Goal: Task Accomplishment & Management: Manage account settings

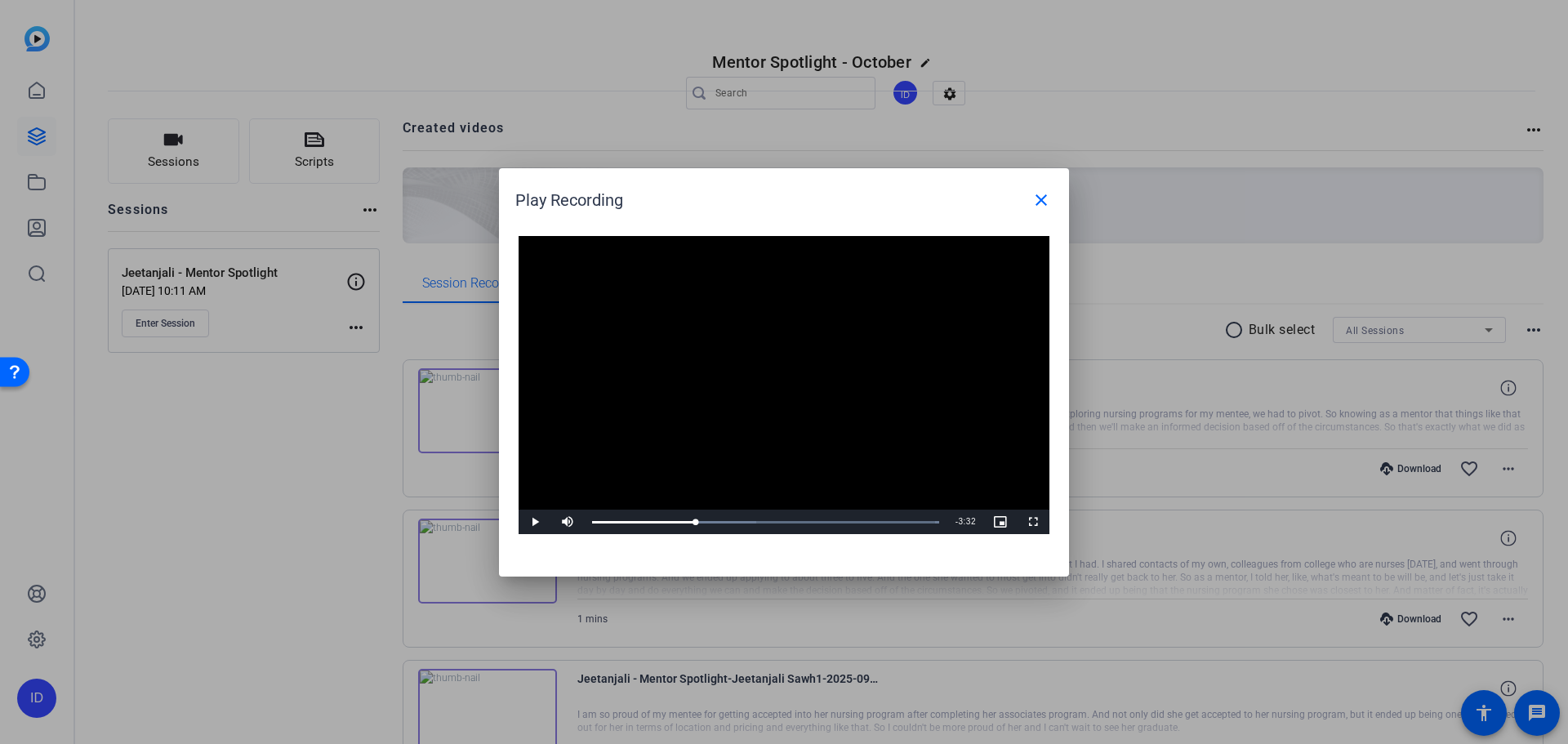
scroll to position [1479, 0]
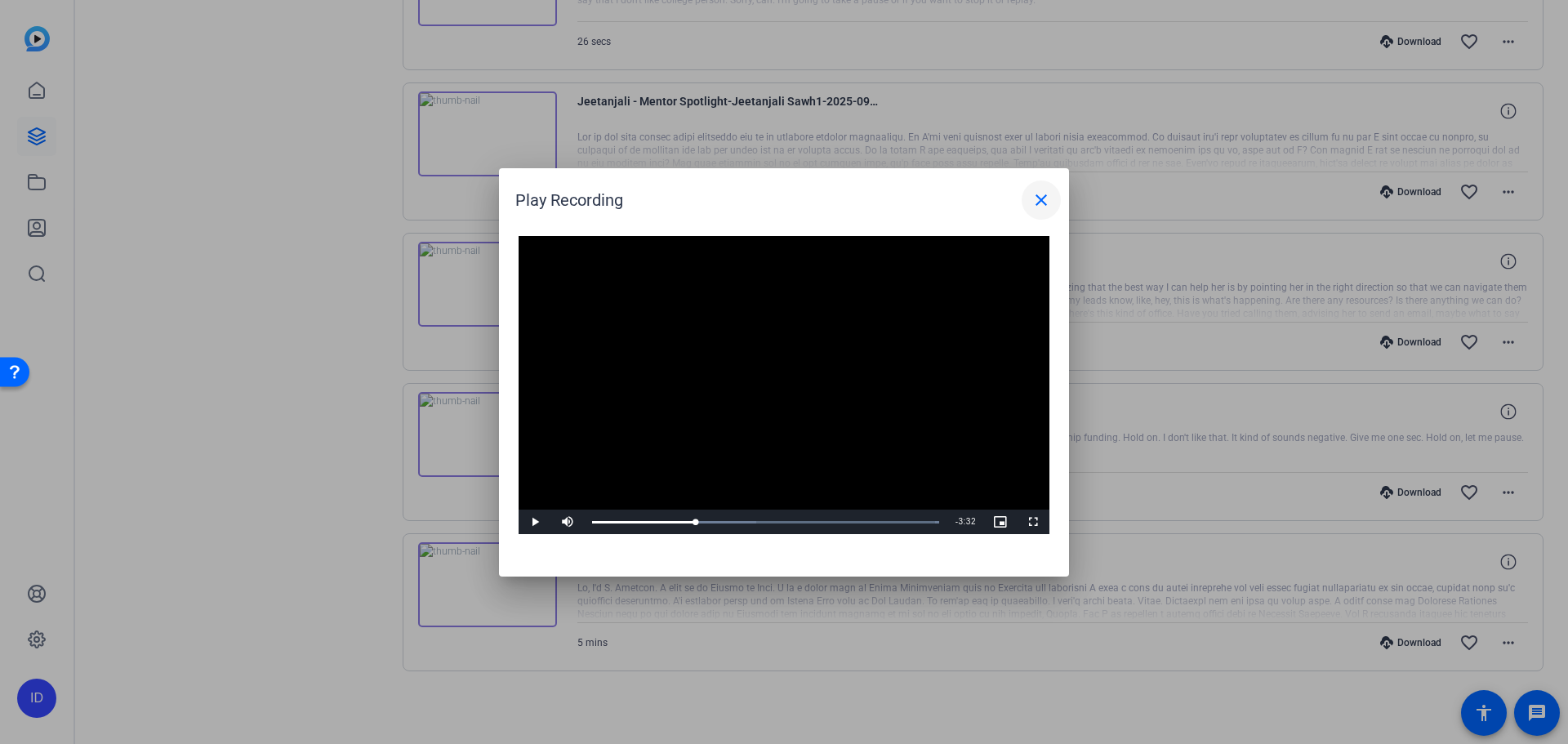
click at [1045, 199] on mat-icon "close" at bounding box center [1041, 201] width 20 height 20
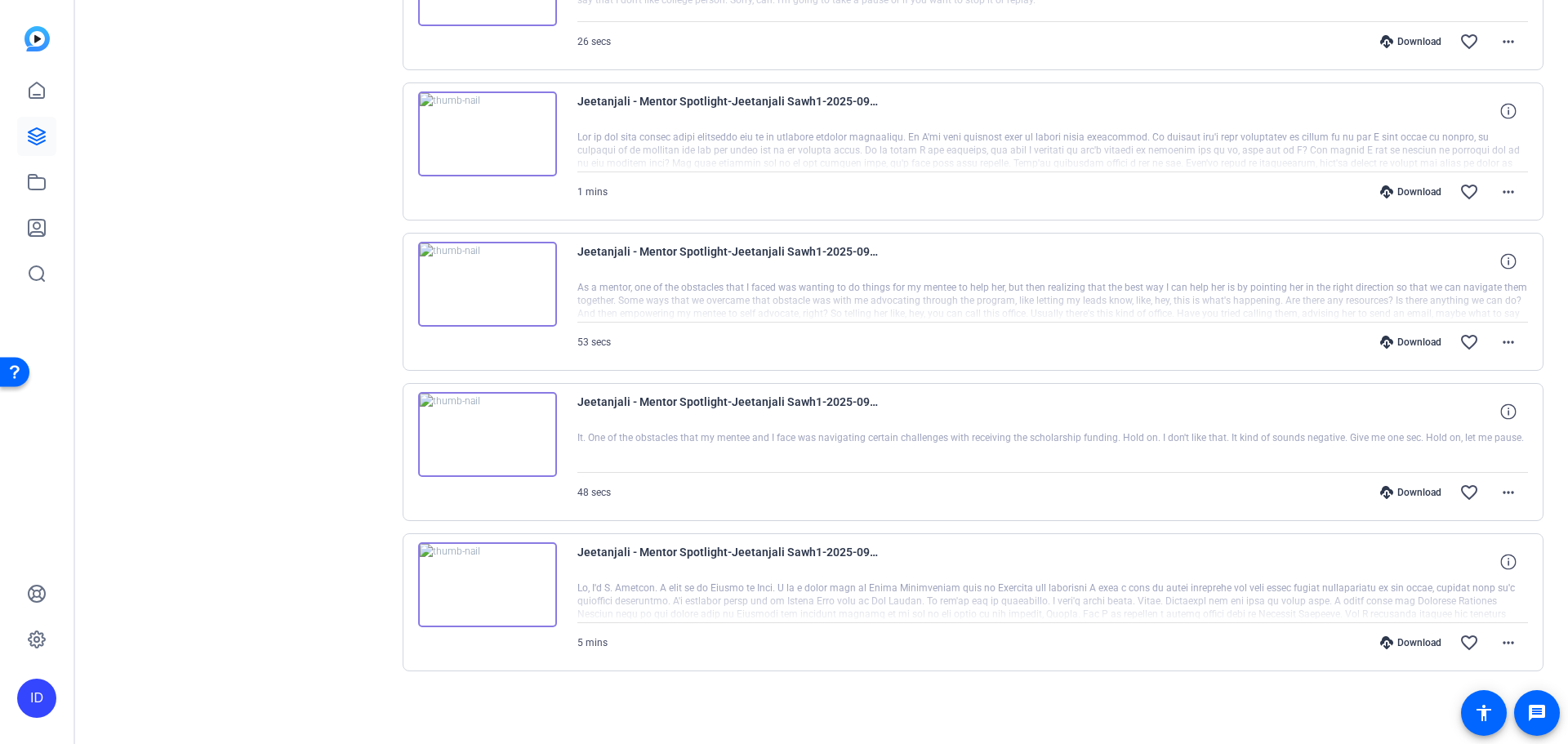
click at [486, 441] on img at bounding box center [488, 435] width 139 height 85
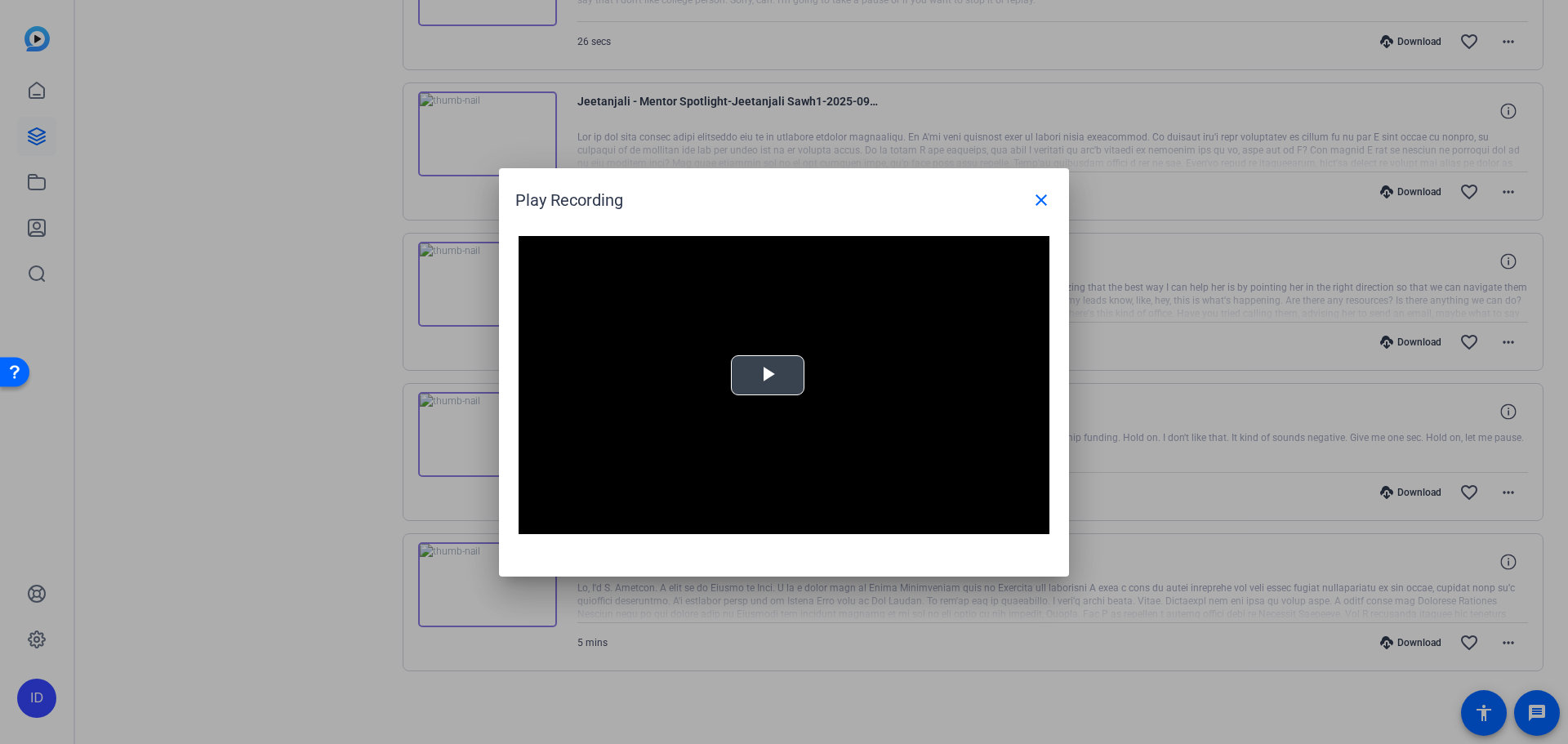
click at [767, 375] on span "Video Player" at bounding box center [767, 375] width 0 height 0
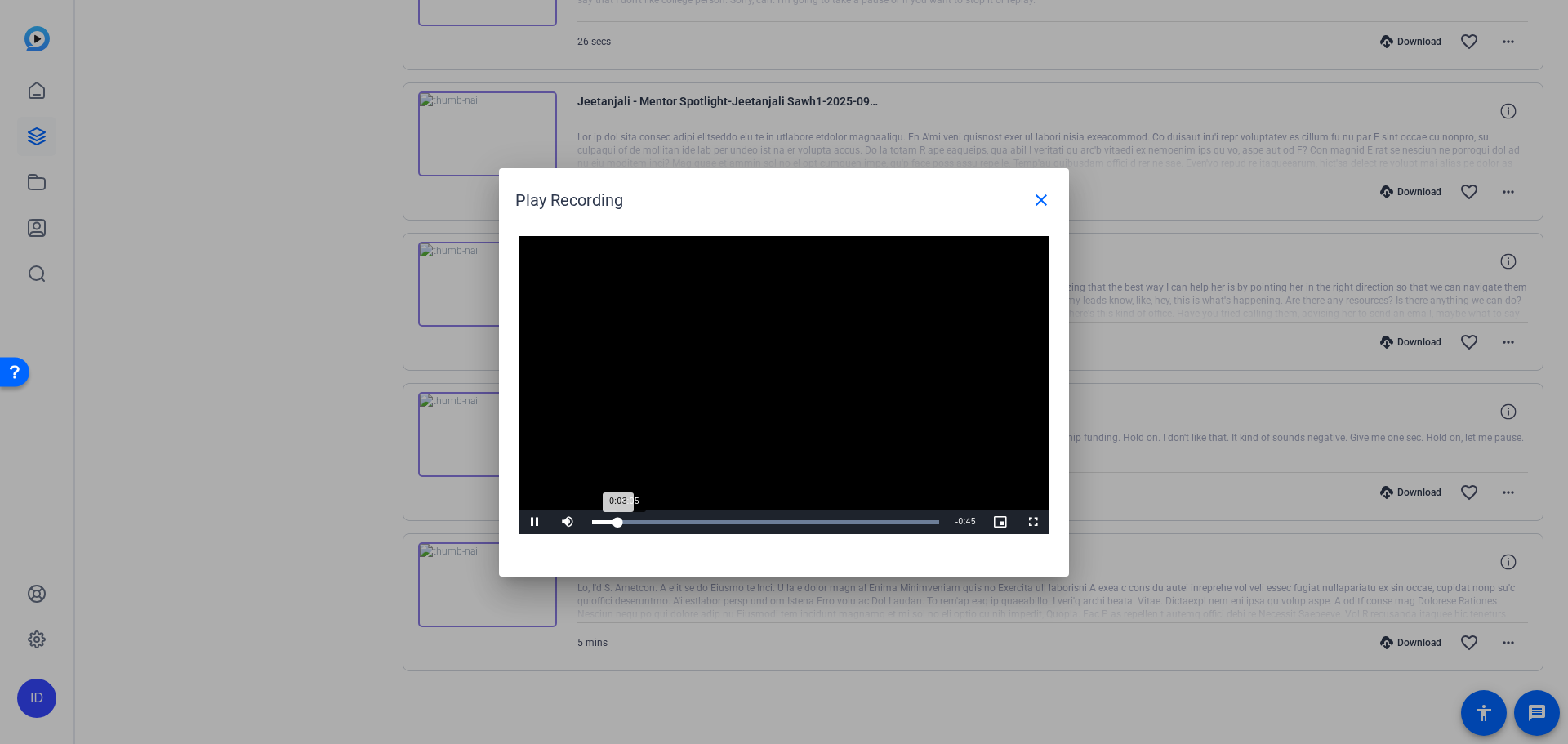
click at [630, 523] on div "Loaded : 100.00% 0:05 0:03" at bounding box center [765, 523] width 347 height 5
click at [664, 522] on div "0:10" at bounding box center [664, 523] width 1 height 5
click at [706, 522] on div "Loaded : 100.00% 0:15 0:10" at bounding box center [765, 523] width 347 height 5
click at [755, 521] on div "Loaded : 100.00% 0:22 0:22" at bounding box center [765, 523] width 347 height 5
click at [785, 521] on div "Loaded : 100.00% 0:26 0:23" at bounding box center [765, 523] width 347 height 5
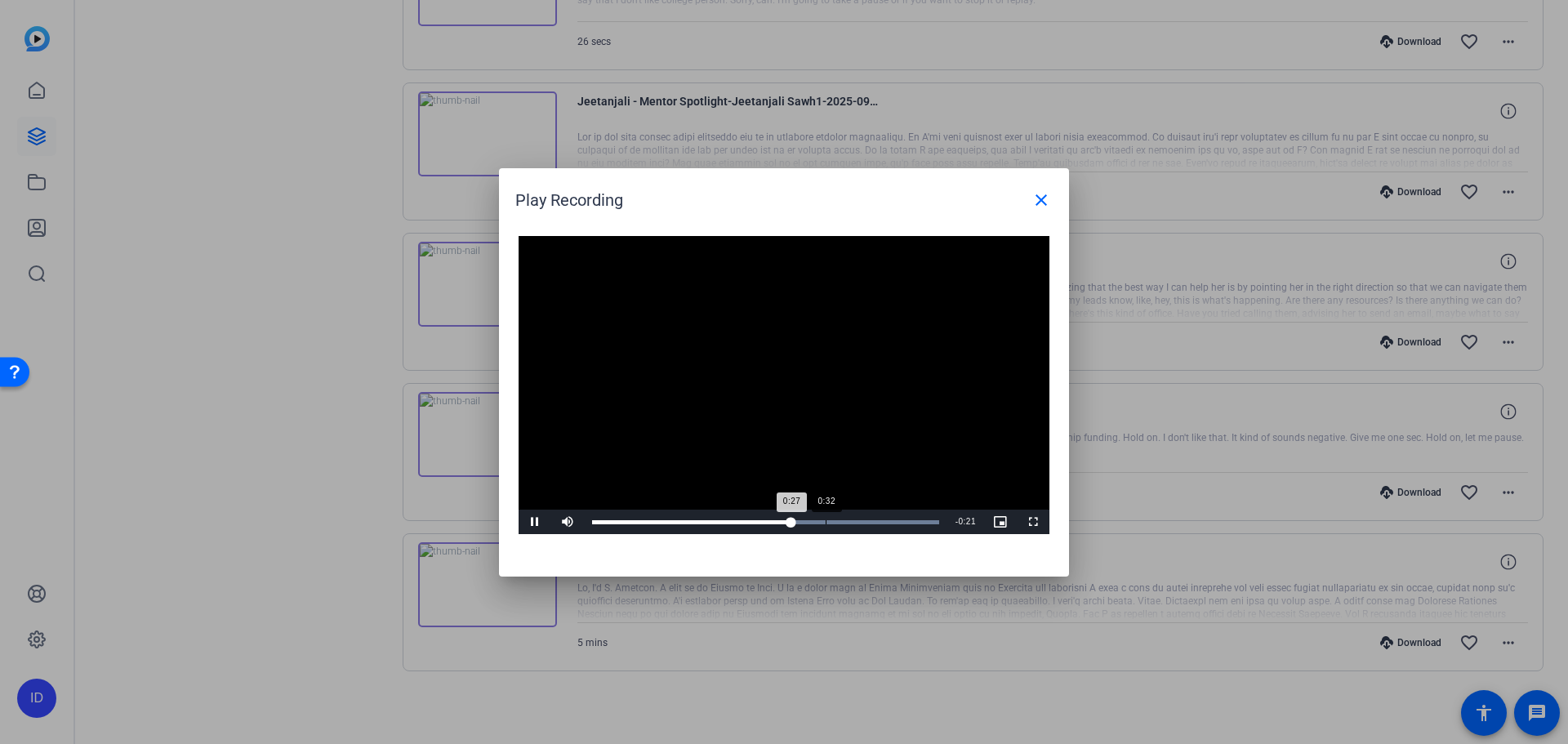
click at [826, 522] on div "Loaded : 100.00% 0:32 0:27" at bounding box center [765, 523] width 347 height 5
click at [856, 522] on div "Loaded : 100.00% 0:36 0:33" at bounding box center [765, 523] width 347 height 5
click at [1038, 208] on mat-icon "close" at bounding box center [1041, 201] width 20 height 20
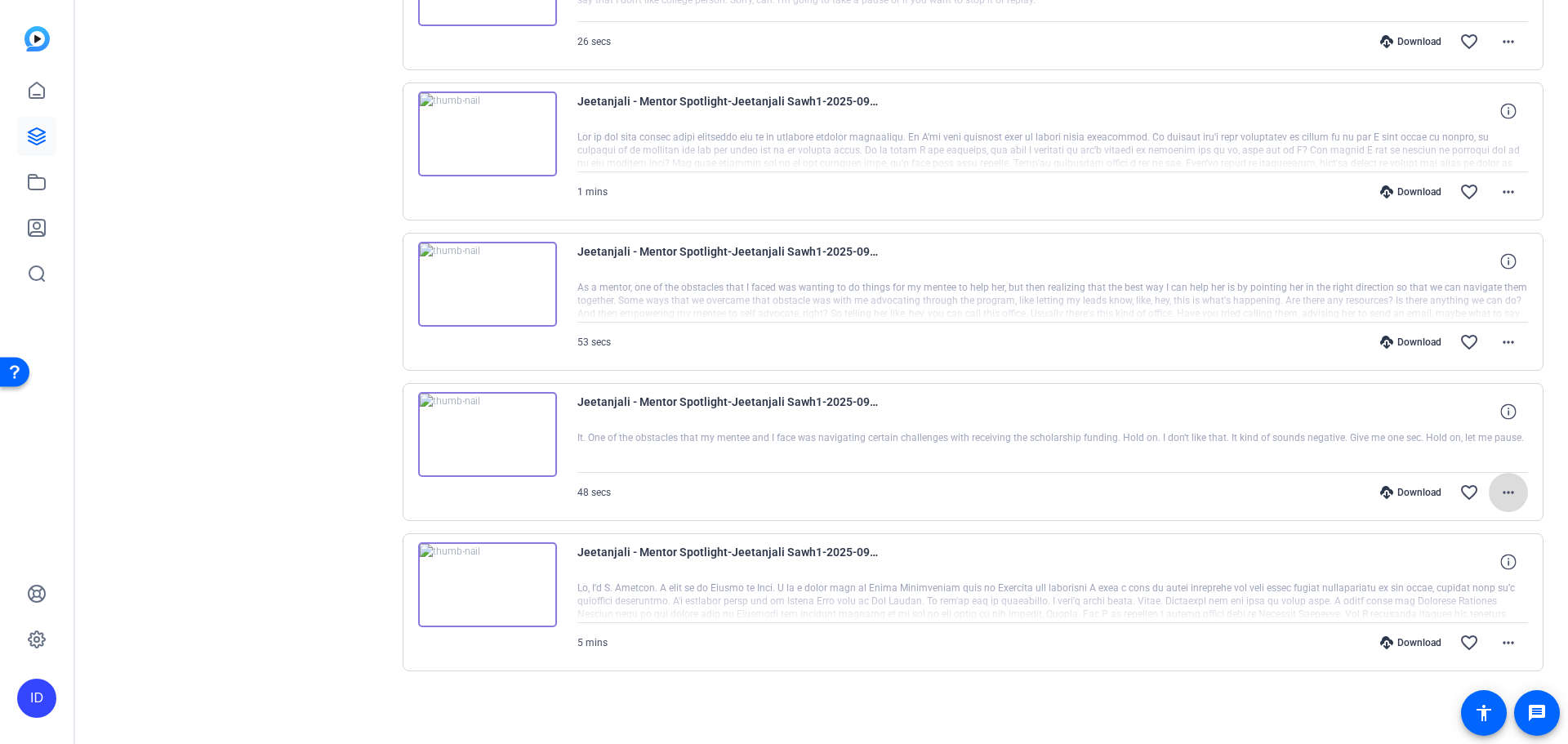
click at [1512, 487] on span at bounding box center [1507, 492] width 39 height 39
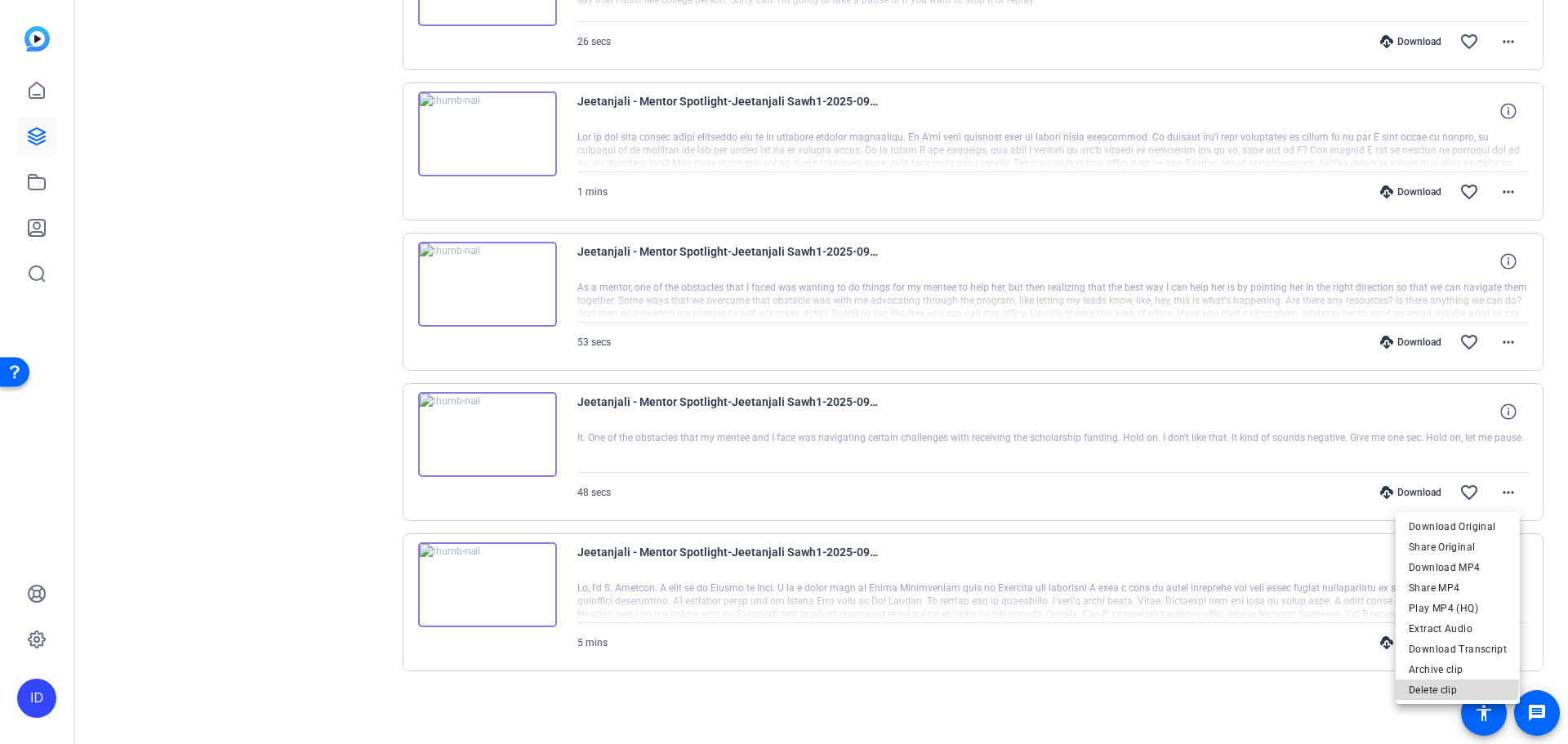
click at [1451, 683] on span "Delete clip" at bounding box center [1457, 691] width 98 height 20
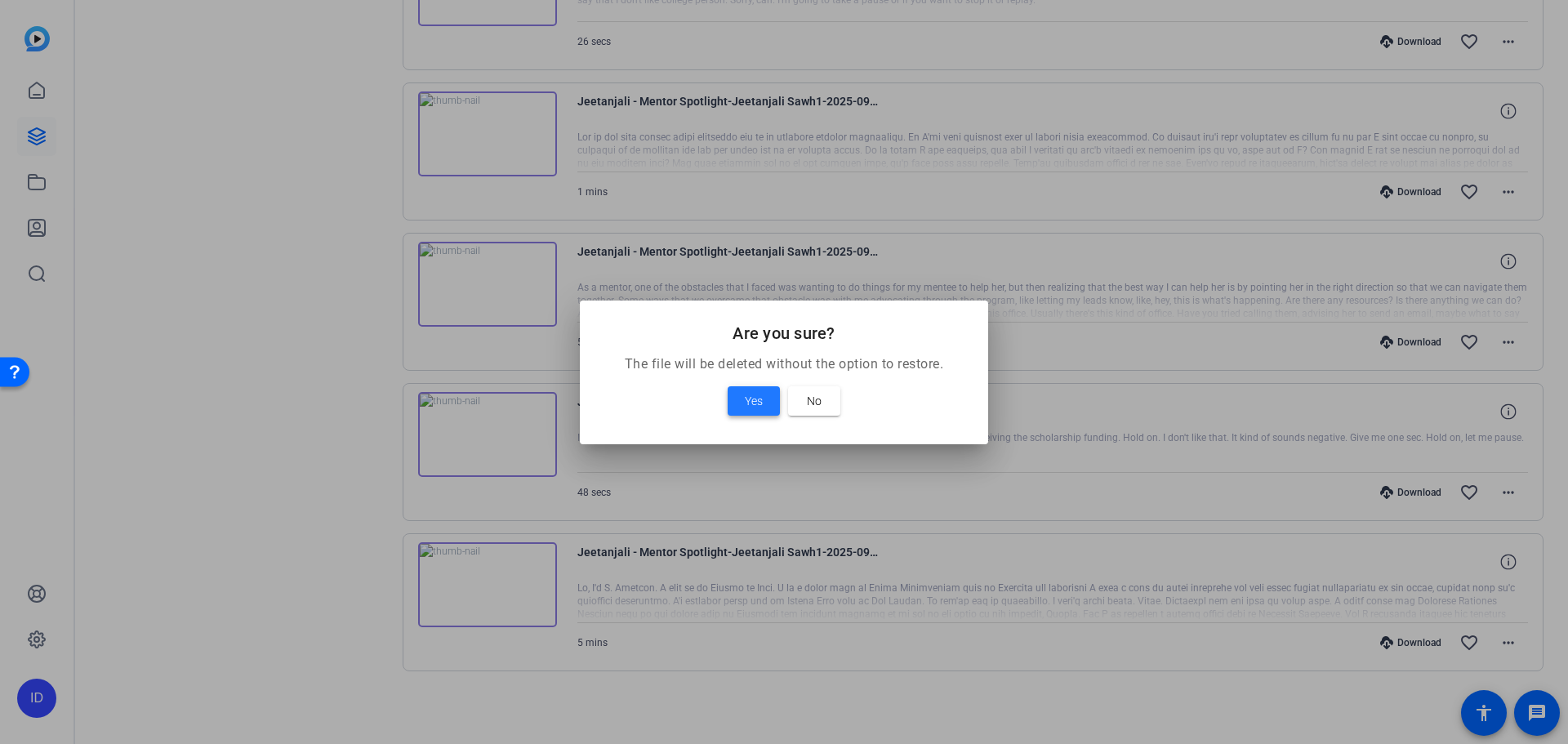
click at [745, 398] on span "Yes" at bounding box center [754, 401] width 18 height 20
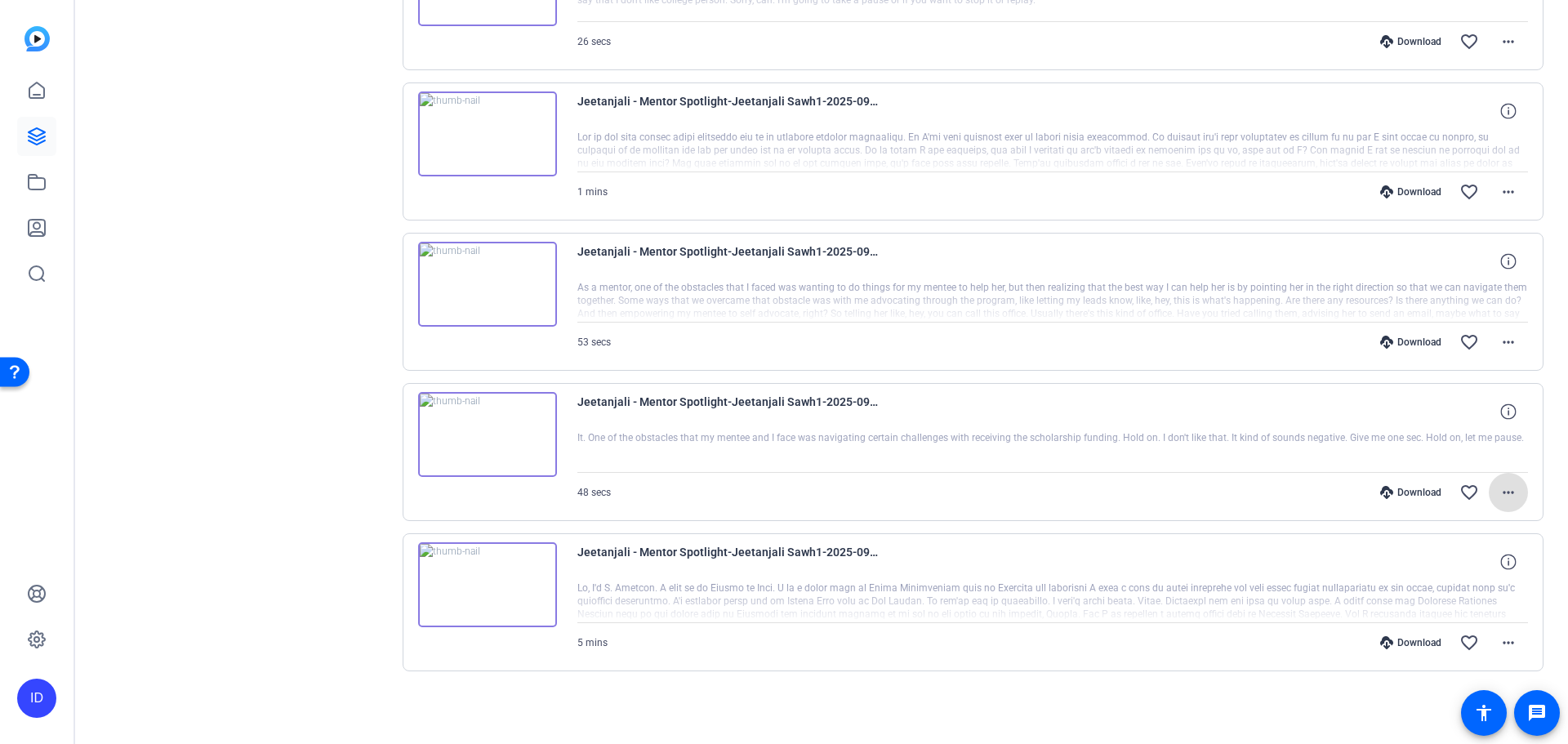
scroll to position [1329, 0]
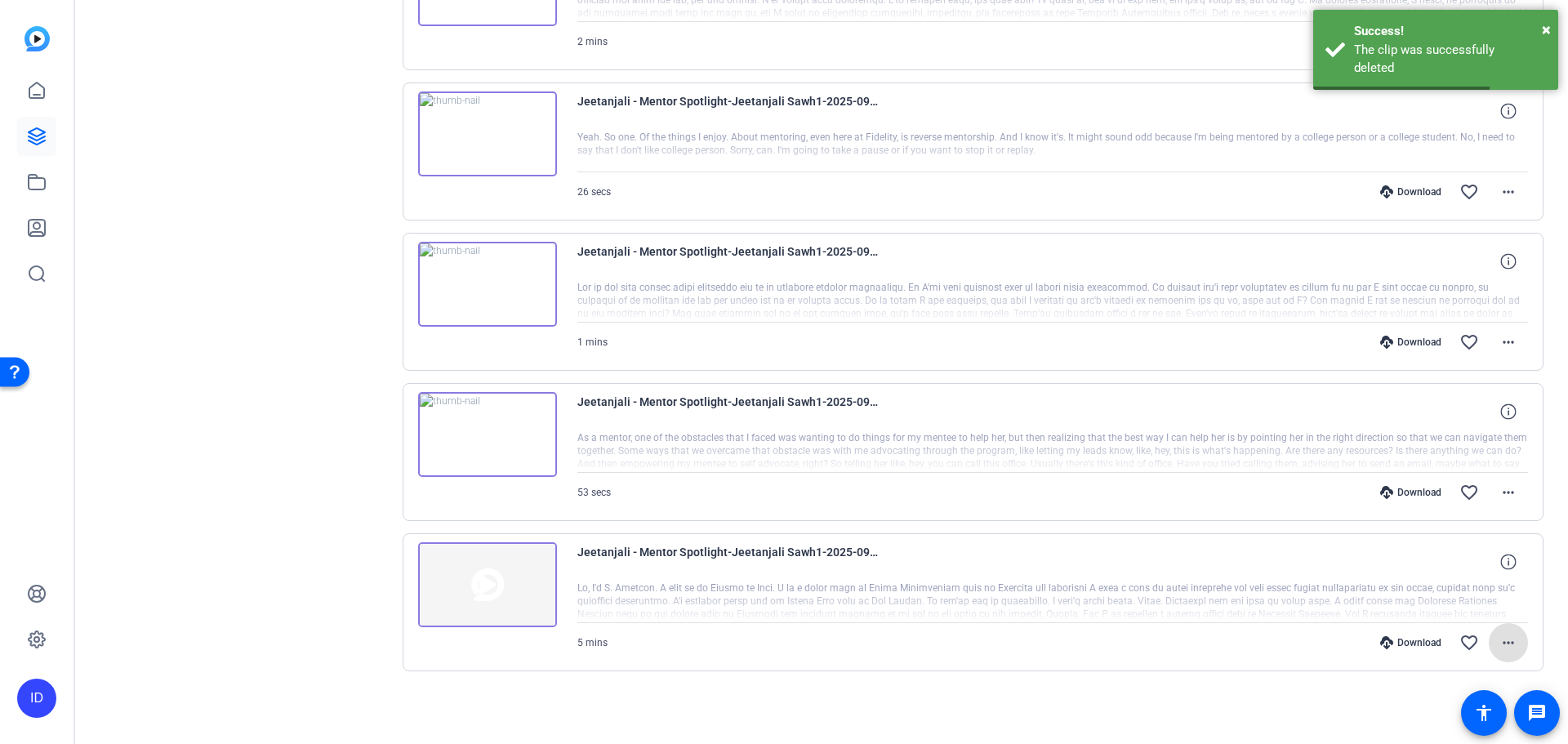
click at [486, 435] on img at bounding box center [488, 435] width 139 height 85
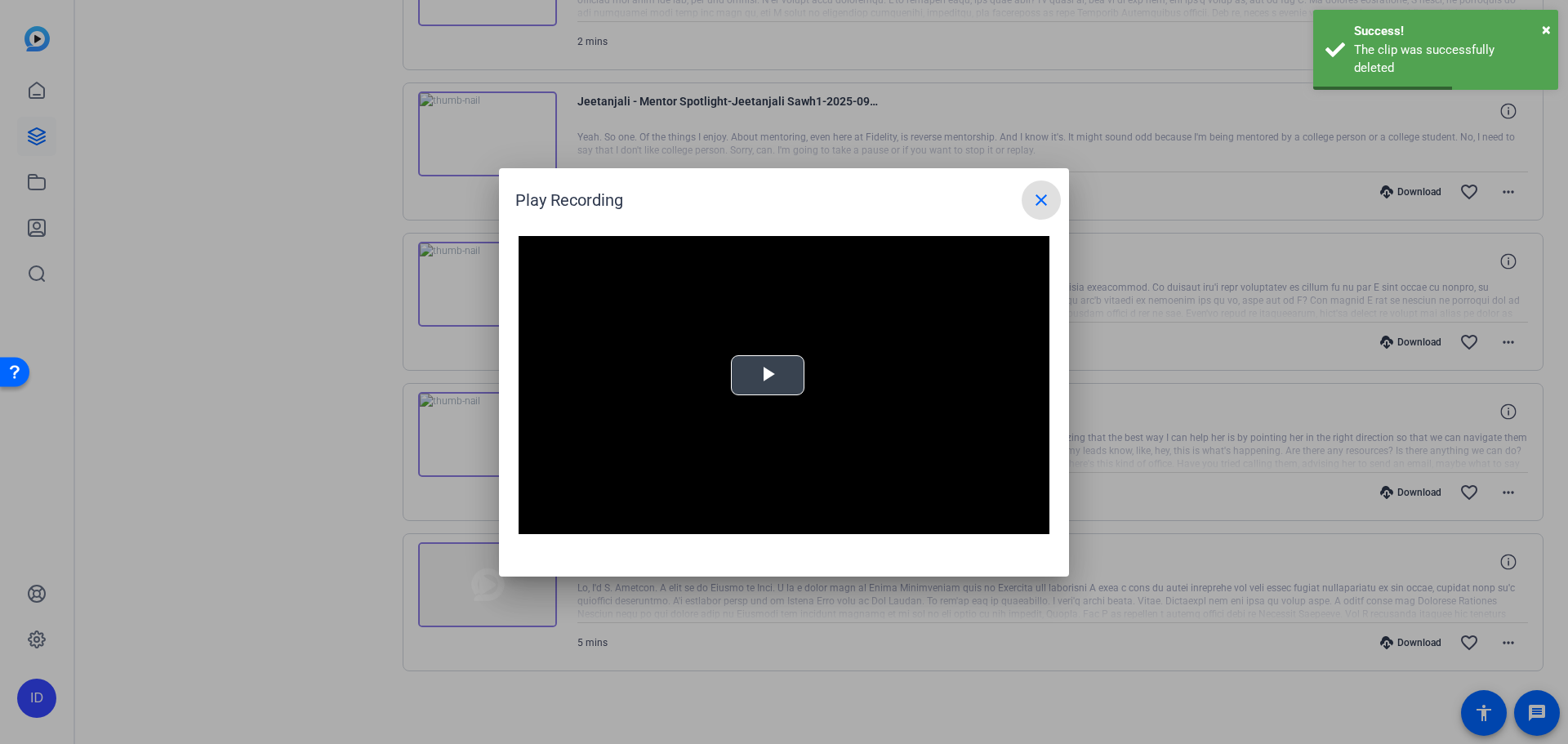
click at [767, 375] on span "Video Player" at bounding box center [767, 375] width 0 height 0
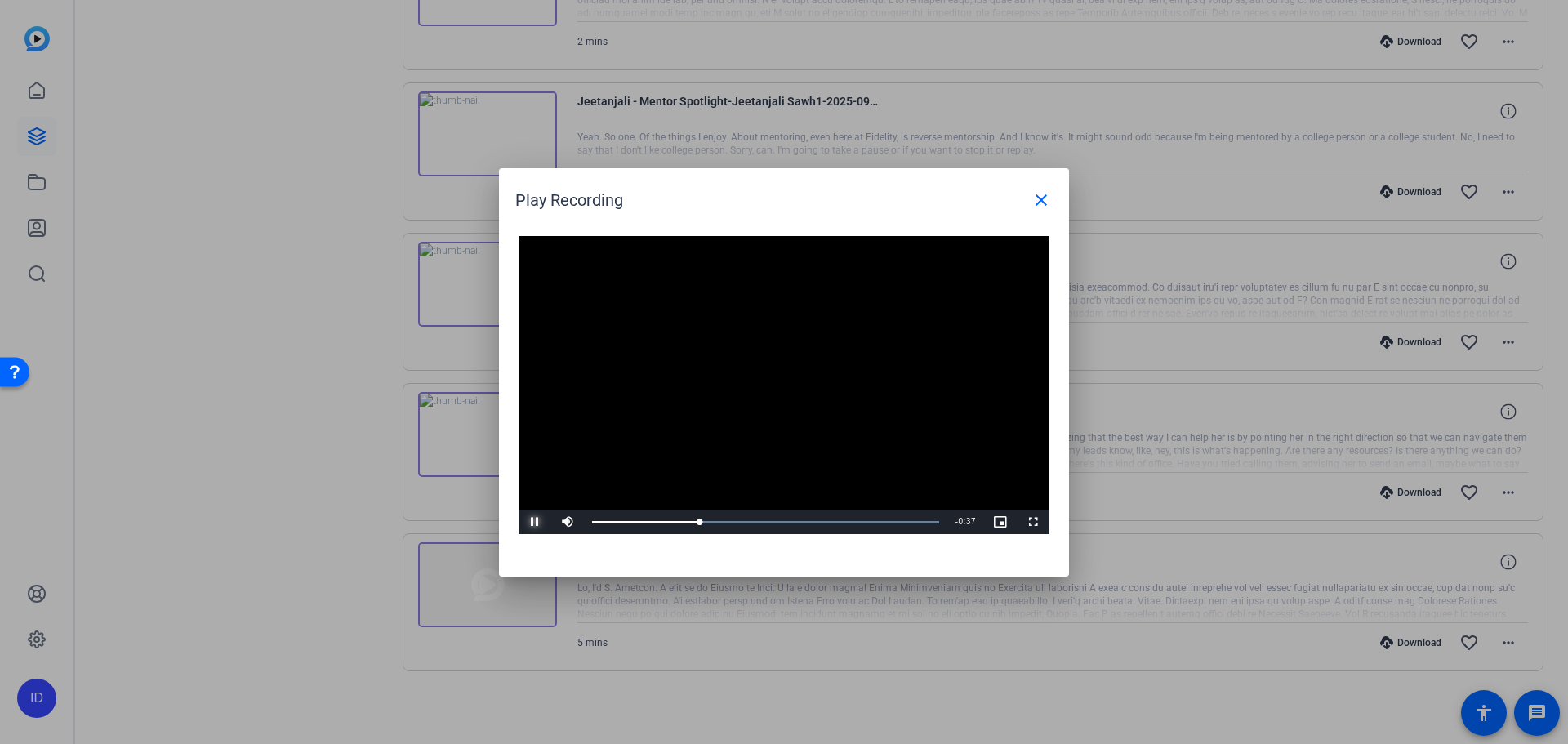
click at [540, 522] on span "Video Player" at bounding box center [535, 522] width 33 height 0
click at [1034, 211] on span at bounding box center [1040, 200] width 39 height 39
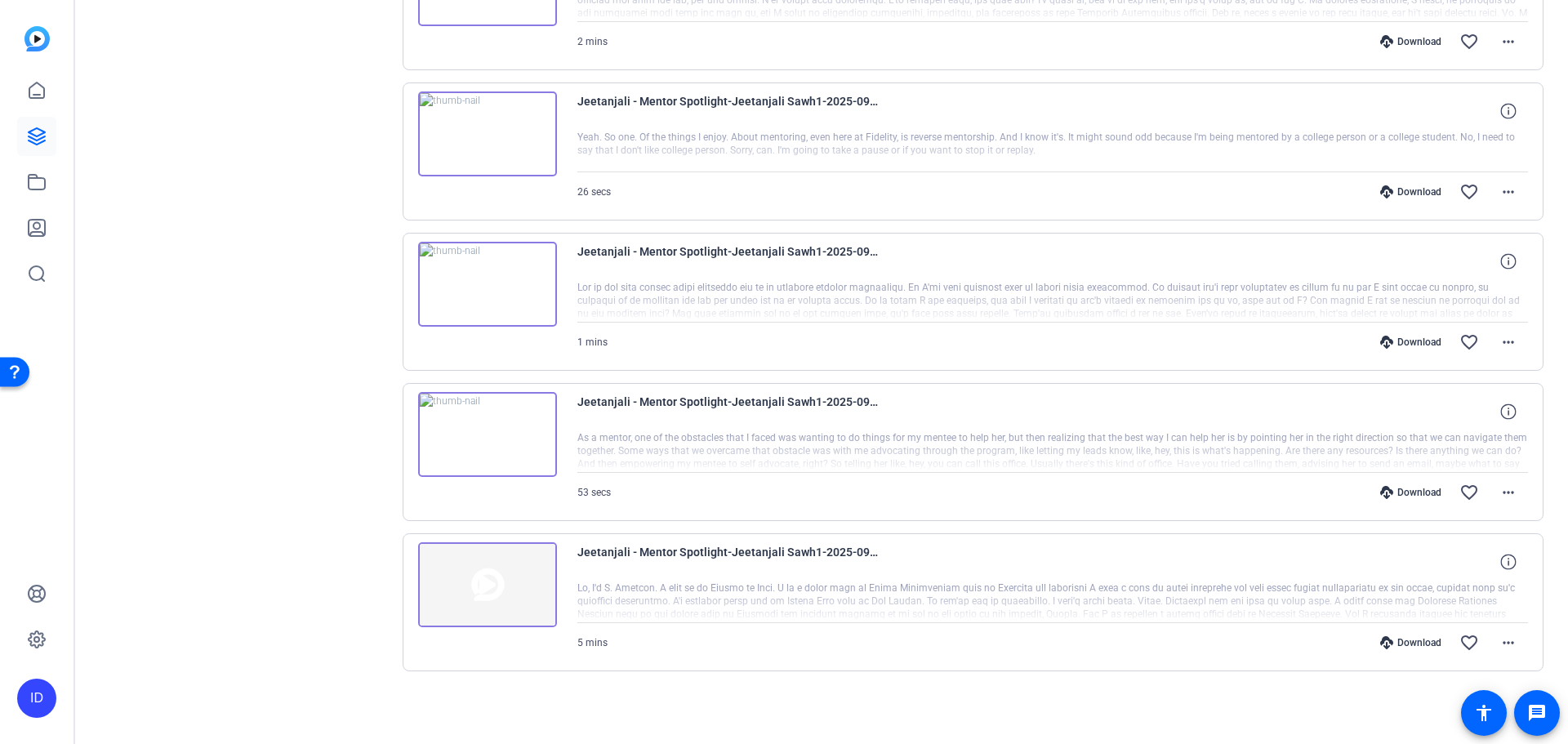
click at [503, 571] on img at bounding box center [488, 585] width 139 height 85
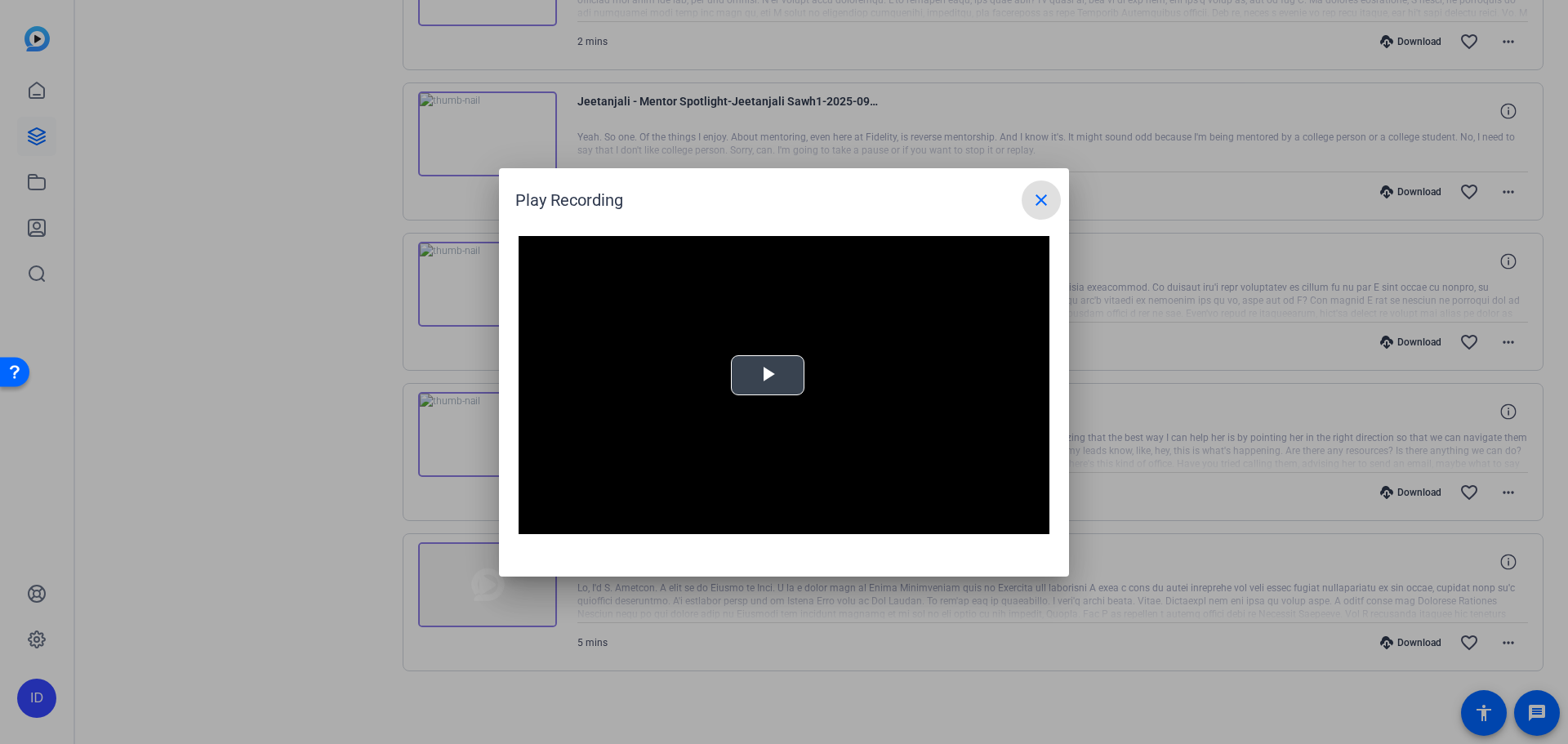
click at [767, 375] on span "Video Player" at bounding box center [767, 375] width 0 height 0
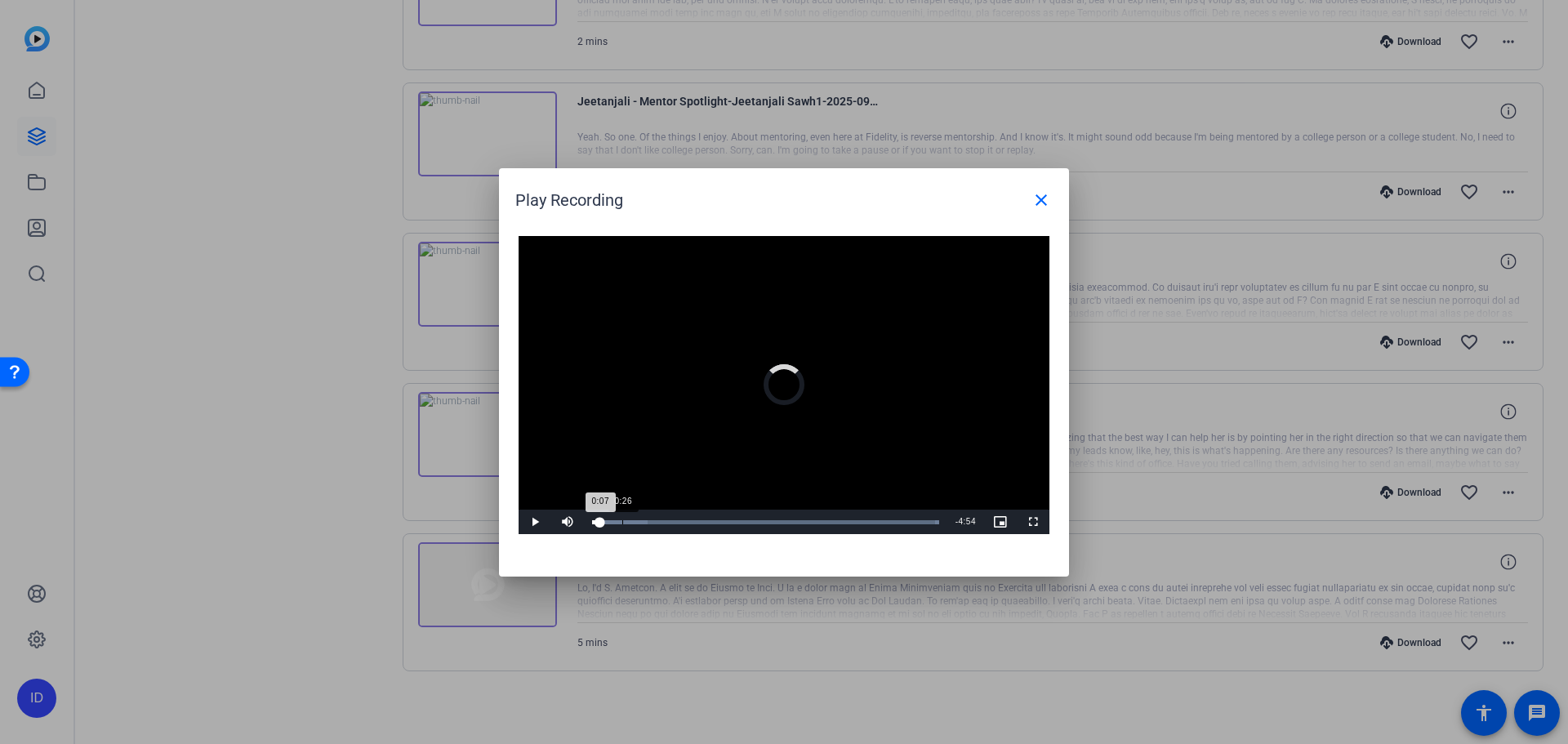
drag, startPoint x: 600, startPoint y: 513, endPoint x: 643, endPoint y: 513, distance: 43.0
click at [643, 513] on div "Loaded : 100.00% 0:26 0:07" at bounding box center [765, 522] width 363 height 24
click at [528, 522] on span "Video Player" at bounding box center [535, 522] width 33 height 0
click at [549, 522] on span "Video Player" at bounding box center [535, 522] width 33 height 0
click at [540, 522] on span "Video Player" at bounding box center [535, 522] width 33 height 0
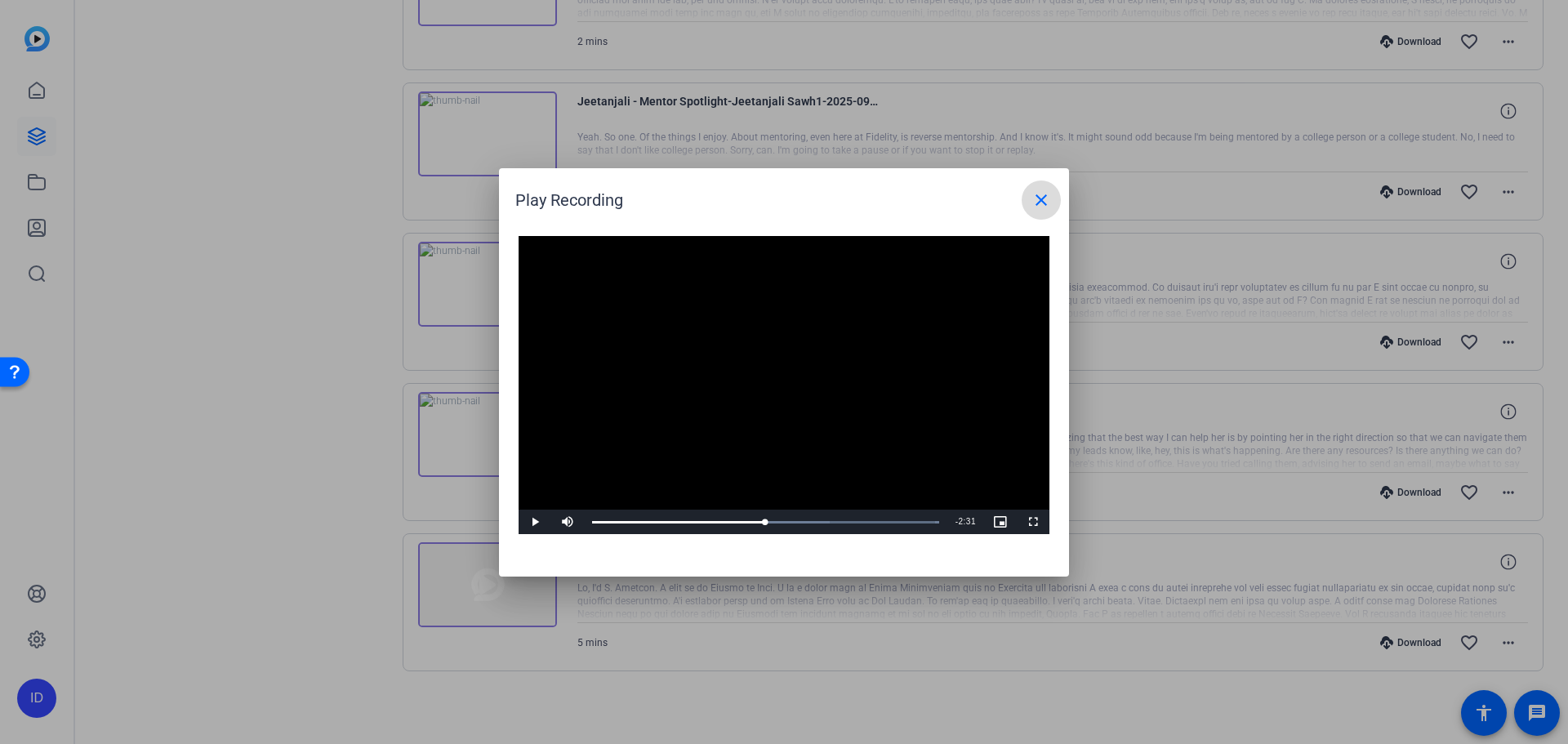
click at [1056, 207] on span at bounding box center [1040, 200] width 39 height 39
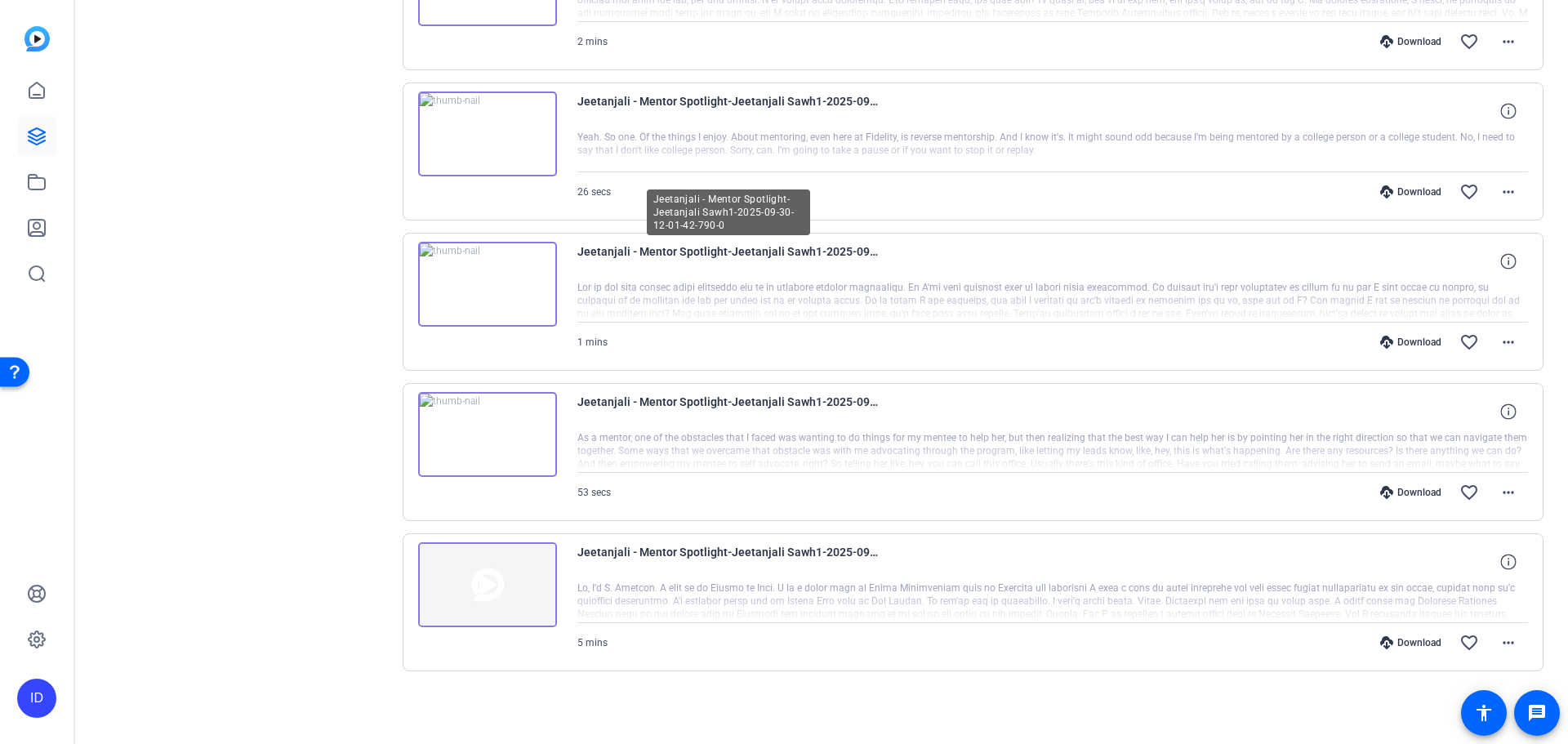
click at [425, 282] on img at bounding box center [488, 284] width 139 height 85
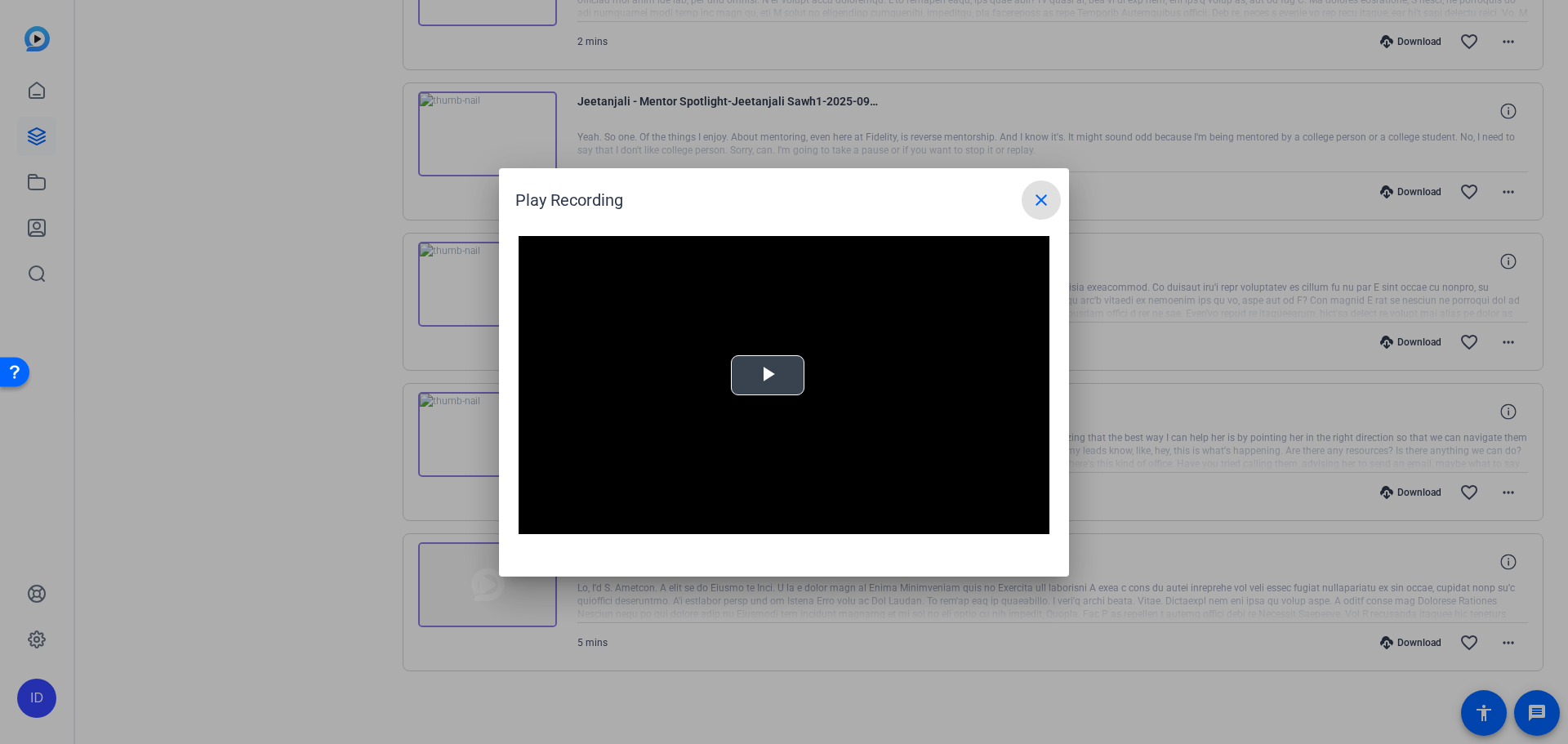
click at [792, 368] on div "Video Player is loading. Play Video Play Mute Current Time 0:00 / Duration -:- …" at bounding box center [784, 385] width 530 height 299
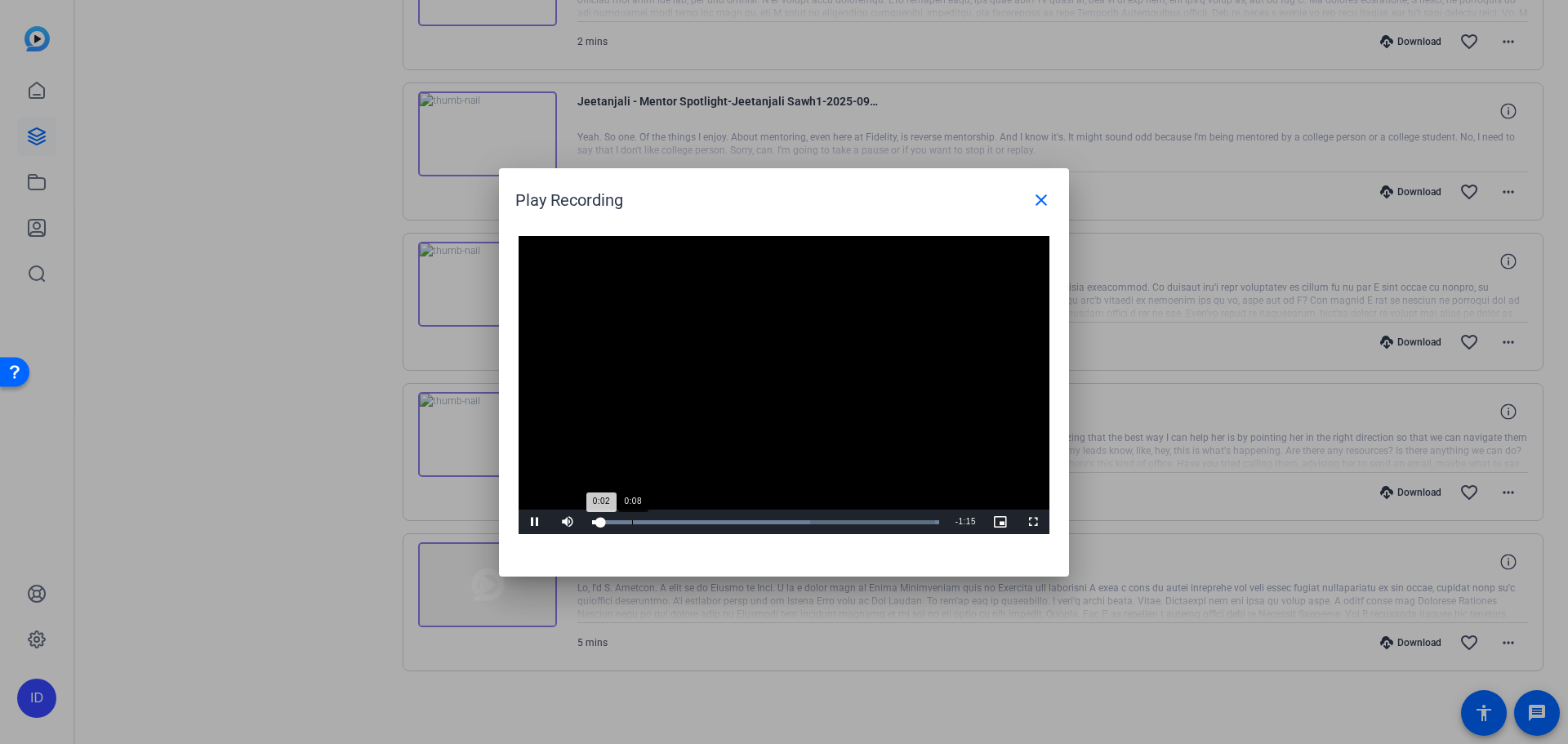
click at [632, 523] on div "Loaded : 100.00% 0:08 0:02" at bounding box center [765, 523] width 347 height 5
click at [661, 517] on div "Loaded : 100.00% 0:15 0:15" at bounding box center [765, 522] width 363 height 24
click at [1056, 191] on span at bounding box center [1040, 200] width 39 height 39
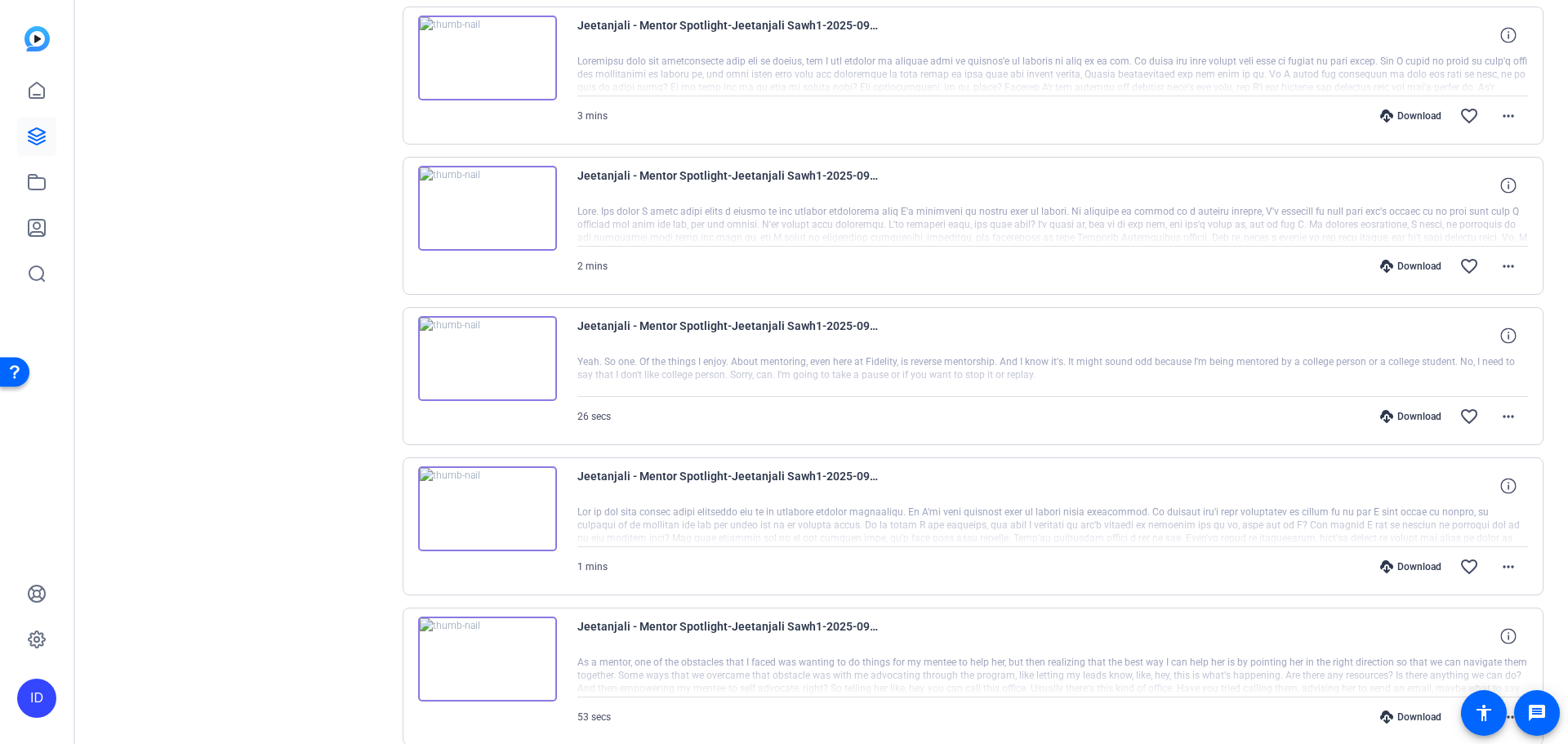
scroll to position [1084, 0]
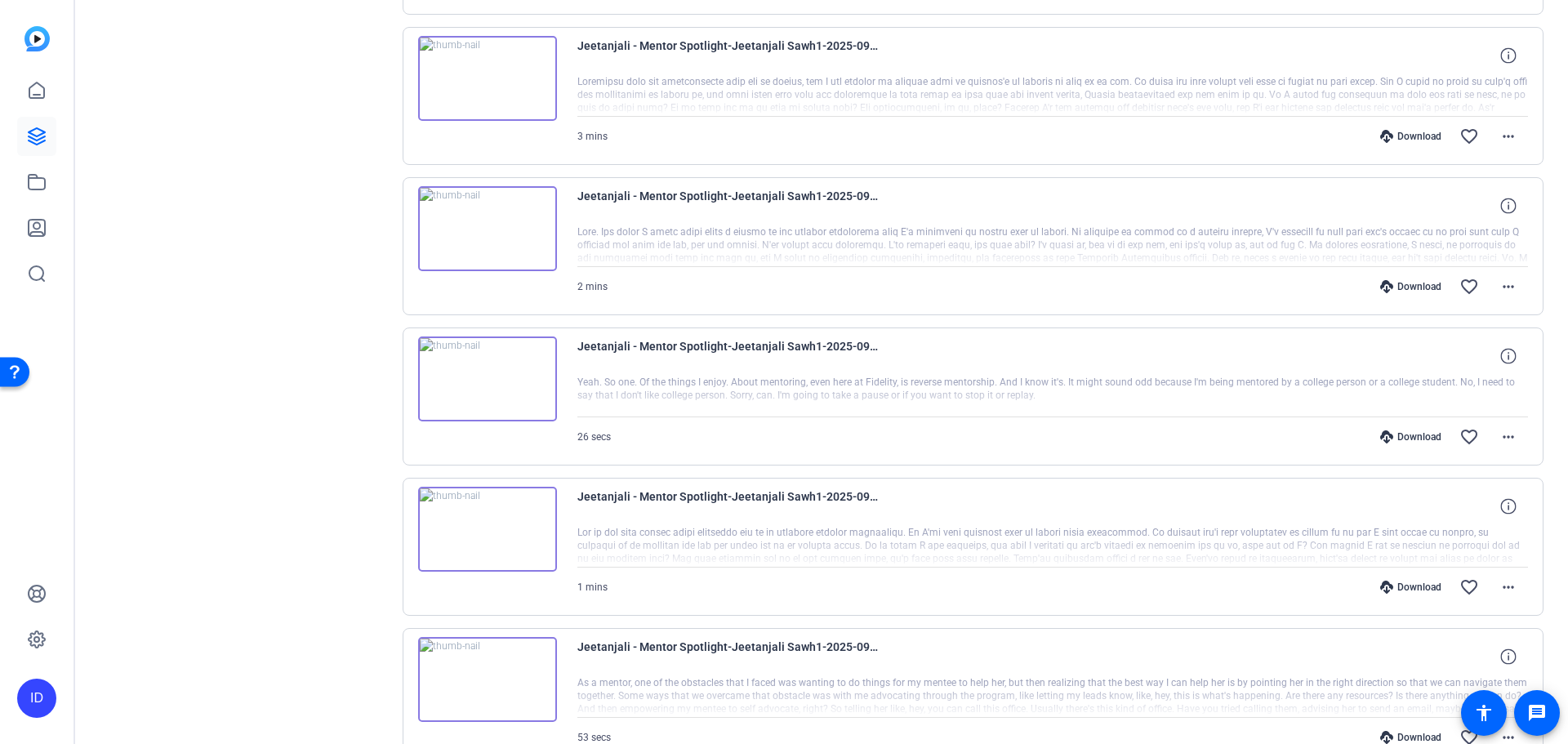
click at [490, 370] on img at bounding box center [488, 379] width 139 height 85
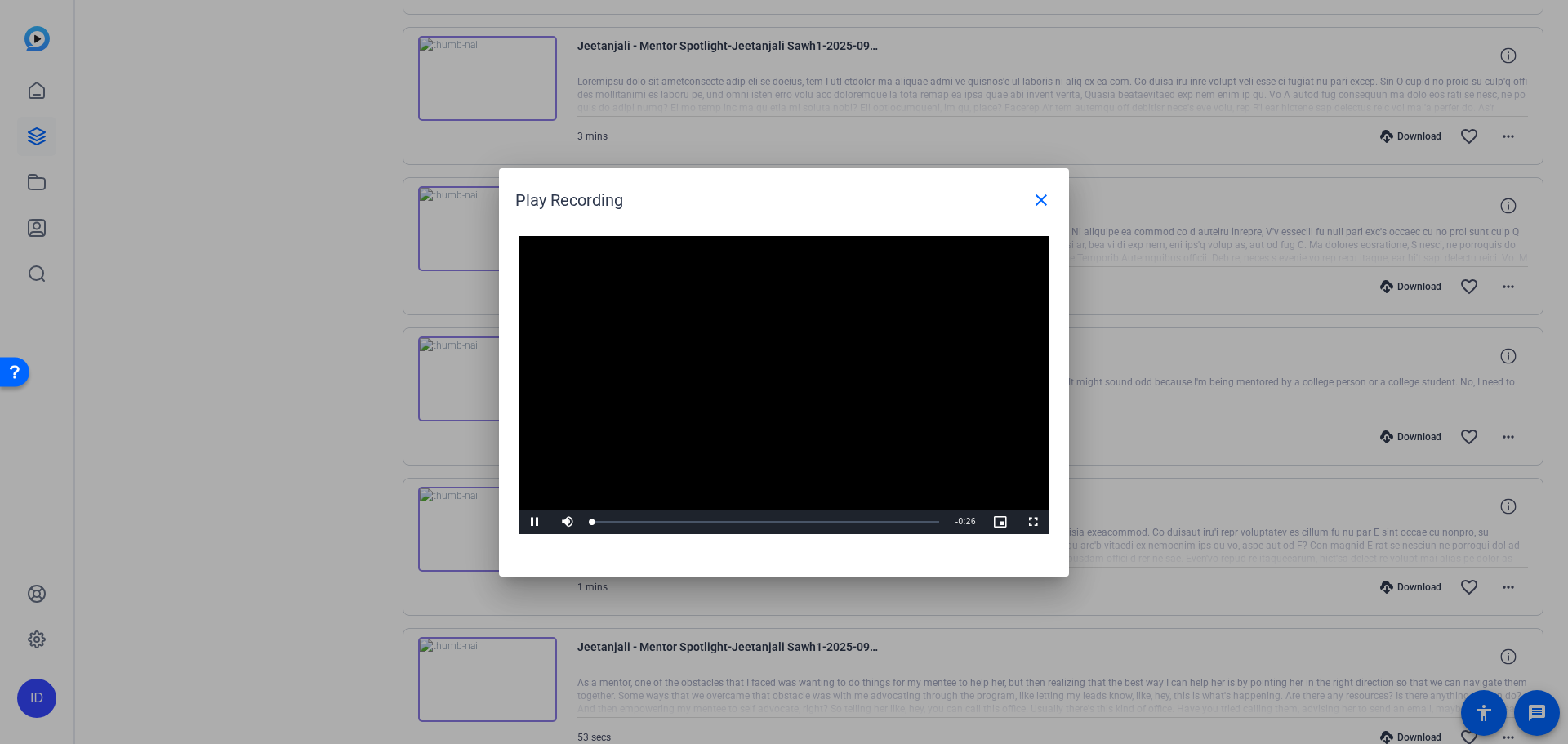
click at [765, 380] on video "Video Player" at bounding box center [784, 385] width 530 height 299
click at [542, 522] on span "Video Player" at bounding box center [535, 522] width 33 height 0
click at [643, 521] on div "Loaded : 100.00% 0:00 0:24" at bounding box center [765, 523] width 347 height 5
drag, startPoint x: 626, startPoint y: 521, endPoint x: 579, endPoint y: 522, distance: 47.0
click at [579, 522] on div "Play Unmute 0% Current Time 0:00 / Duration 0:26 Loaded : 100.00% 0:00 0:00 Str…" at bounding box center [784, 522] width 530 height 24
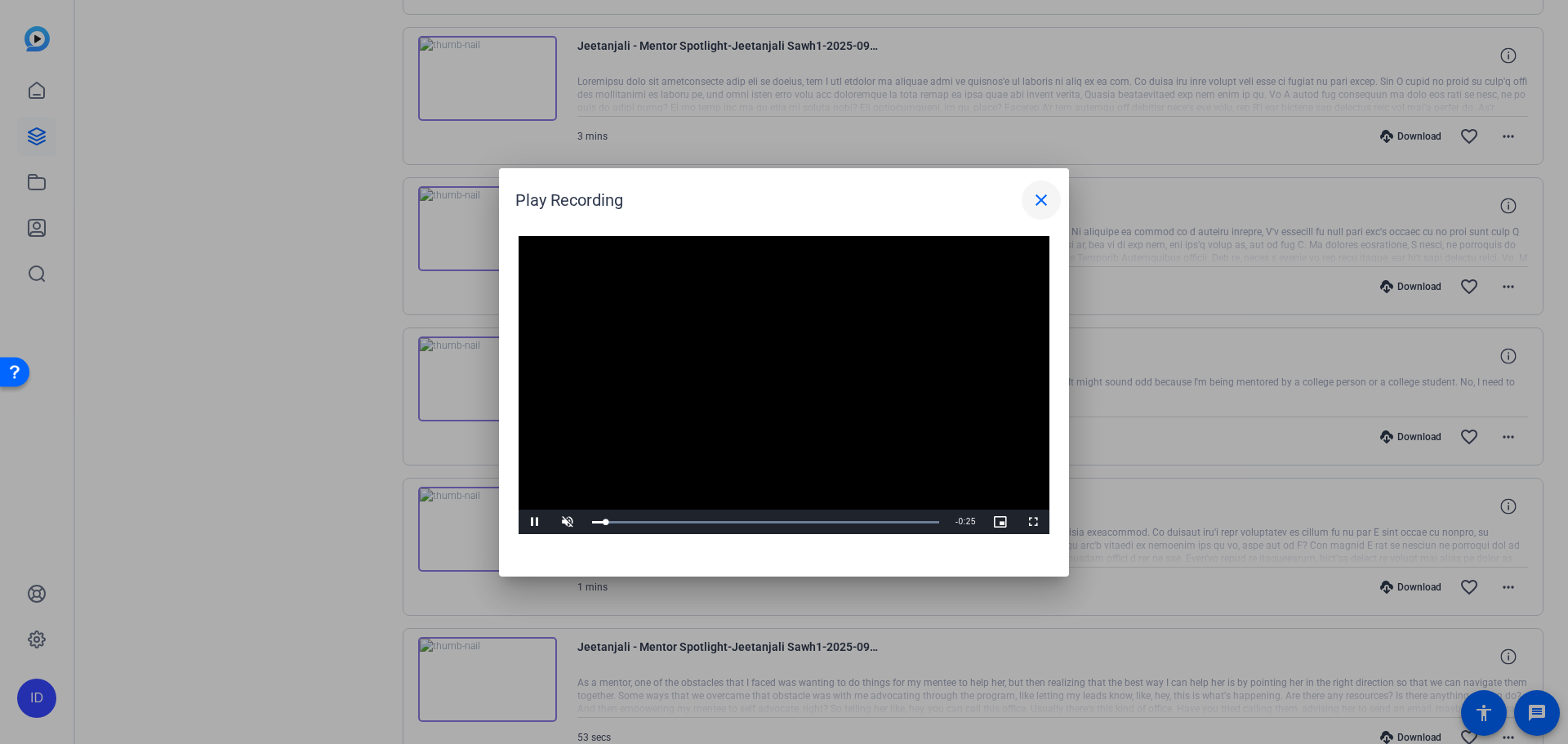
click at [1033, 203] on mat-icon "close" at bounding box center [1041, 201] width 20 height 20
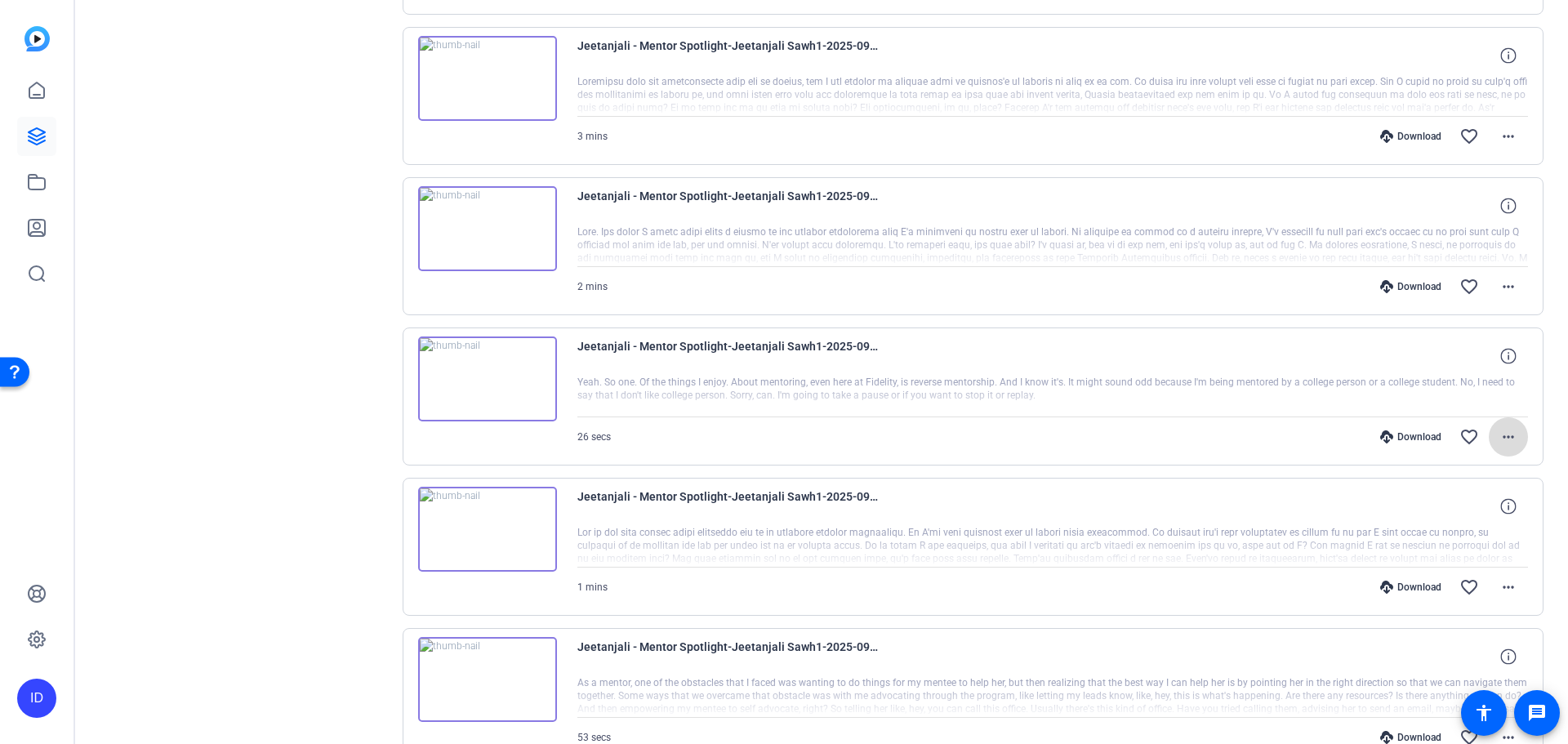
click at [1500, 437] on mat-icon "more_horiz" at bounding box center [1508, 438] width 20 height 20
click at [1441, 627] on span "Delete clip" at bounding box center [1457, 635] width 98 height 20
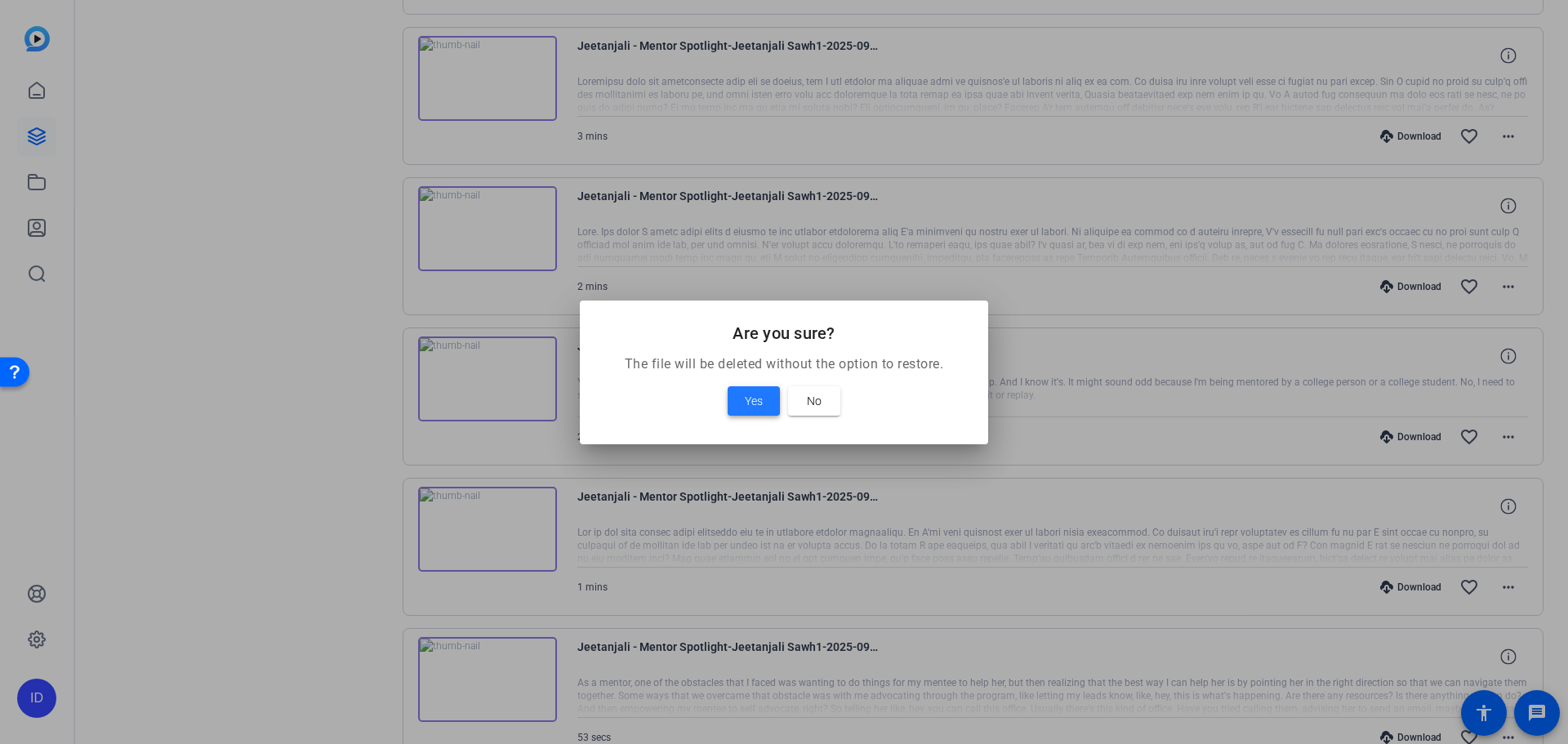
click at [753, 412] on span at bounding box center [754, 400] width 52 height 39
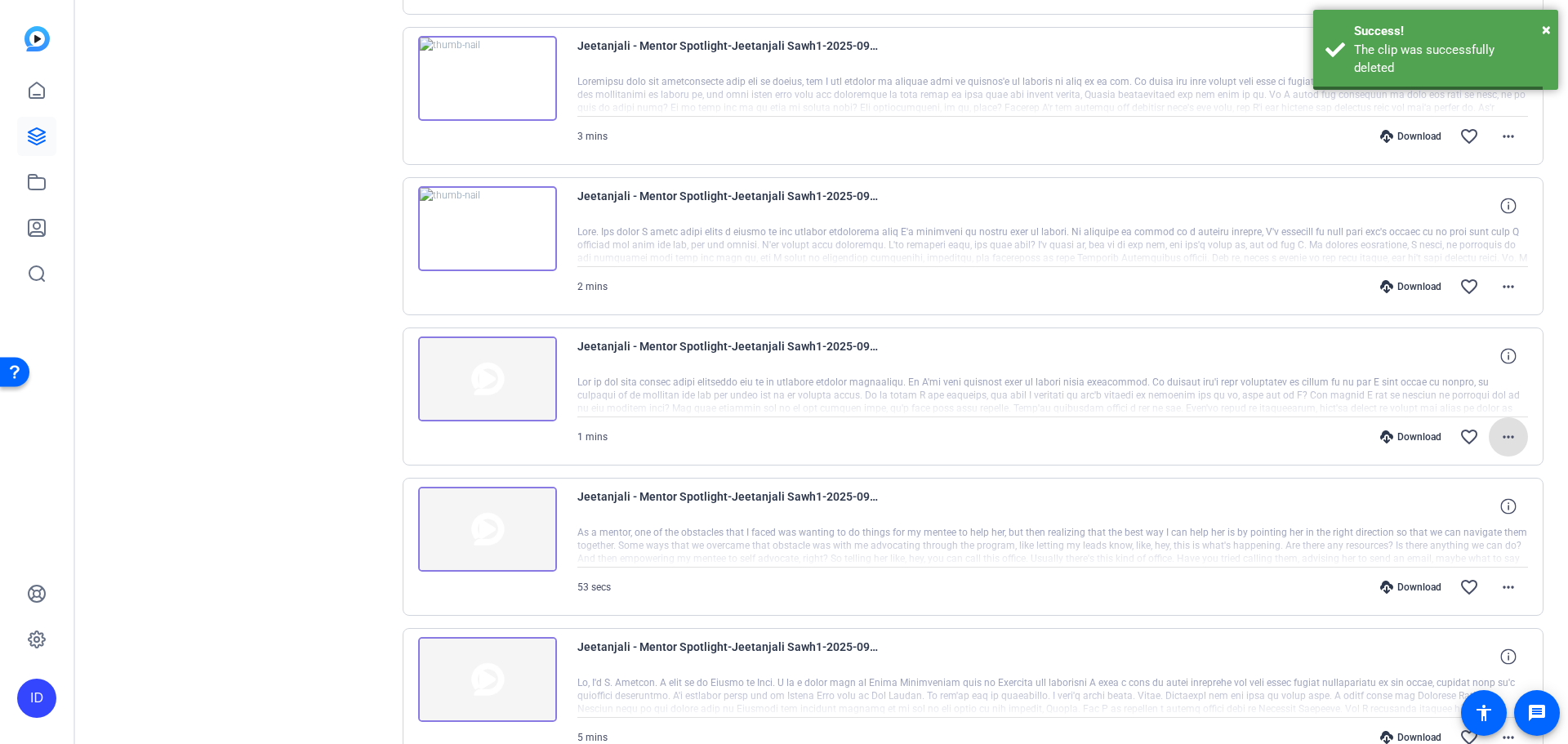
click at [493, 251] on img at bounding box center [488, 229] width 139 height 85
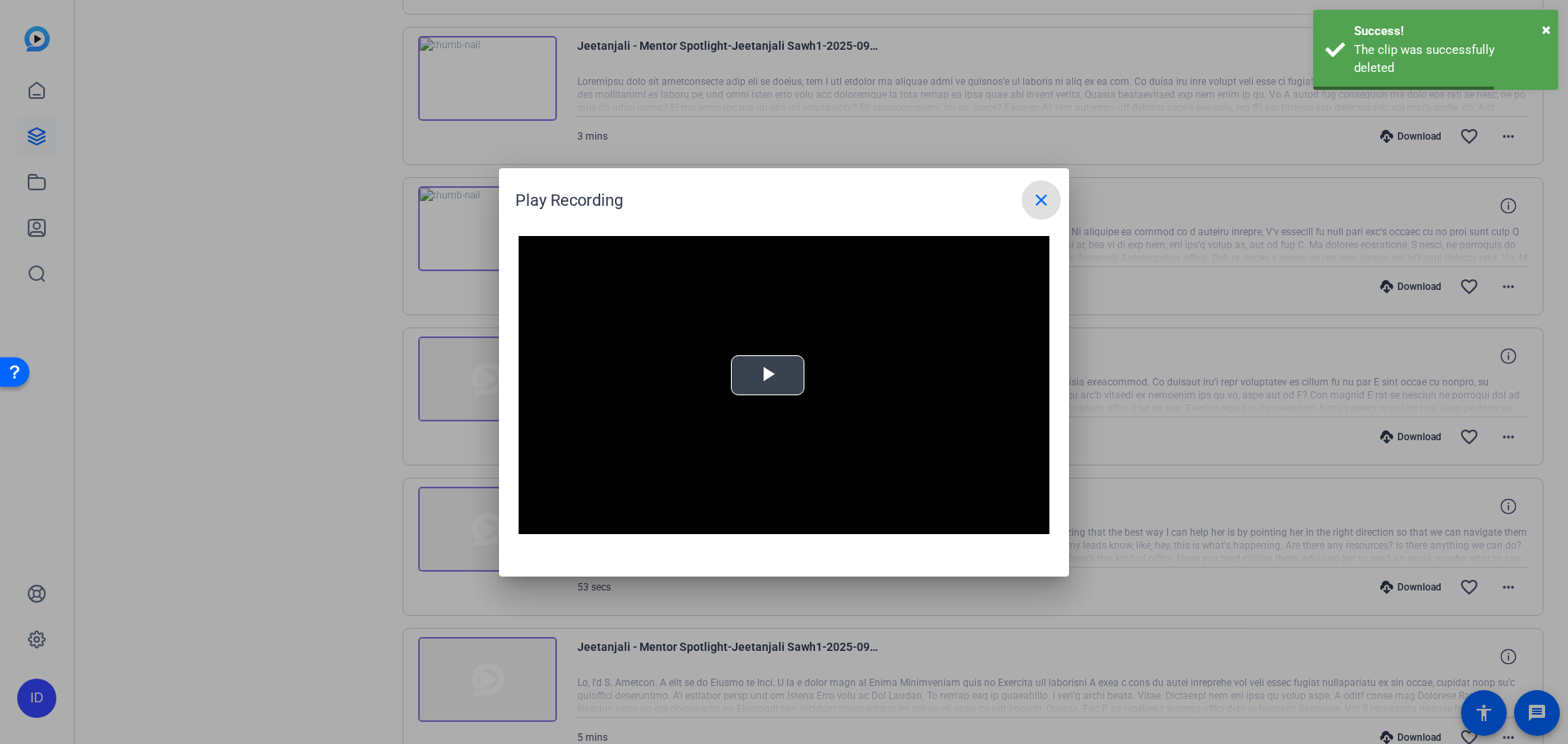
click at [767, 375] on span "Video Player" at bounding box center [767, 375] width 0 height 0
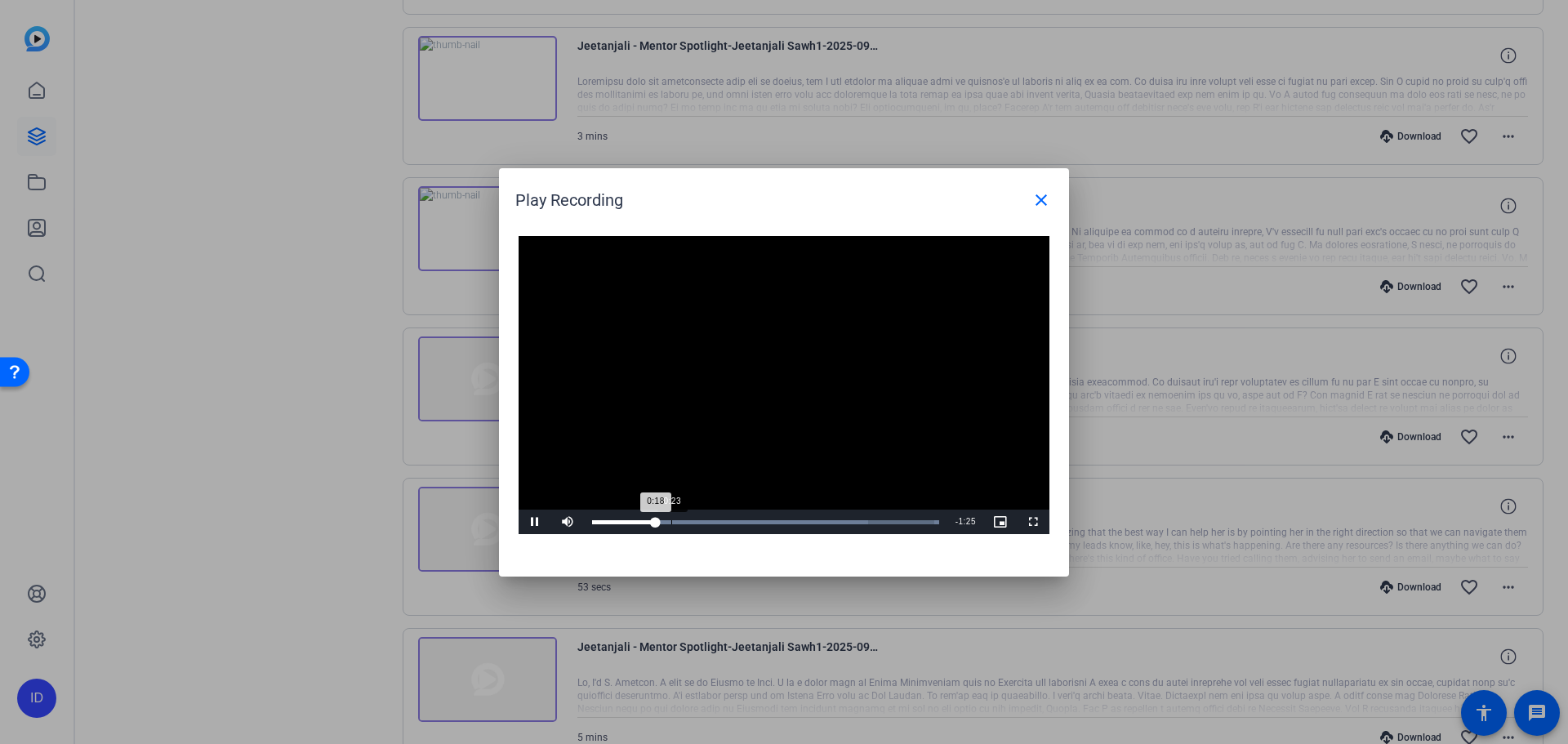
click at [671, 521] on div "Loaded : 100.00% 0:23 0:18" at bounding box center [765, 523] width 347 height 5
click at [710, 522] on div "Loaded : 100.00% 0:35 0:24" at bounding box center [765, 523] width 347 height 5
click at [764, 521] on div "Progress Bar" at bounding box center [729, 523] width 276 height 5
click at [789, 521] on div "Loaded : 100.00% 0:58 0:52" at bounding box center [765, 523] width 347 height 5
click at [834, 523] on div "Loaded : 100.00% 1:12 1:00" at bounding box center [765, 523] width 347 height 5
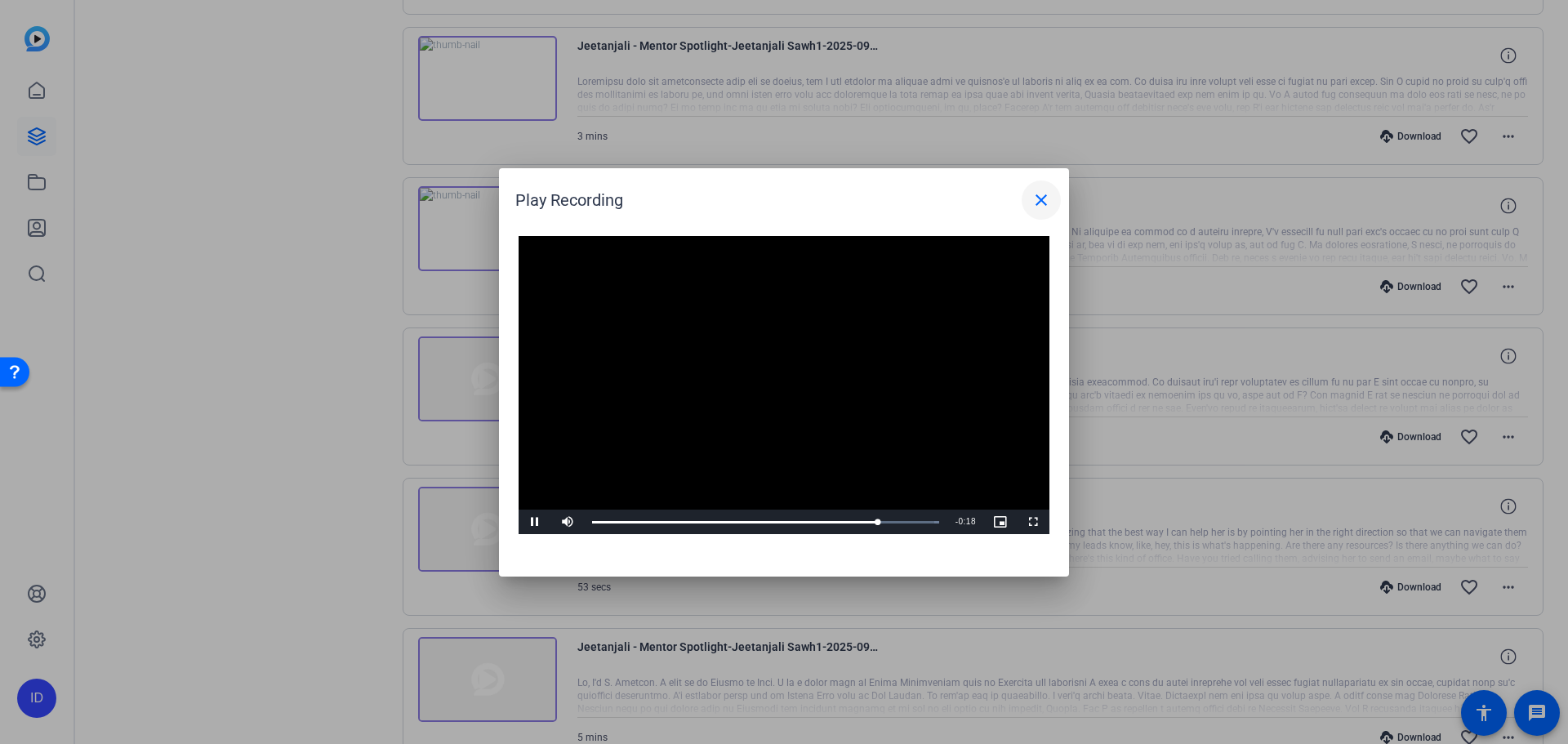
click at [1038, 197] on mat-icon "close" at bounding box center [1041, 201] width 20 height 20
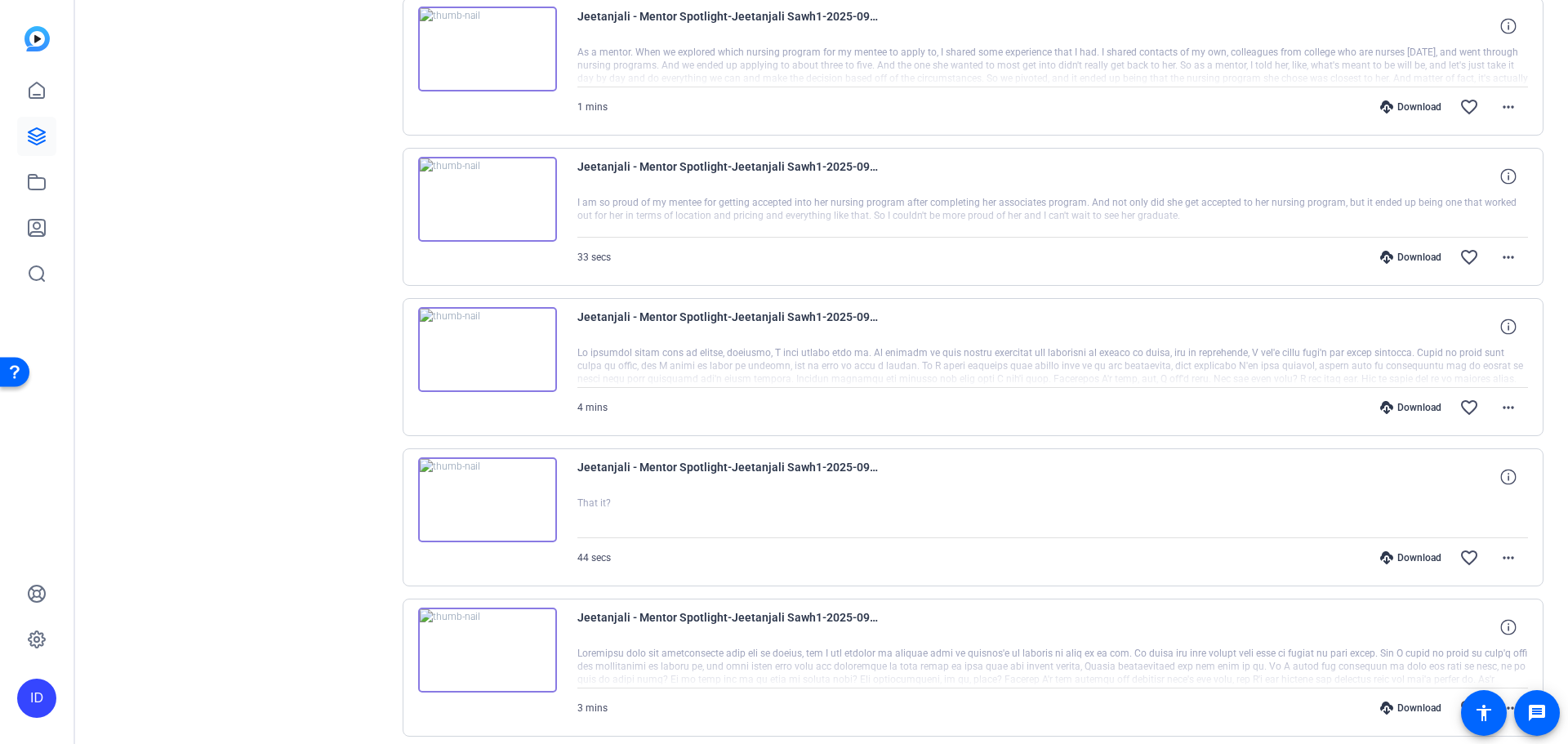
scroll to position [594, 0]
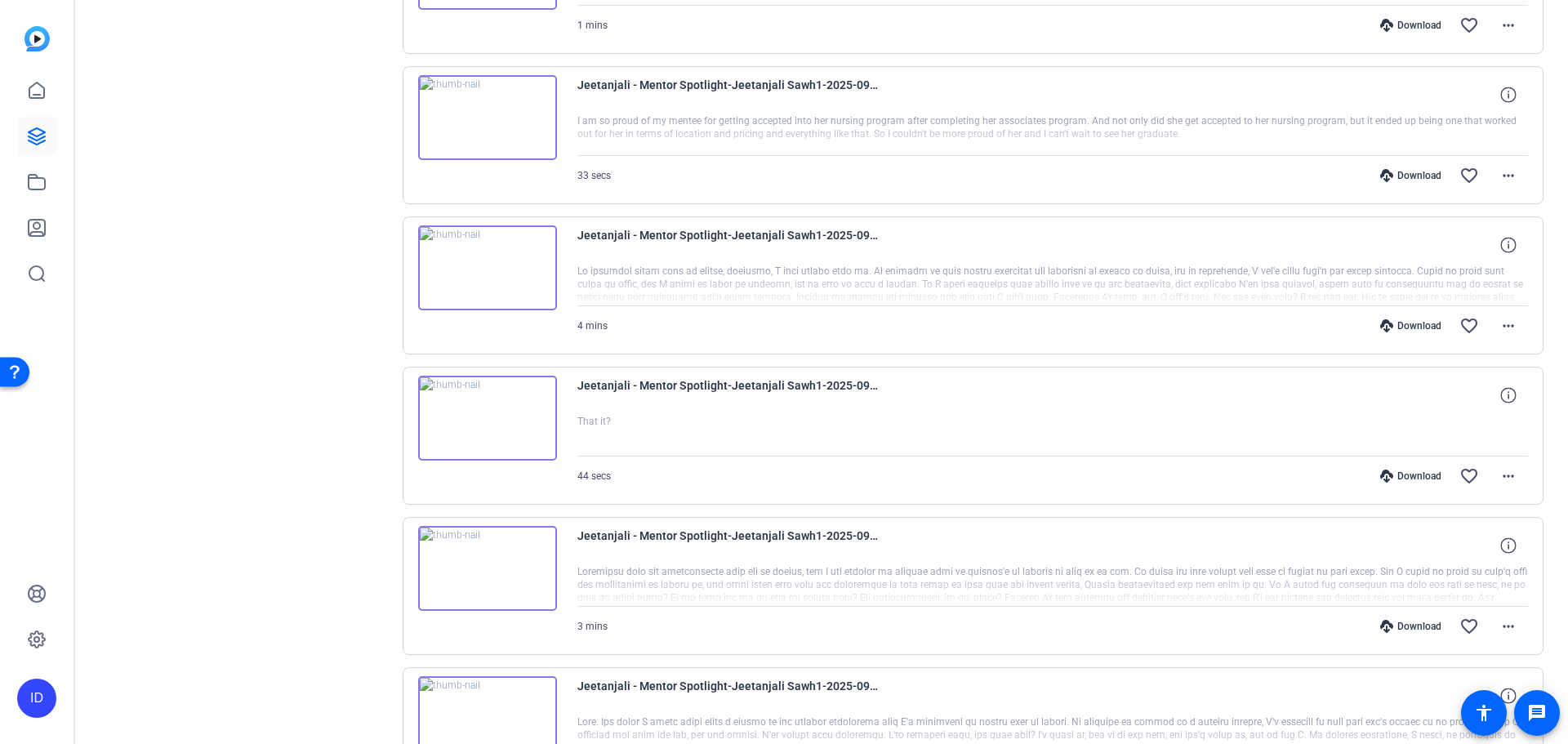
click at [509, 563] on img at bounding box center [488, 569] width 139 height 85
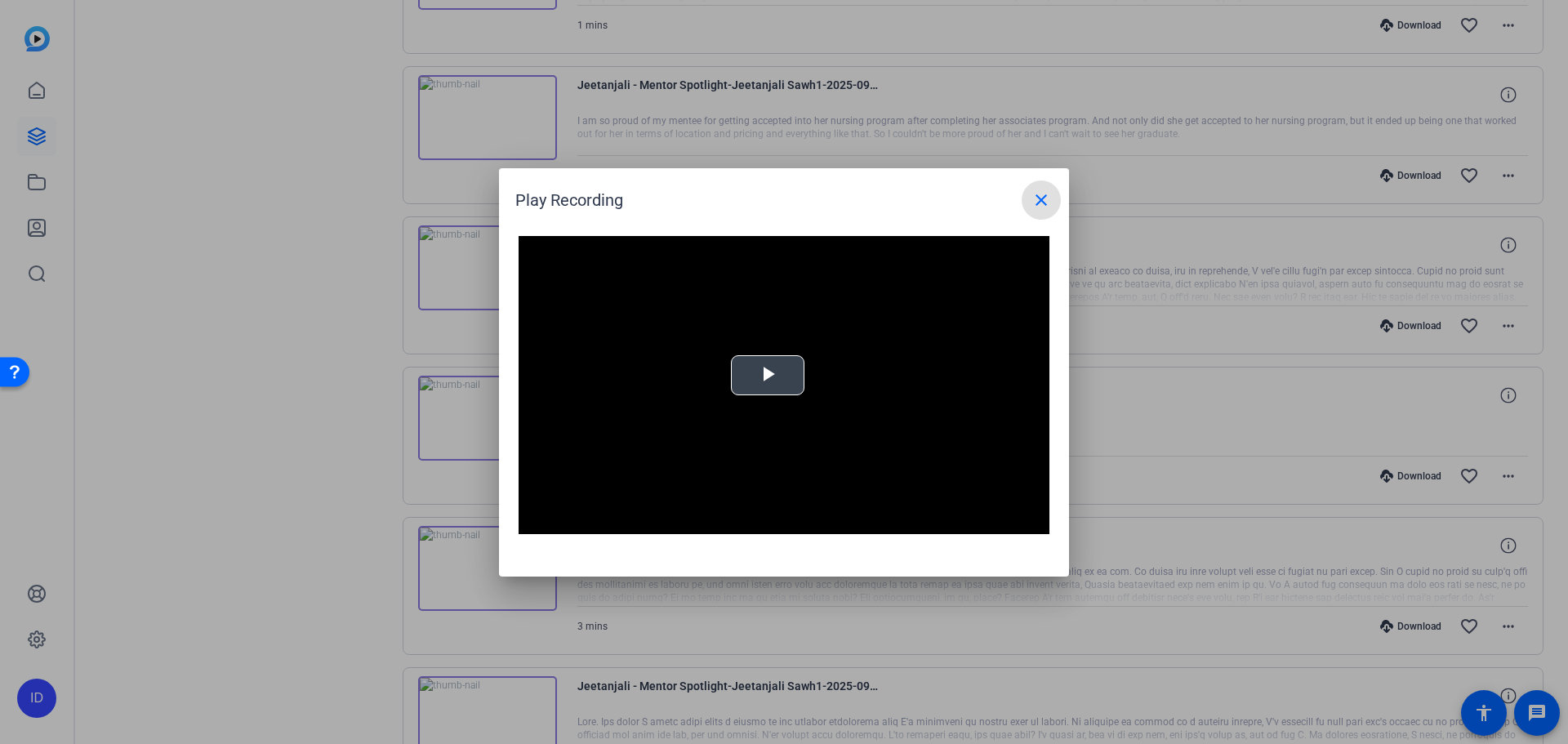
click at [767, 375] on span "Video Player" at bounding box center [767, 375] width 0 height 0
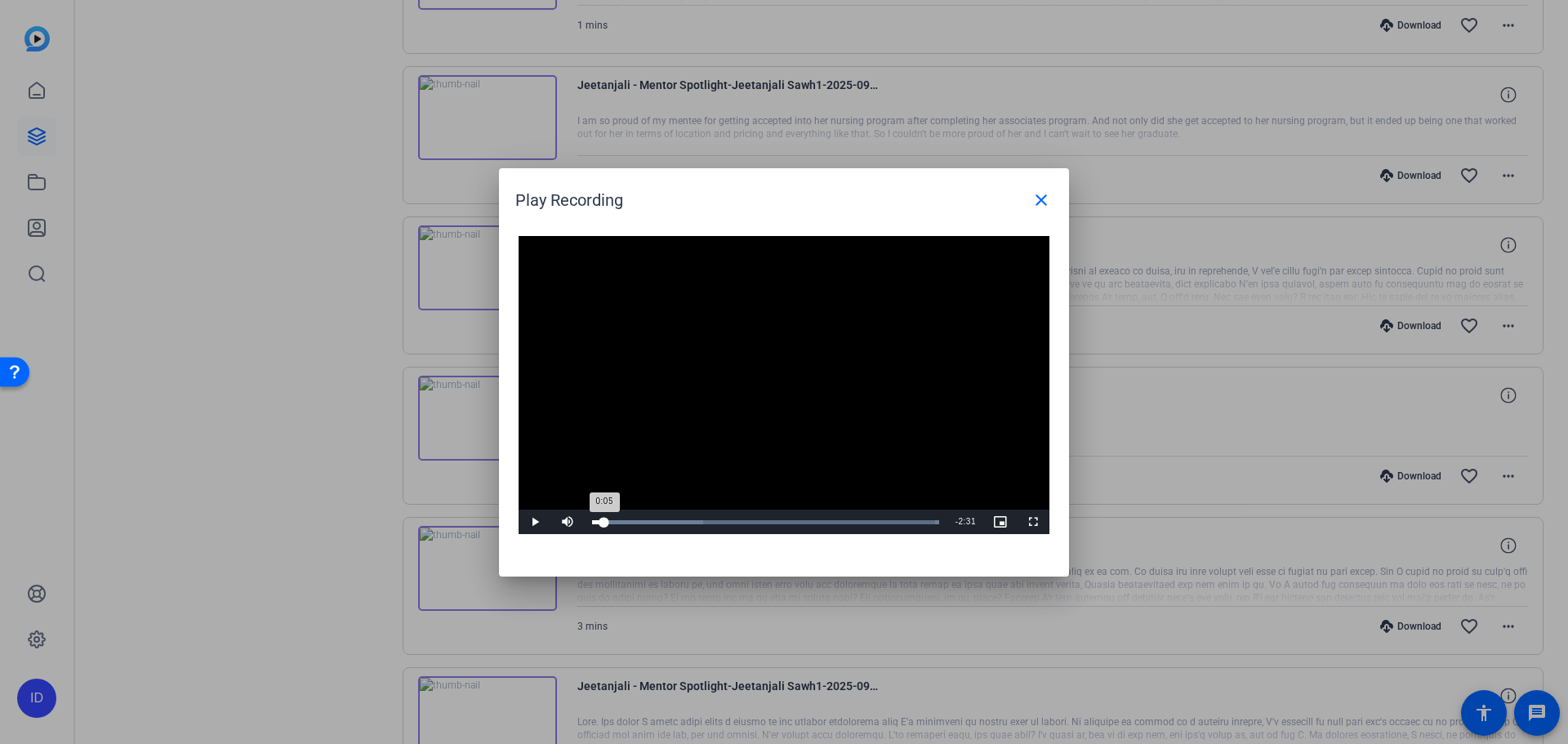
click at [605, 523] on div "Loaded : 100.00% 0:05 0:05" at bounding box center [765, 523] width 347 height 5
click at [638, 526] on div "Loaded : 100.00% 0:20 0:12" at bounding box center [765, 522] width 363 height 24
click at [532, 522] on span "Video Player" at bounding box center [535, 522] width 33 height 0
click at [689, 519] on div "Loaded : 100.00% 0:43 0:43" at bounding box center [765, 522] width 363 height 24
click at [535, 522] on span "Video Player" at bounding box center [535, 522] width 33 height 0
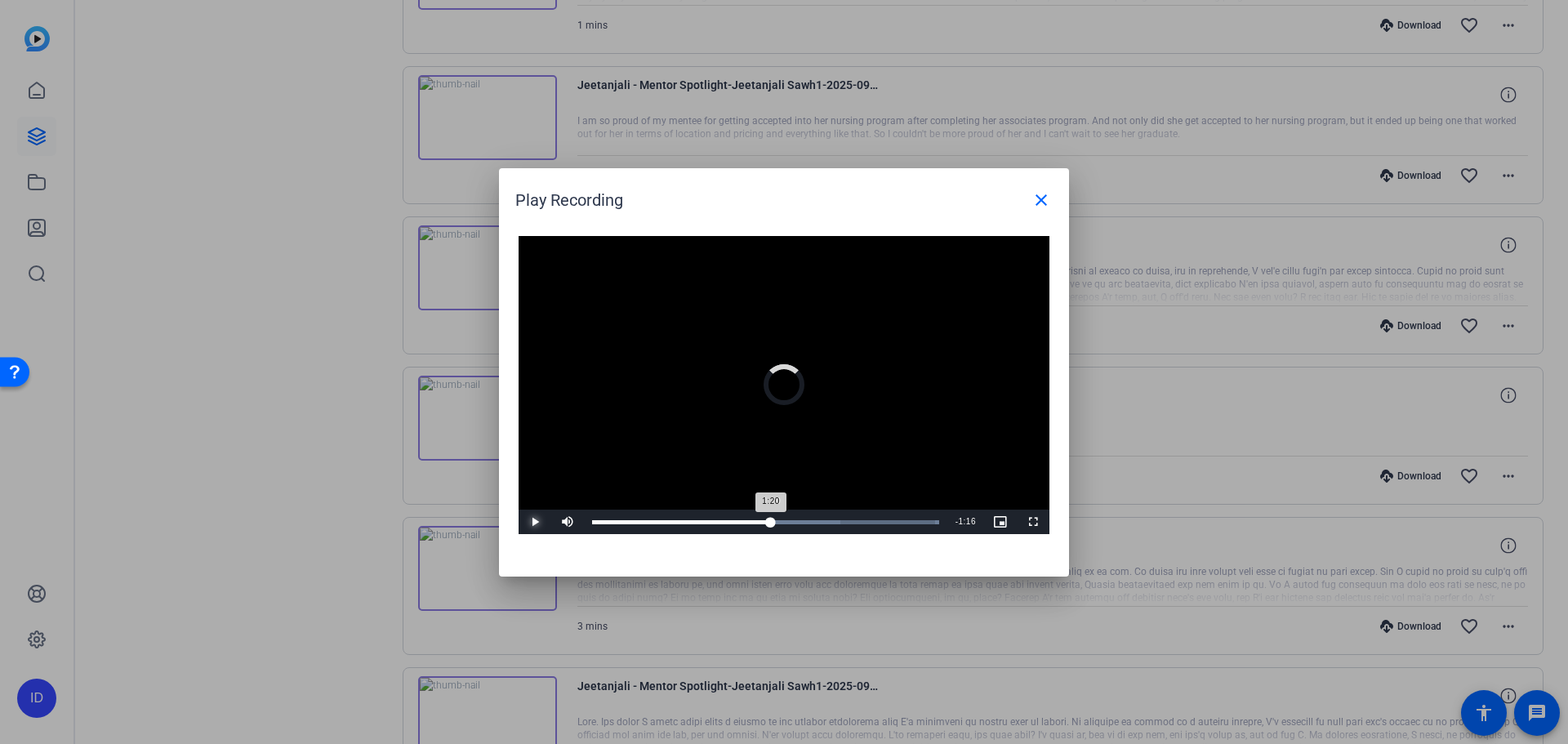
click at [771, 516] on div "Loaded : 100.00% 1:20 1:20" at bounding box center [765, 522] width 363 height 24
click at [526, 522] on span "Video Player" at bounding box center [535, 522] width 33 height 0
click at [540, 522] on span "Video Player" at bounding box center [535, 522] width 33 height 0
click at [590, 517] on div "Loaded : 100.00% 0:00 2:36" at bounding box center [765, 522] width 363 height 24
click at [1047, 200] on mat-icon "close" at bounding box center [1041, 201] width 20 height 20
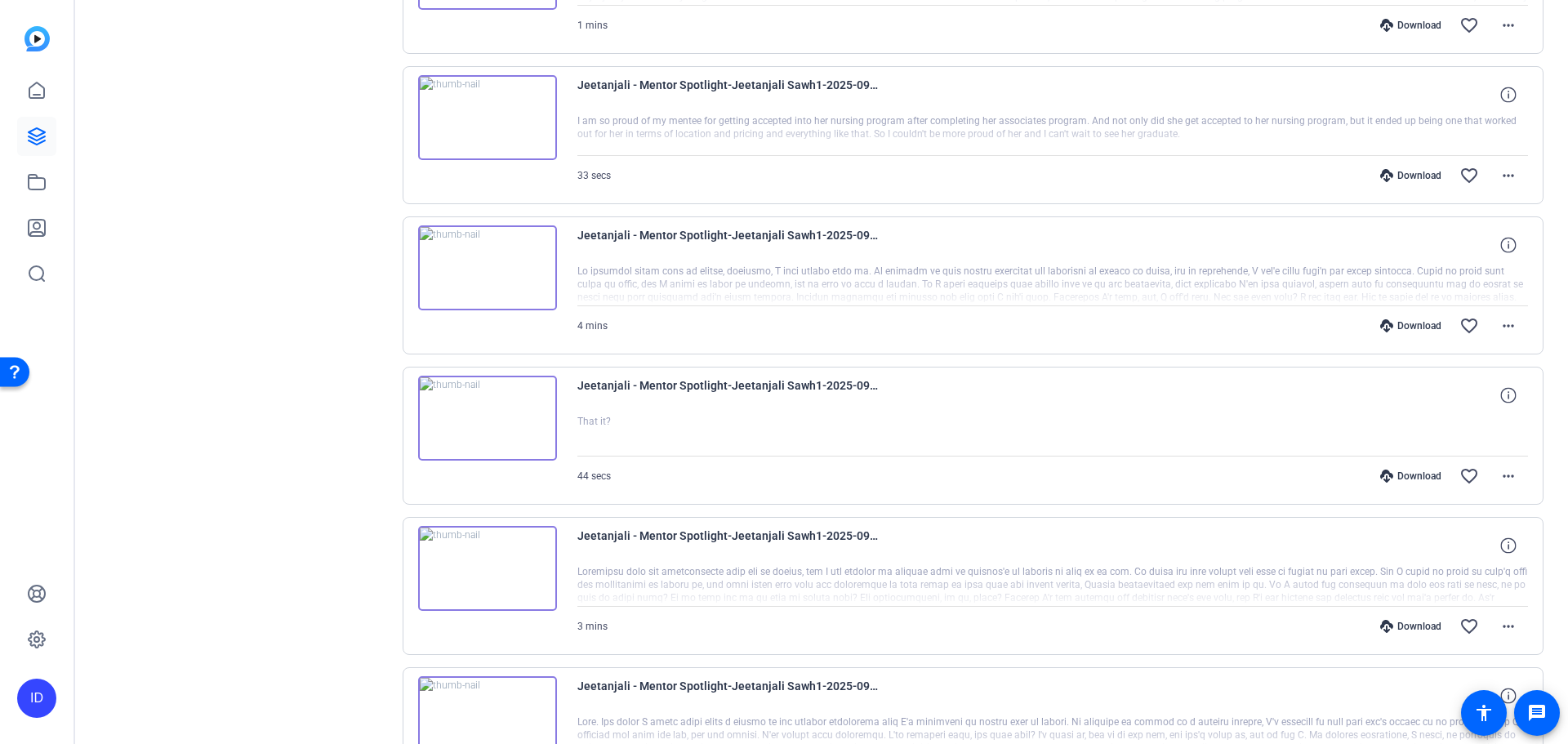
click at [516, 586] on img at bounding box center [488, 569] width 139 height 85
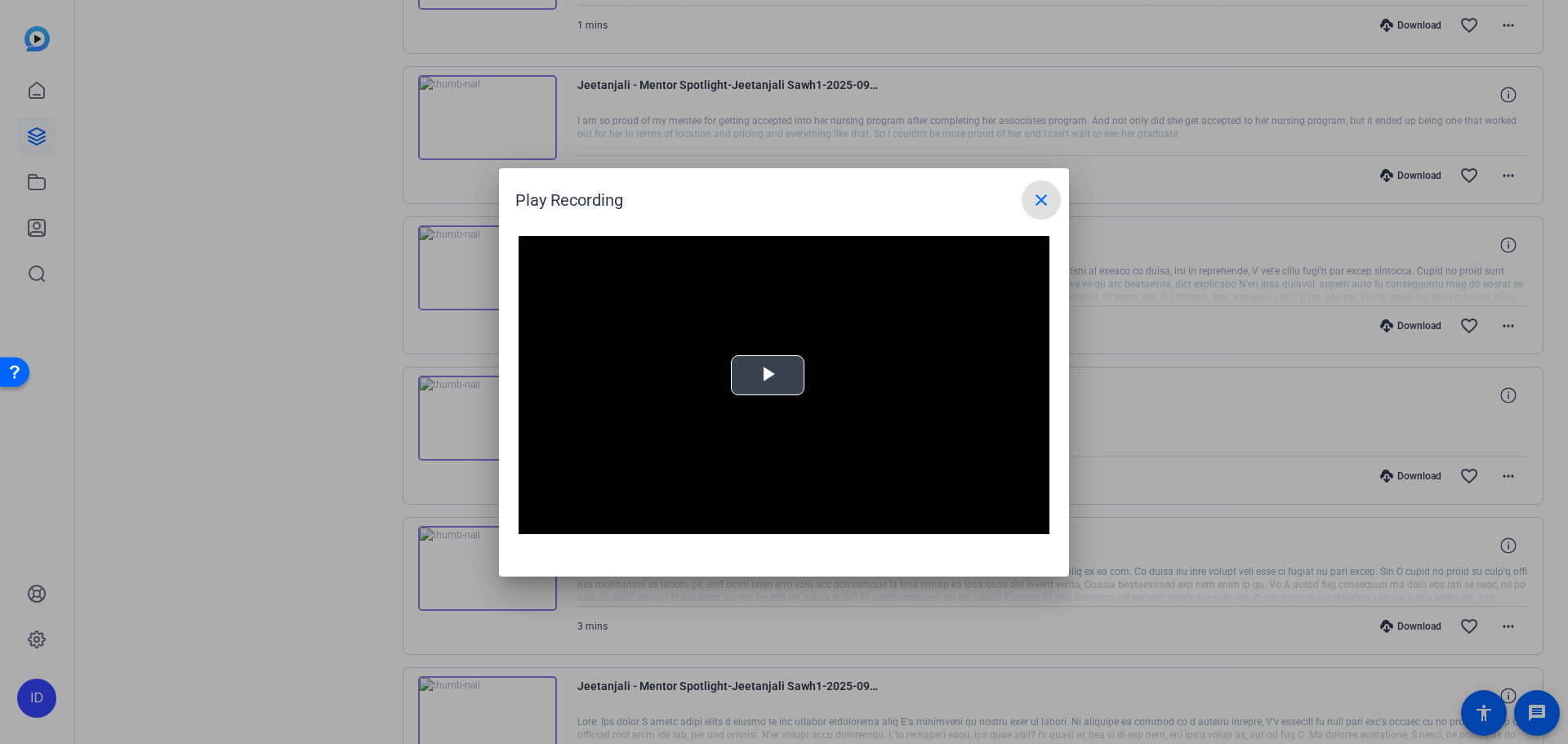
click at [767, 375] on span "Video Player" at bounding box center [767, 375] width 0 height 0
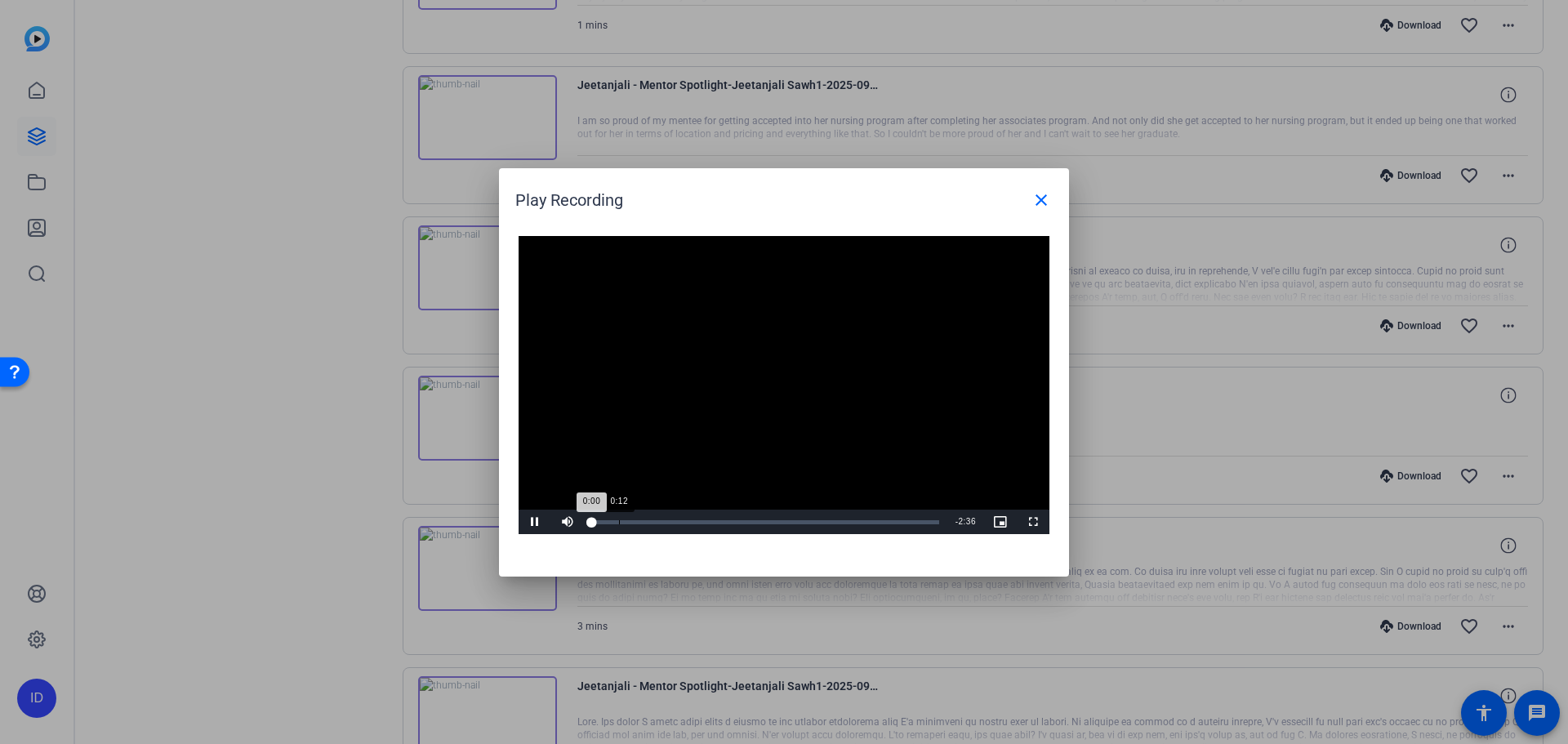
click at [616, 517] on div "Loaded : 0% 0:12 0:00" at bounding box center [765, 522] width 363 height 24
click at [633, 521] on div "0:18" at bounding box center [633, 523] width 1 height 5
click at [1036, 194] on mat-icon "close" at bounding box center [1041, 201] width 20 height 20
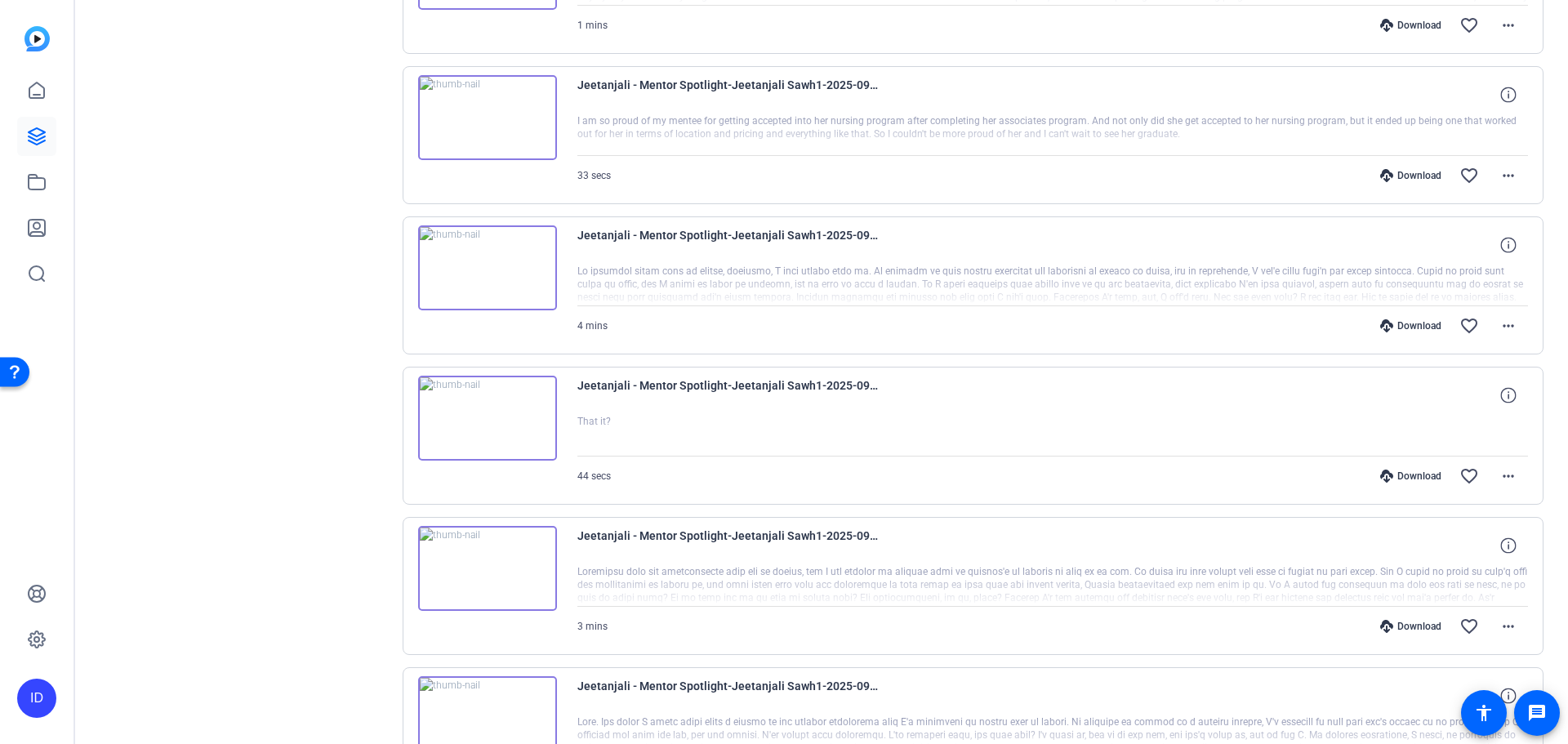
click at [518, 400] on img at bounding box center [488, 419] width 139 height 85
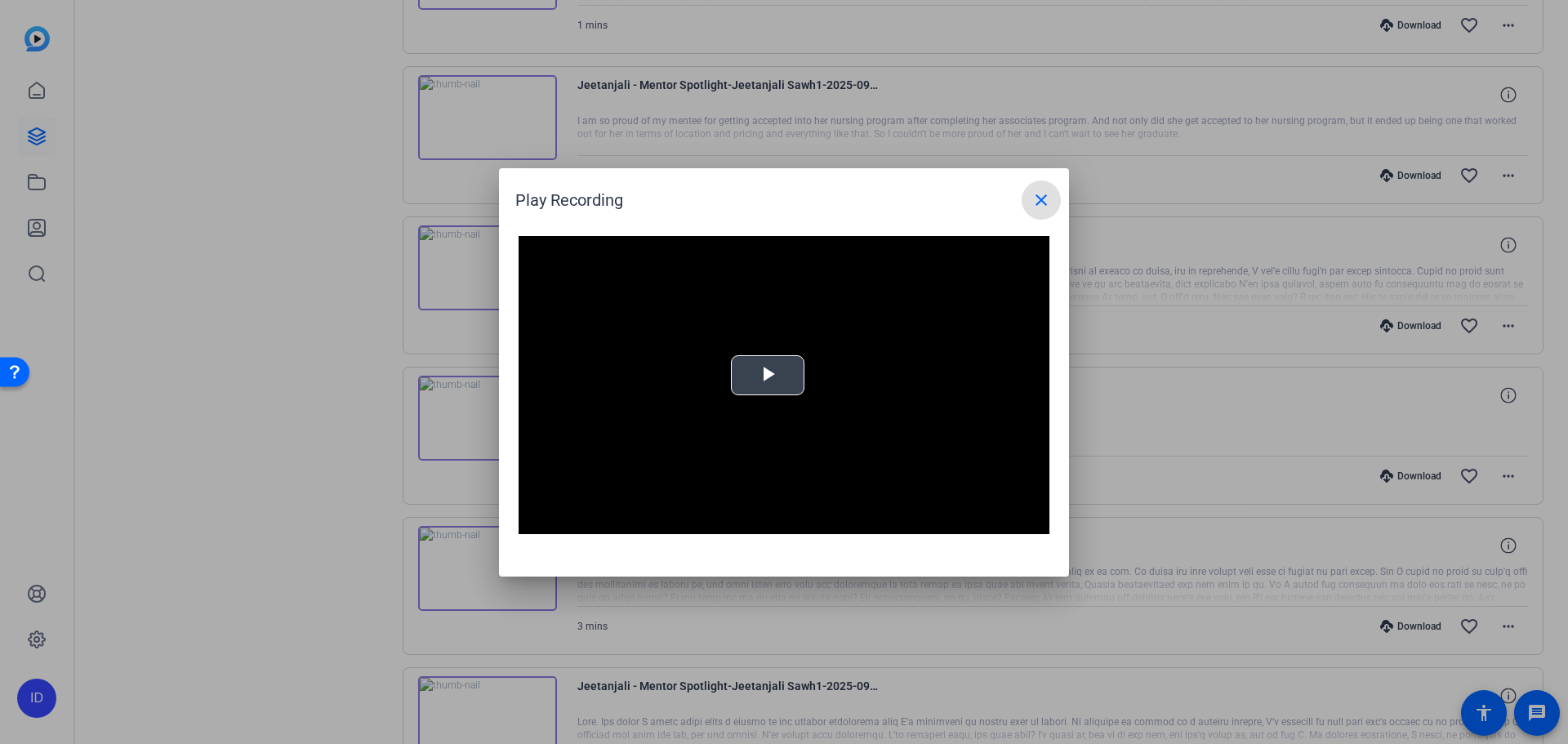
click at [767, 375] on span "Video Player" at bounding box center [767, 375] width 0 height 0
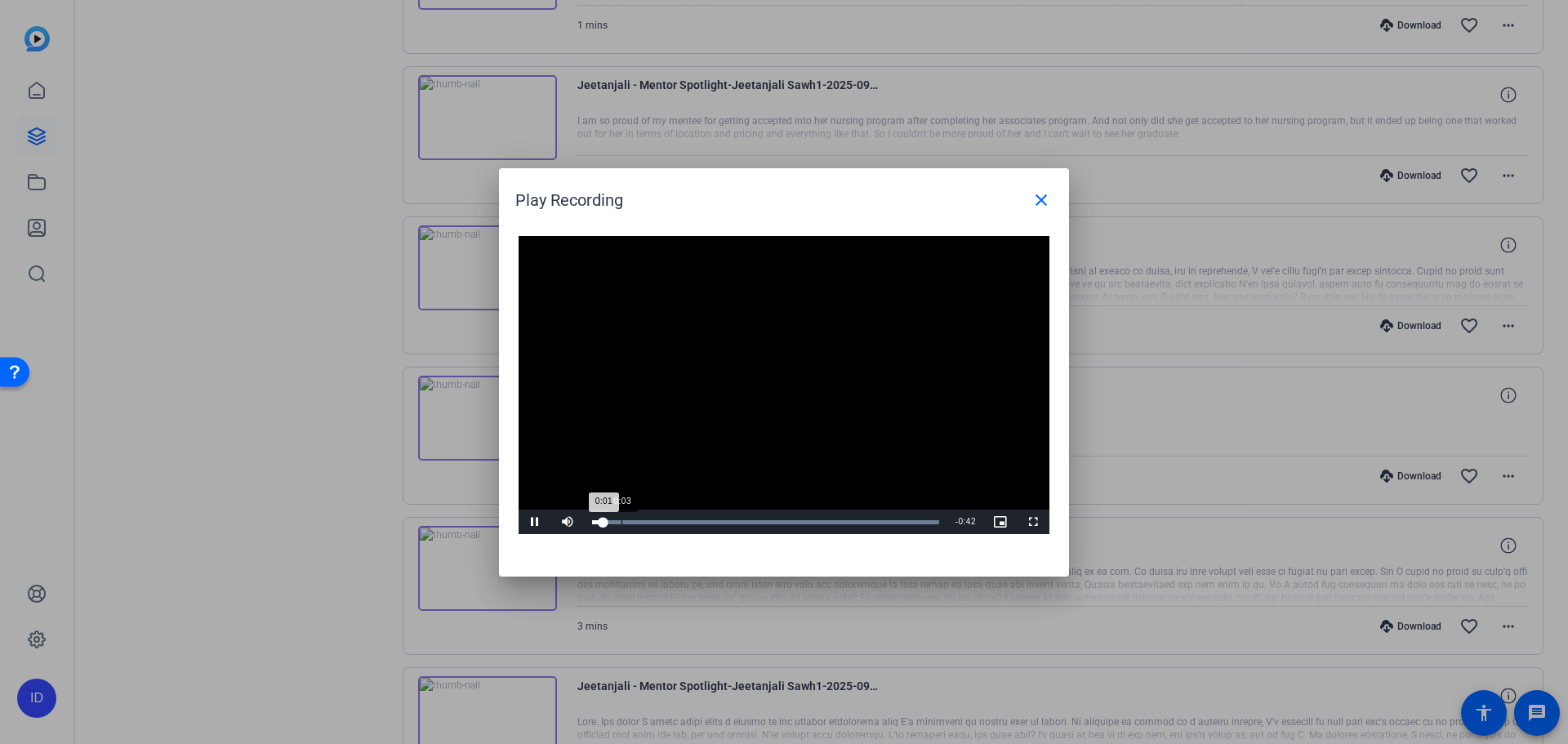
click at [622, 521] on div "Loaded : 100.00% 0:03 0:01" at bounding box center [765, 523] width 347 height 5
click at [646, 521] on div "Progress Bar" at bounding box center [765, 523] width 347 height 5
click at [689, 523] on div "Loaded : 100.00% 0:12 0:07" at bounding box center [765, 523] width 347 height 5
click at [711, 523] on div "Loaded : 100.00% 0:14 0:12" at bounding box center [765, 523] width 347 height 5
click at [758, 521] on div "Loaded : 100.00% 0:19 0:16" at bounding box center [765, 523] width 347 height 5
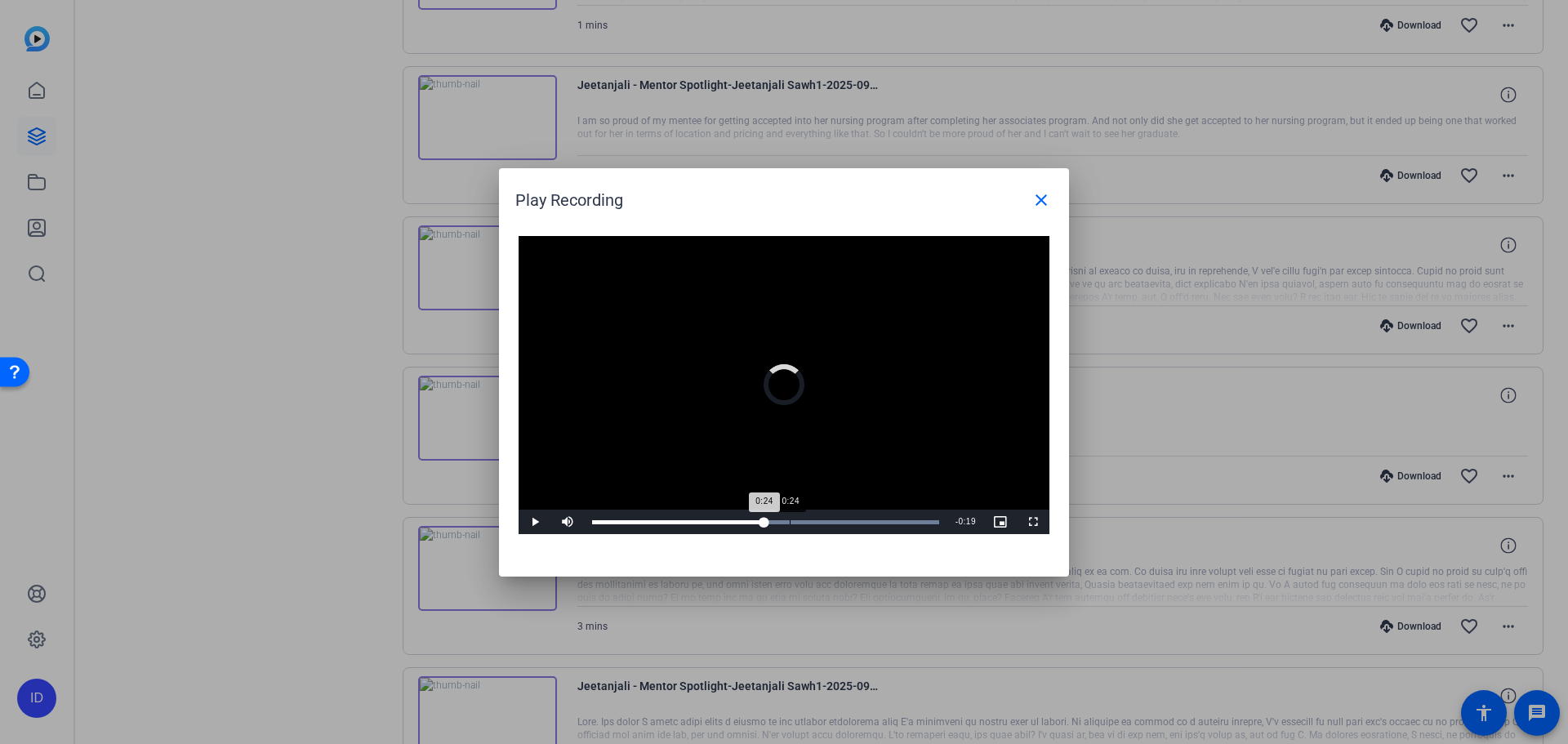
click at [790, 523] on div "0:24" at bounding box center [790, 523] width 1 height 5
click at [833, 524] on div "Loaded : 100.00% 0:30 0:30" at bounding box center [765, 522] width 363 height 24
click at [873, 519] on div "Loaded : 100.00% 0:35 0:30" at bounding box center [765, 522] width 363 height 24
click at [915, 521] on div "Loaded : 100.00% 0:39 0:35" at bounding box center [765, 523] width 347 height 5
click at [1039, 197] on mat-icon "close" at bounding box center [1041, 201] width 20 height 20
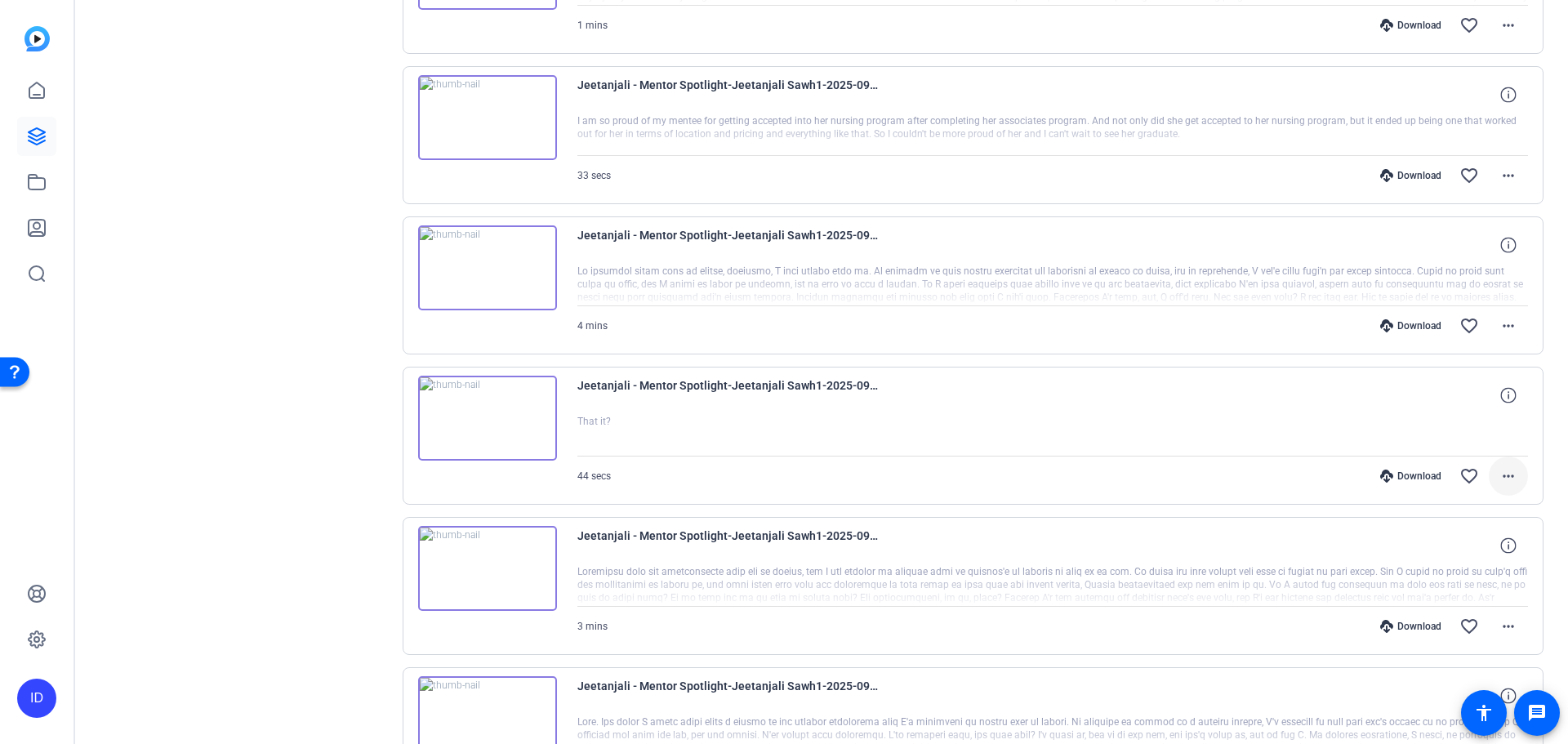
click at [1511, 475] on span at bounding box center [1507, 476] width 39 height 39
click at [1429, 674] on span "Delete clip" at bounding box center [1457, 674] width 98 height 20
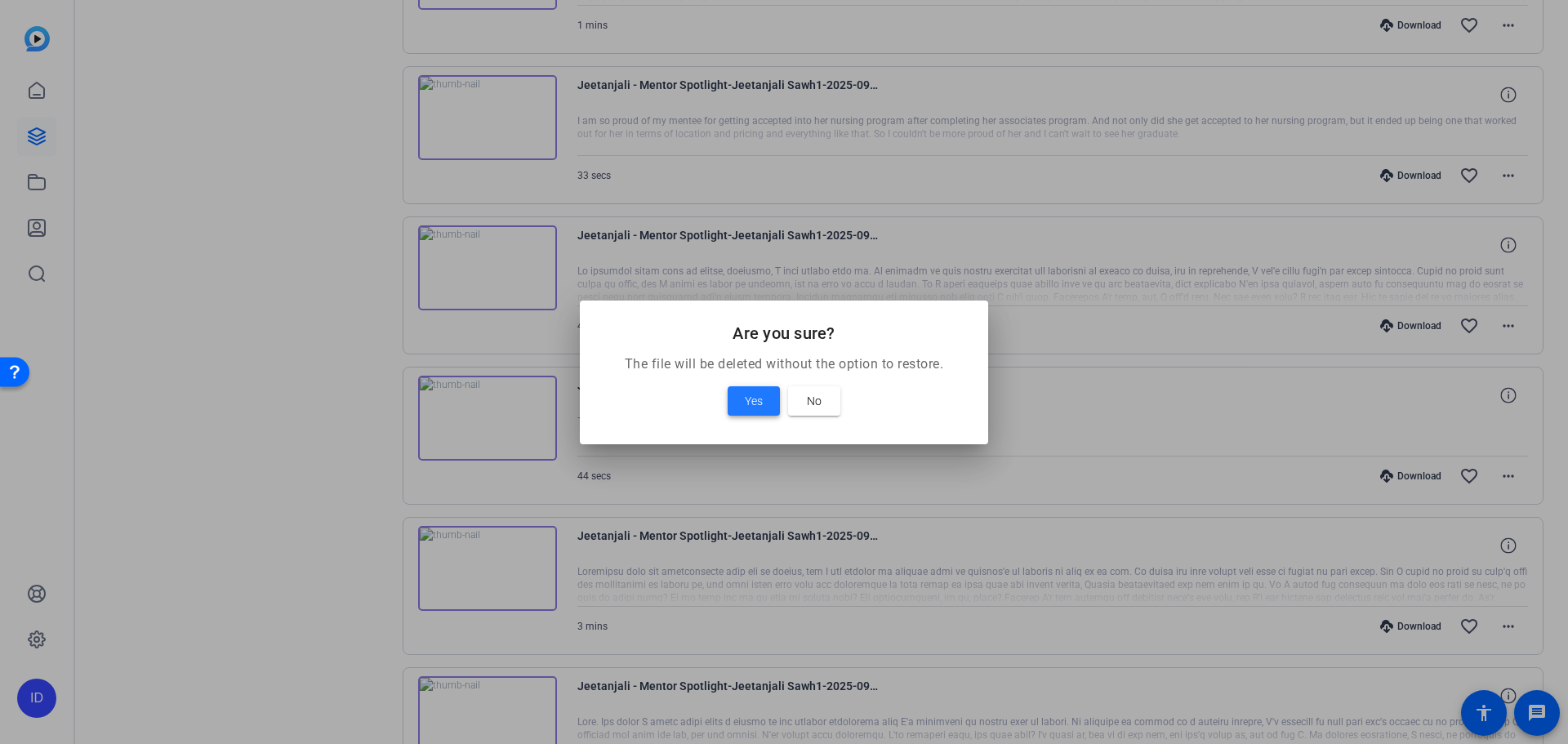
click at [772, 393] on span at bounding box center [754, 400] width 52 height 39
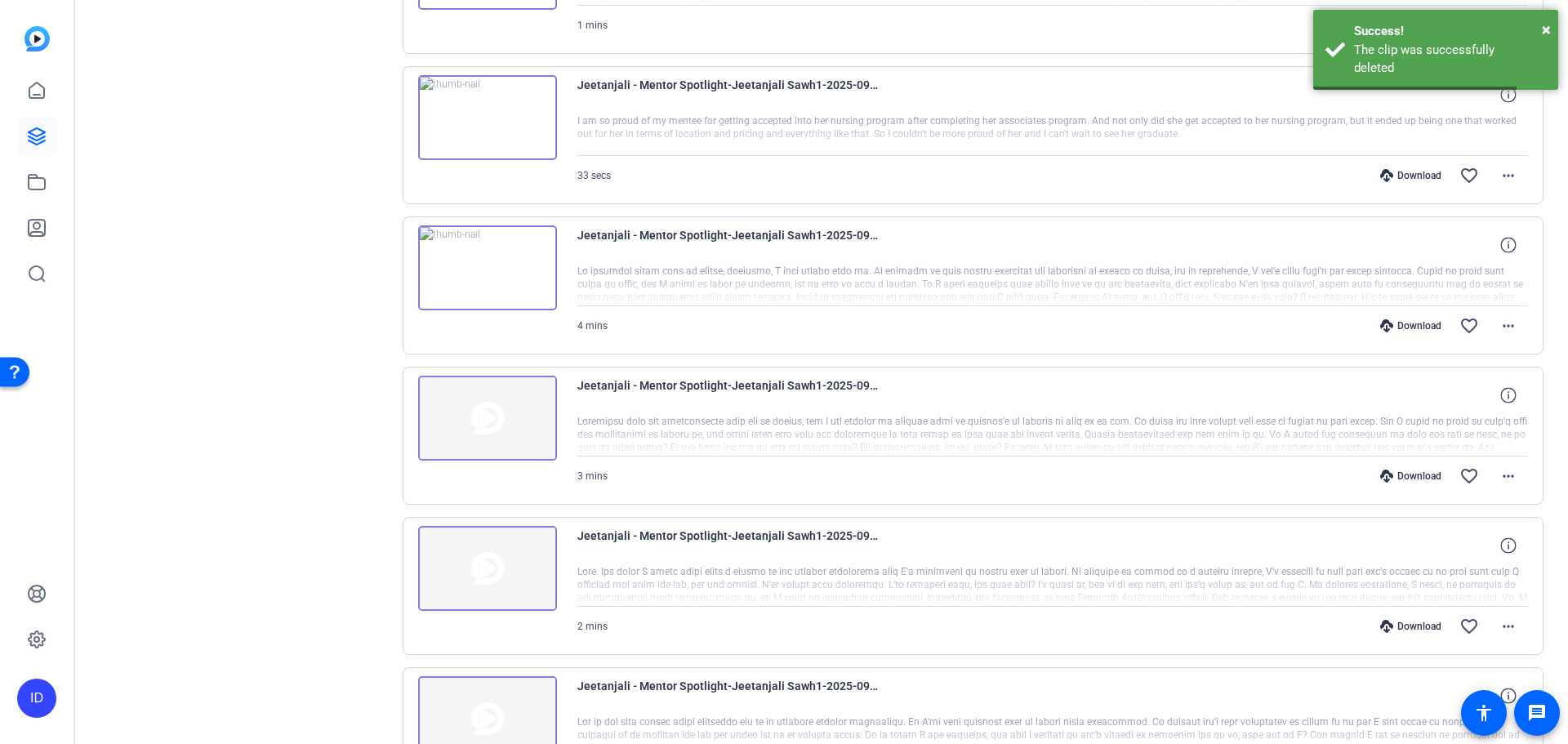
click at [483, 268] on img at bounding box center [488, 268] width 139 height 85
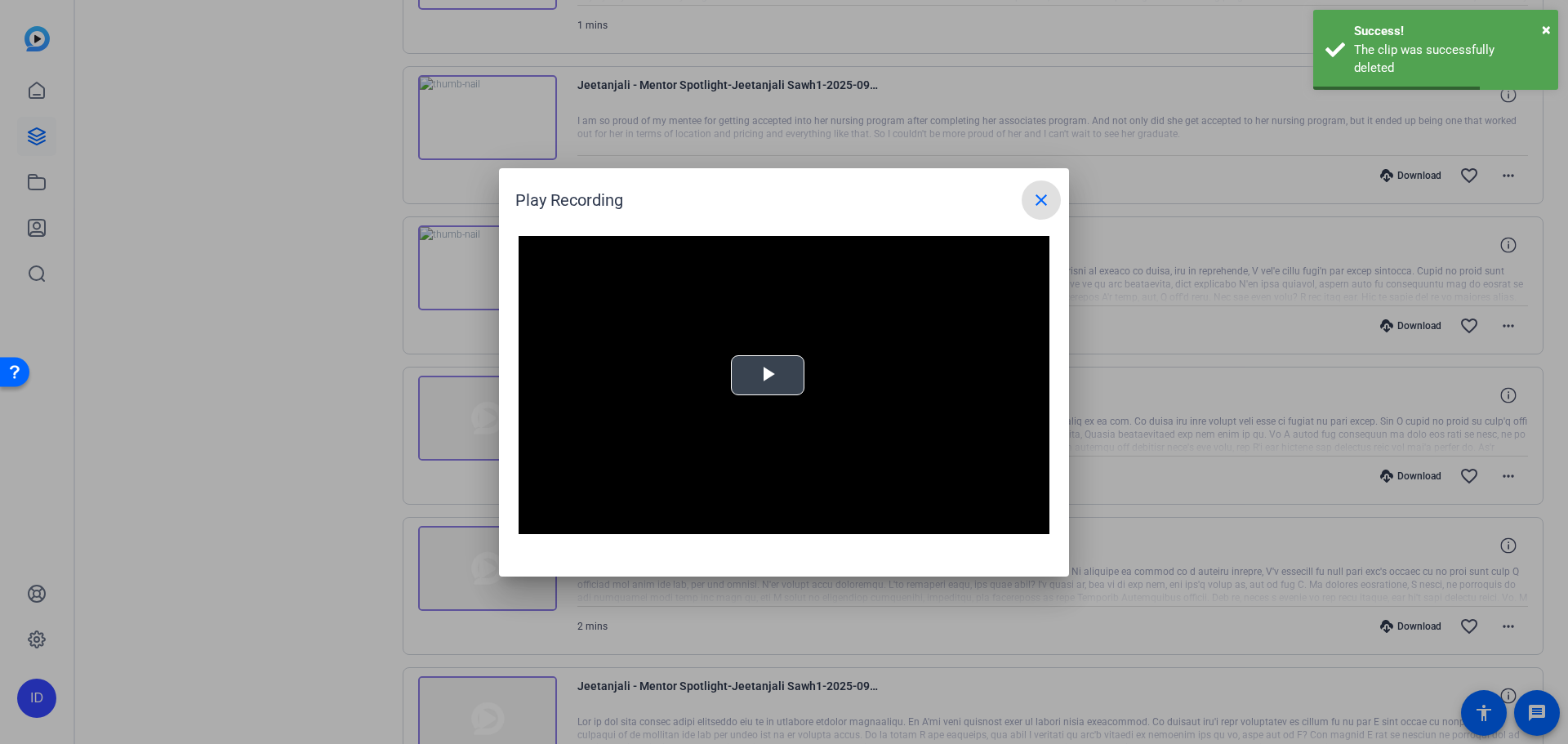
click at [767, 375] on span "Video Player" at bounding box center [767, 375] width 0 height 0
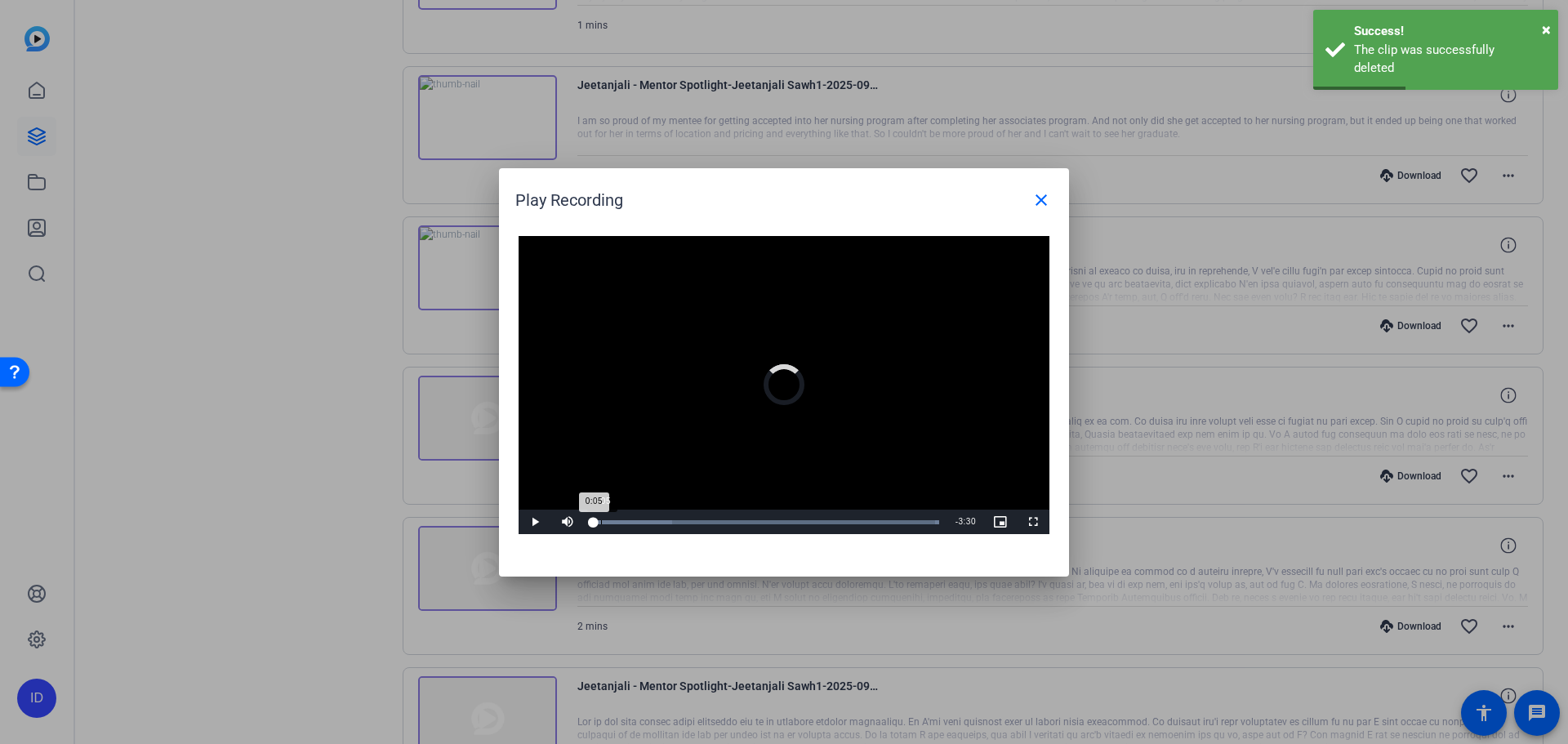
click at [601, 512] on div "Loaded : 100.00% 0:05 0:05" at bounding box center [765, 522] width 363 height 24
click at [636, 523] on div "Loaded : 100.00% 0:20 0:05" at bounding box center [765, 523] width 347 height 5
click at [624, 521] on div "0:28" at bounding box center [615, 523] width 45 height 5
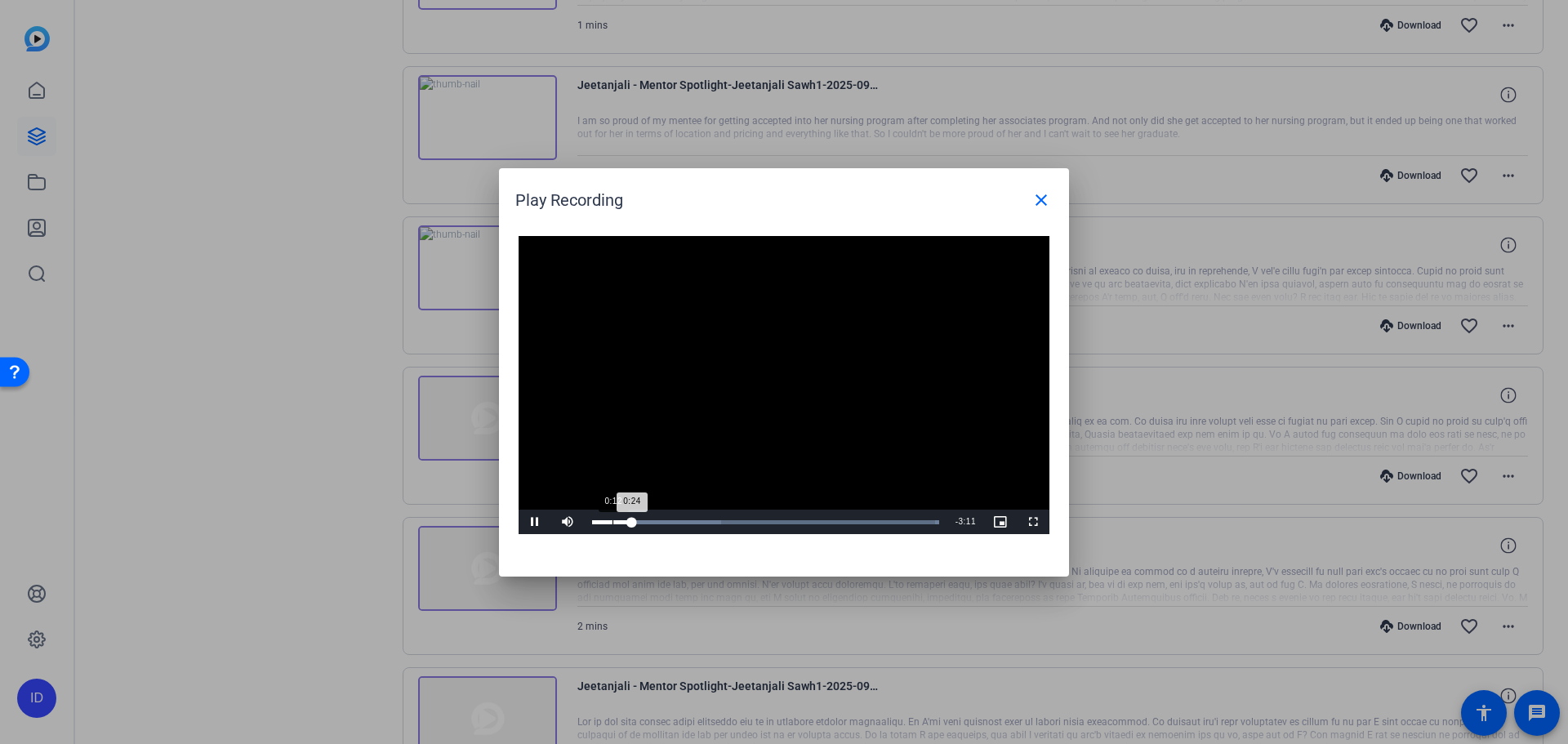
click at [613, 521] on div "0:12" at bounding box center [613, 523] width 1 height 5
click at [734, 513] on div "Loaded : 100.00% 1:28 1:28" at bounding box center [765, 522] width 363 height 24
click at [765, 523] on div "Loaded : 100.00% 1:47 1:29" at bounding box center [765, 523] width 347 height 5
click at [794, 519] on div "Loaded : 100.00% 2:04 1:48" at bounding box center [765, 522] width 363 height 24
click at [828, 521] on div "Loaded : 100.00% 2:26 2:07" at bounding box center [765, 523] width 347 height 5
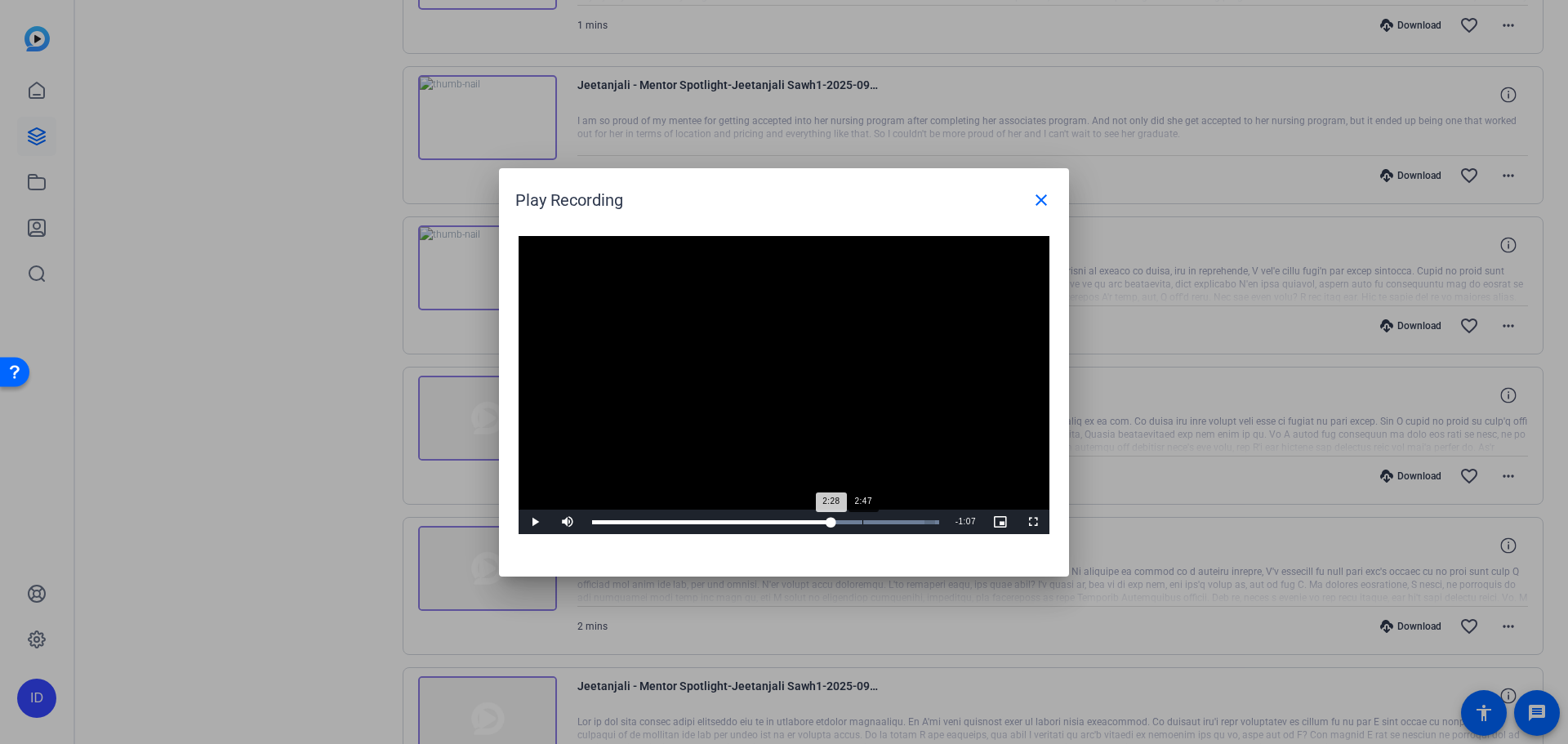
click at [862, 521] on div "Loaded : 100.00% 2:47 2:28" at bounding box center [765, 523] width 347 height 5
click at [897, 521] on div "Loaded : 100.00% 3:09 2:48" at bounding box center [765, 523] width 347 height 5
click at [932, 521] on div "Loaded : 100.00% 3:30 3:30" at bounding box center [765, 523] width 347 height 5
click at [953, 521] on div "Play Mute Current Time 3:31 / Duration 3:35 Loaded : 100.00% 3:35 3:32 Stream T…" at bounding box center [784, 522] width 530 height 24
click at [1043, 205] on mat-icon "close" at bounding box center [1041, 201] width 20 height 20
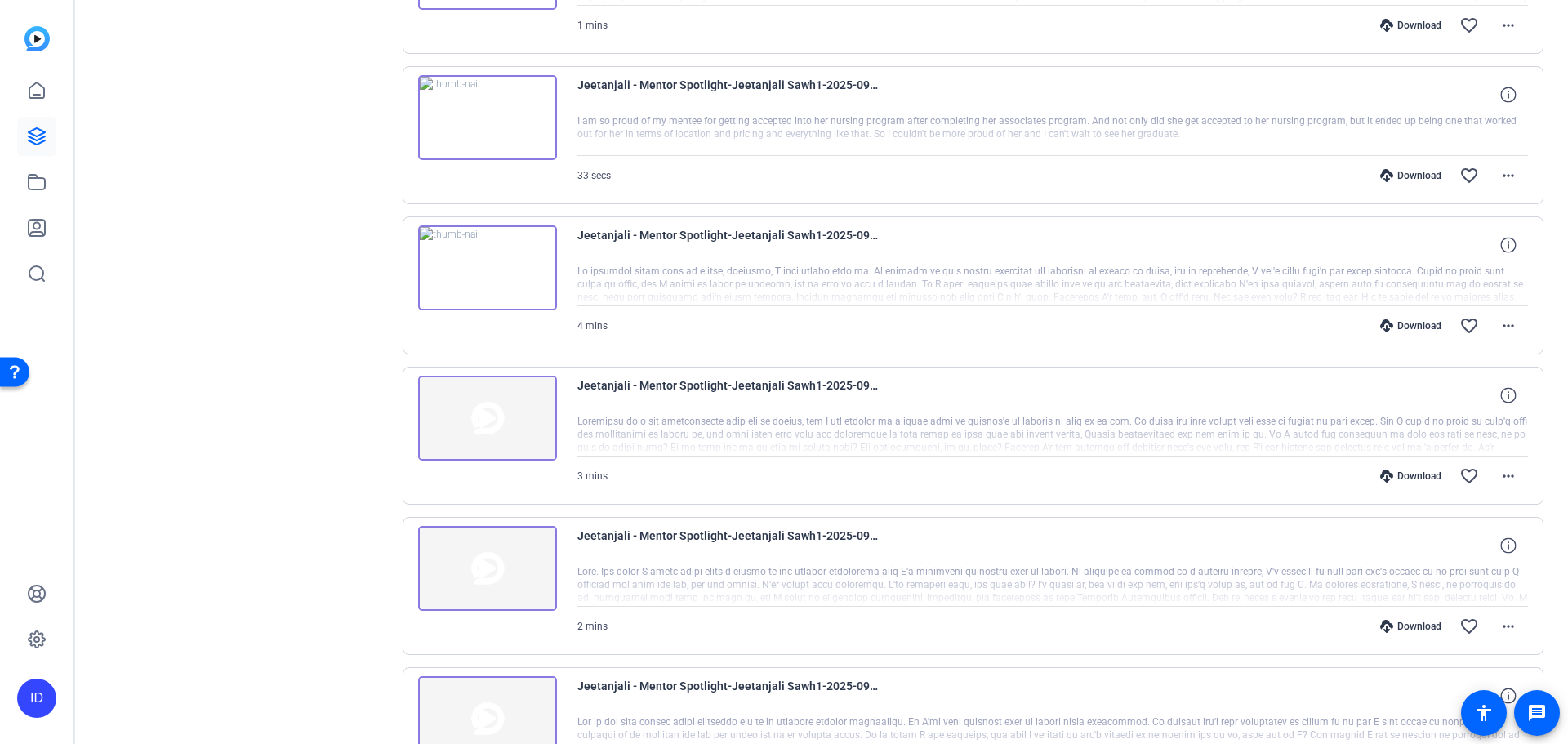
click at [508, 98] on img at bounding box center [488, 118] width 139 height 85
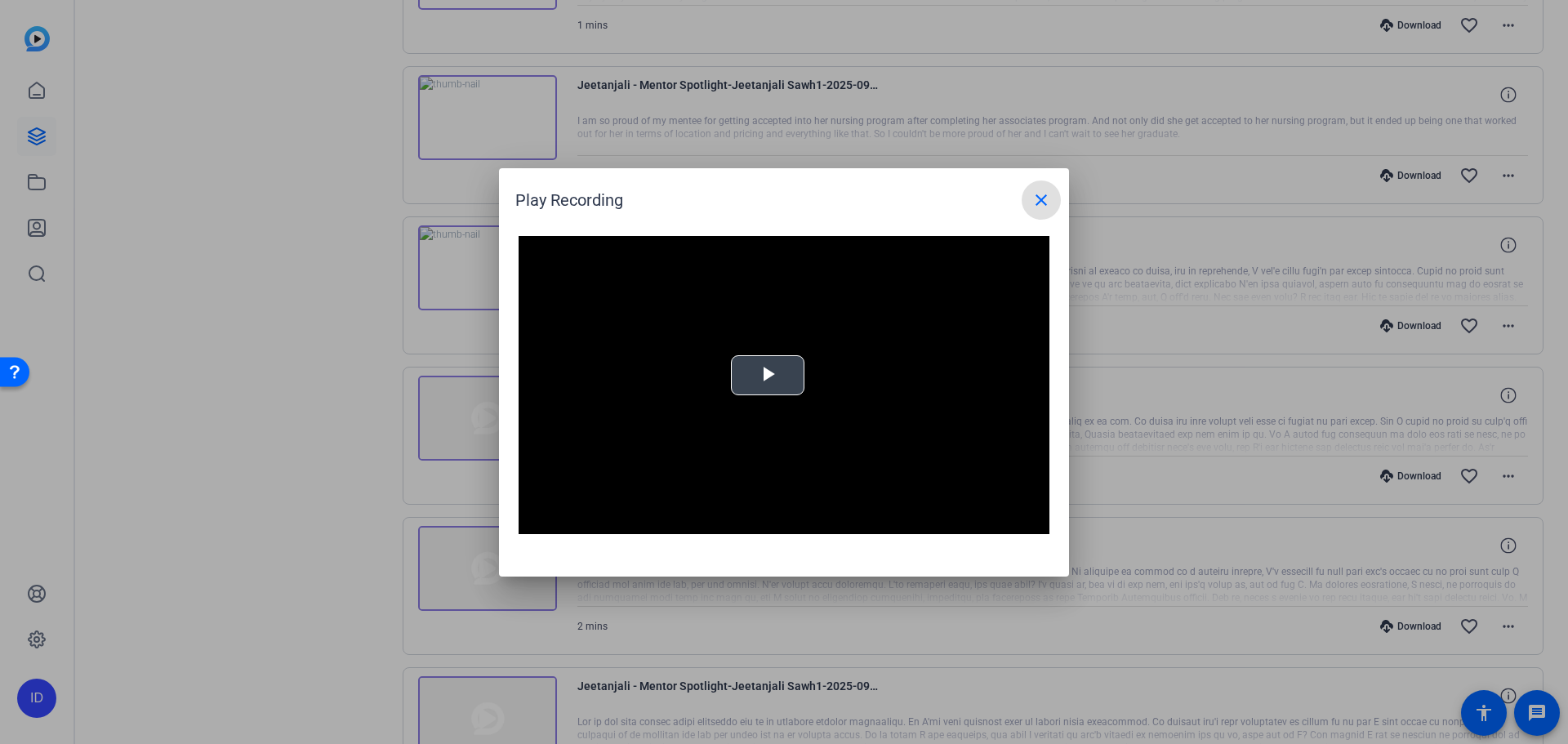
click at [767, 375] on span "Video Player" at bounding box center [767, 375] width 0 height 0
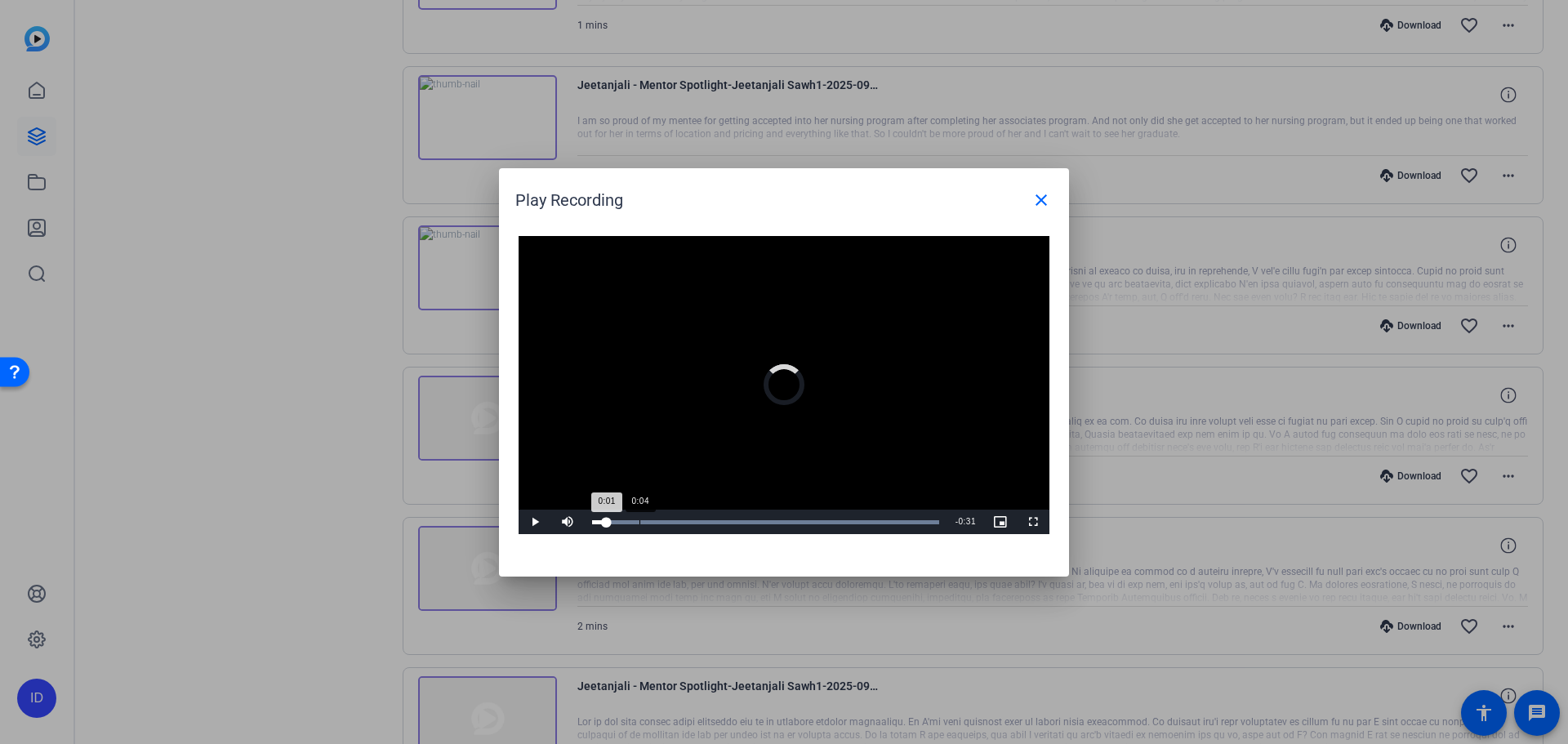
click at [661, 528] on div "Loaded : 100.00% 0:04 0:01" at bounding box center [765, 522] width 363 height 24
click at [698, 525] on div "Loaded : 100.00% 0:10 0:05" at bounding box center [765, 522] width 363 height 24
click at [1040, 197] on mat-icon "close" at bounding box center [1041, 201] width 20 height 20
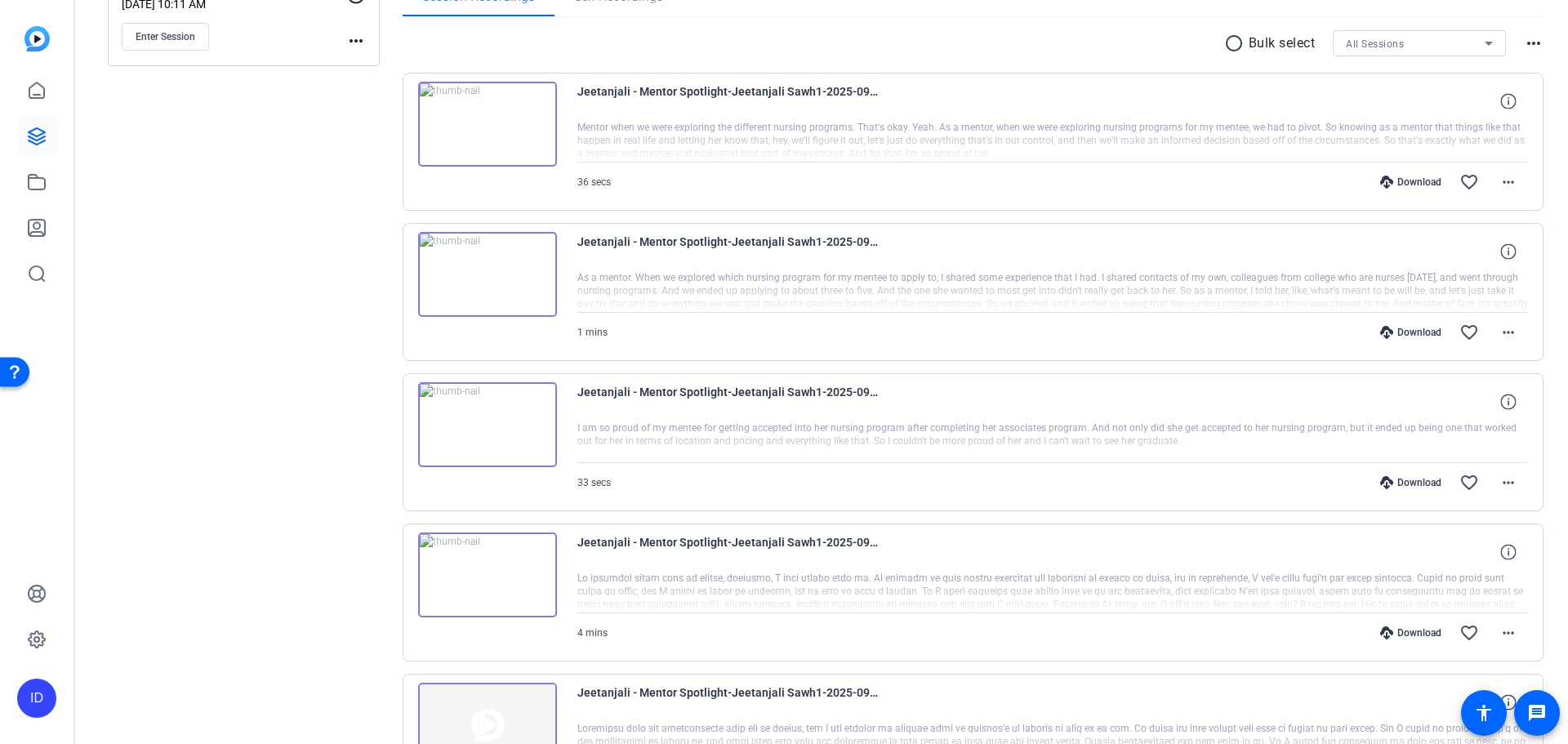
scroll to position [267, 0]
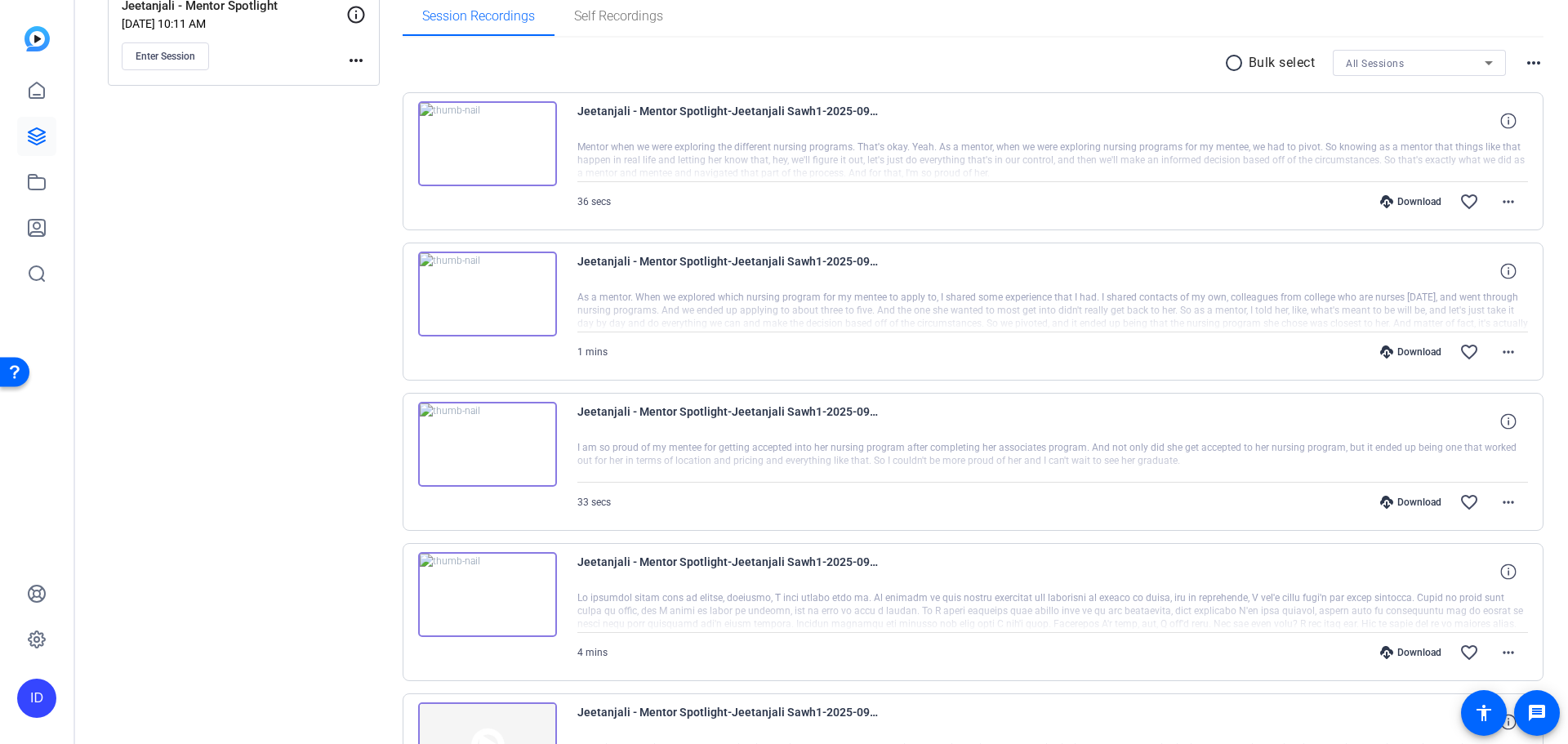
click at [493, 292] on img at bounding box center [488, 294] width 139 height 85
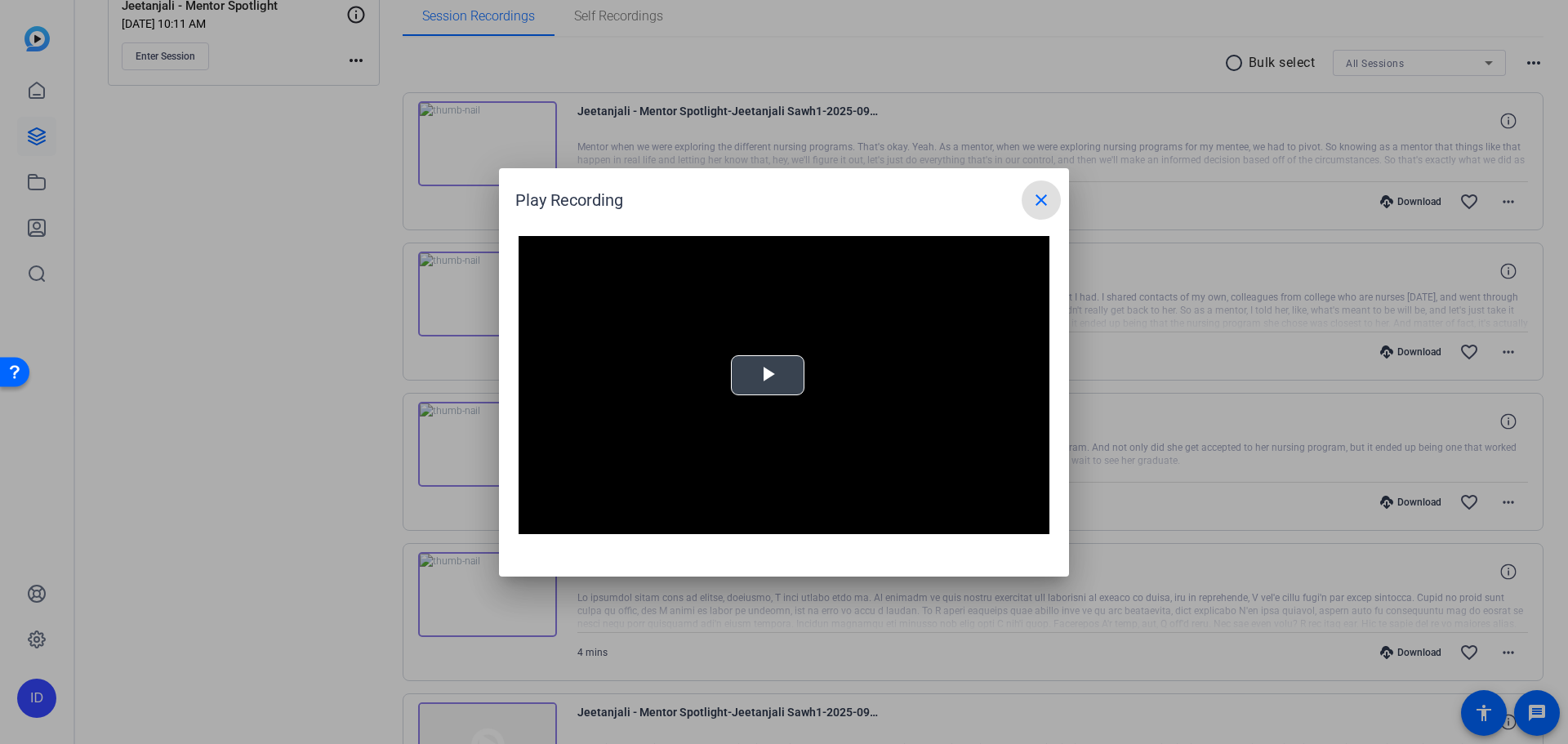
drag, startPoint x: 804, startPoint y: 372, endPoint x: 793, endPoint y: 379, distance: 13.0
click at [793, 379] on video "Video Player" at bounding box center [784, 385] width 530 height 299
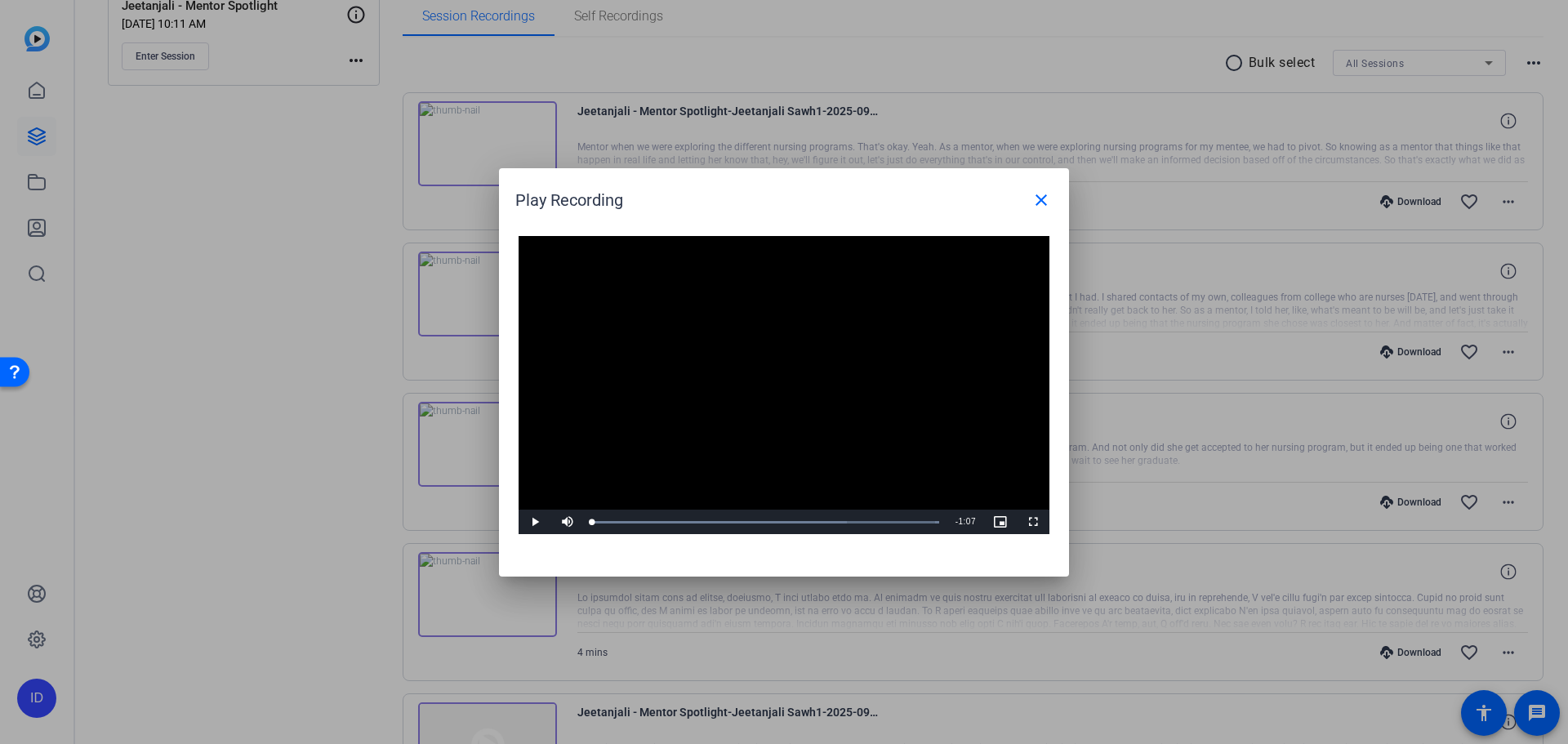
click at [793, 385] on video "Video Player" at bounding box center [784, 385] width 530 height 299
click at [641, 519] on div "Loaded : 100.00% 0:09 0:01" at bounding box center [765, 522] width 363 height 24
click at [679, 519] on div "Loaded : 100.00% 0:16 0:10" at bounding box center [765, 522] width 363 height 24
click at [663, 517] on div "Loaded : 100.00% 0:13 0:13" at bounding box center [765, 522] width 363 height 24
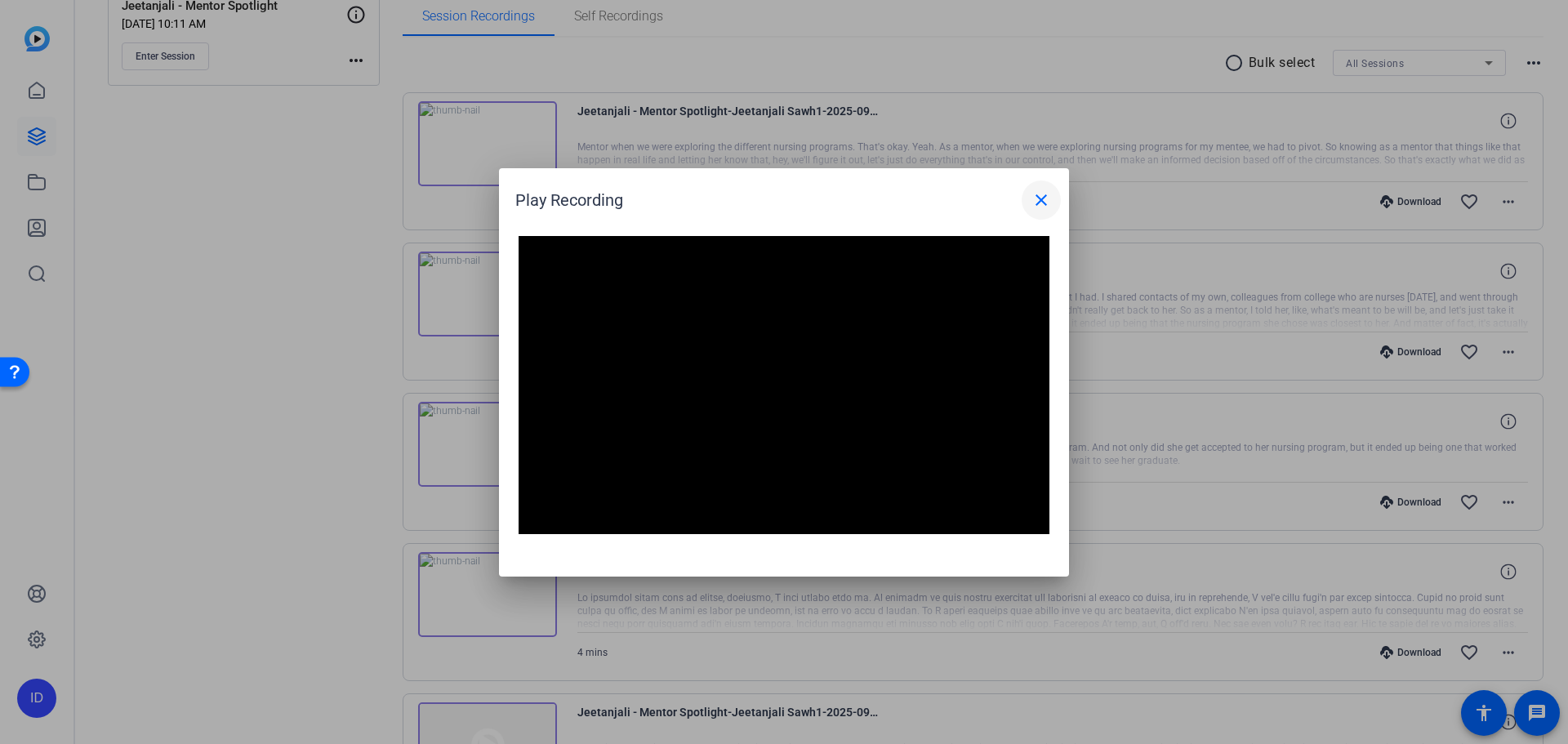
click at [1036, 208] on mat-icon "close" at bounding box center [1041, 201] width 20 height 20
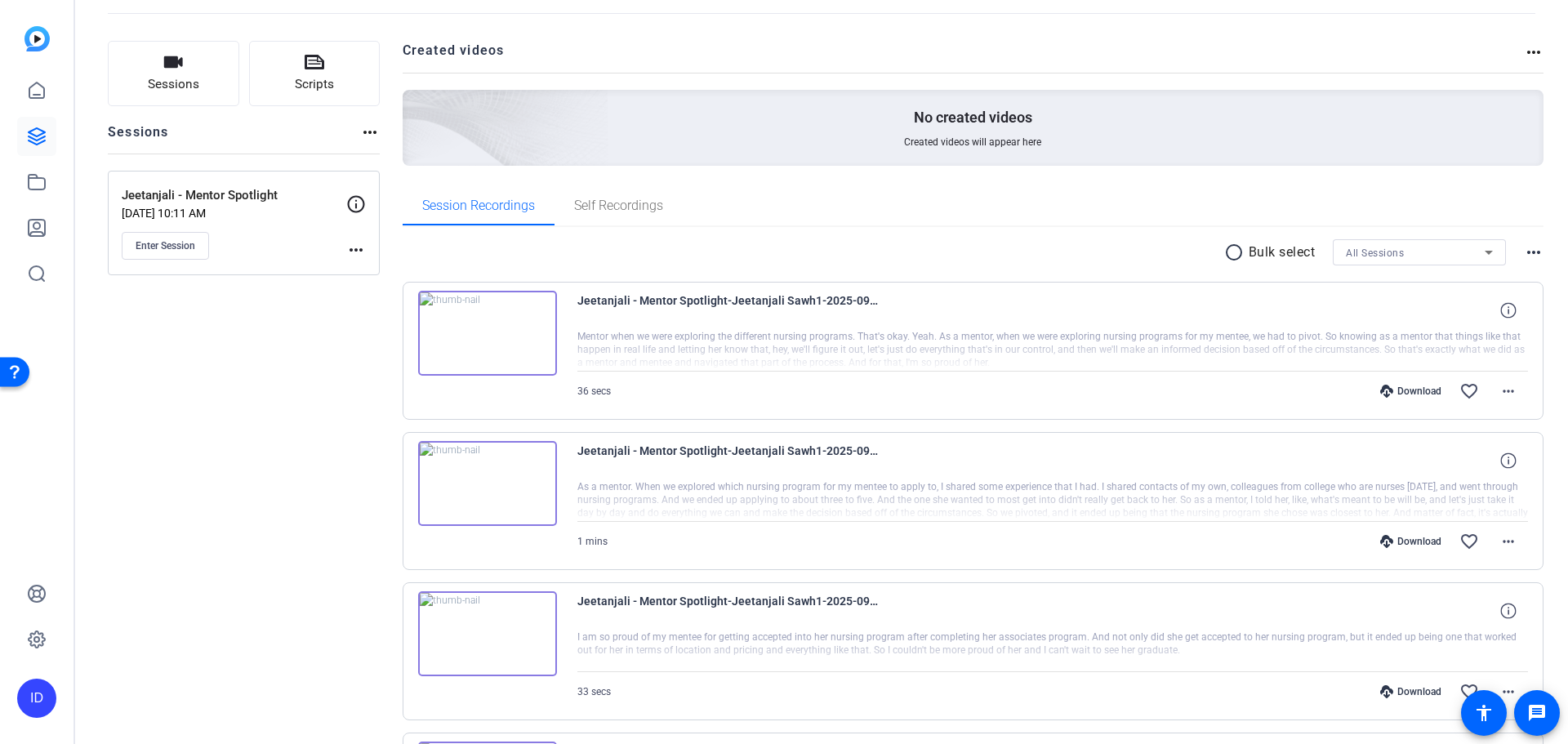
scroll to position [22, 0]
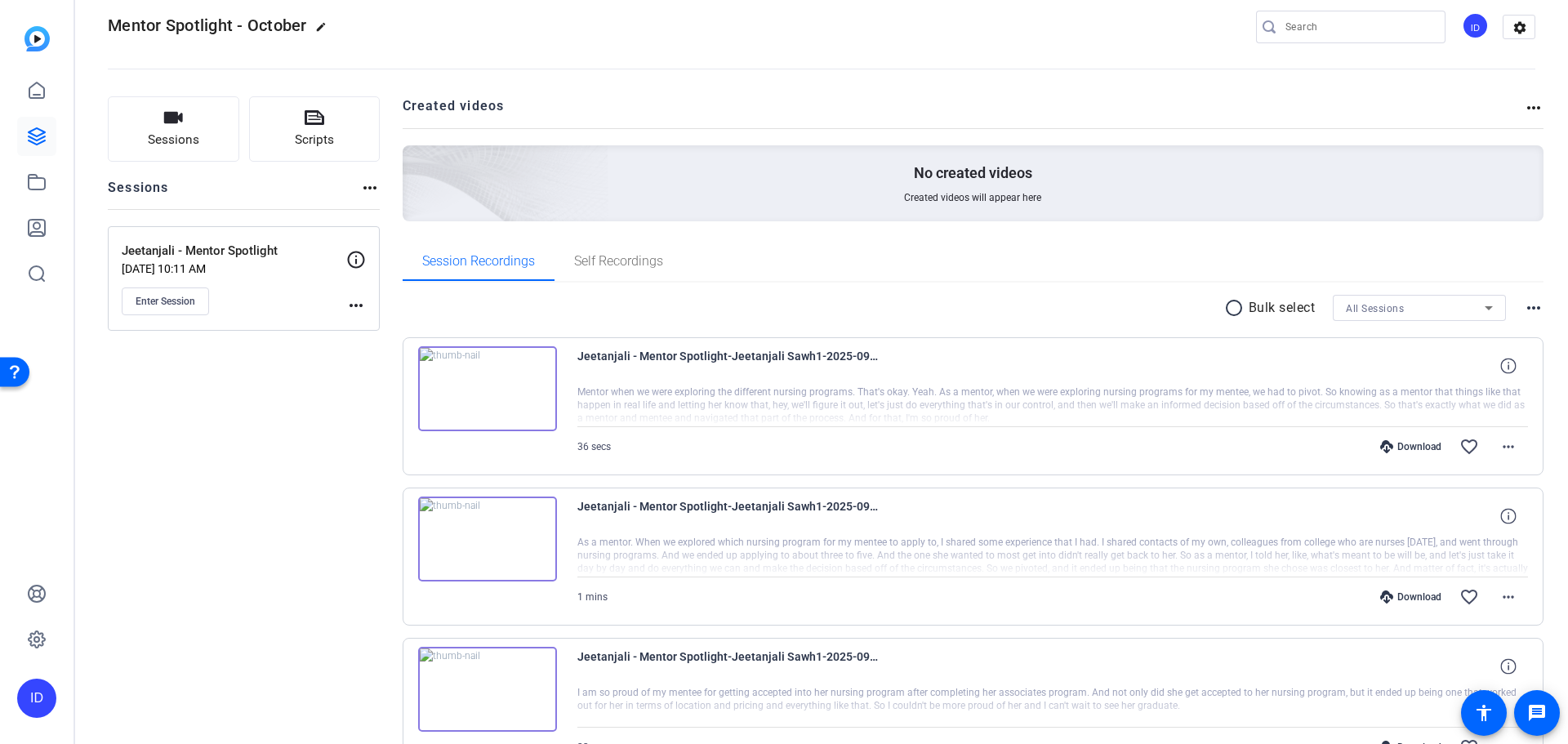
click at [486, 390] on img at bounding box center [488, 389] width 139 height 85
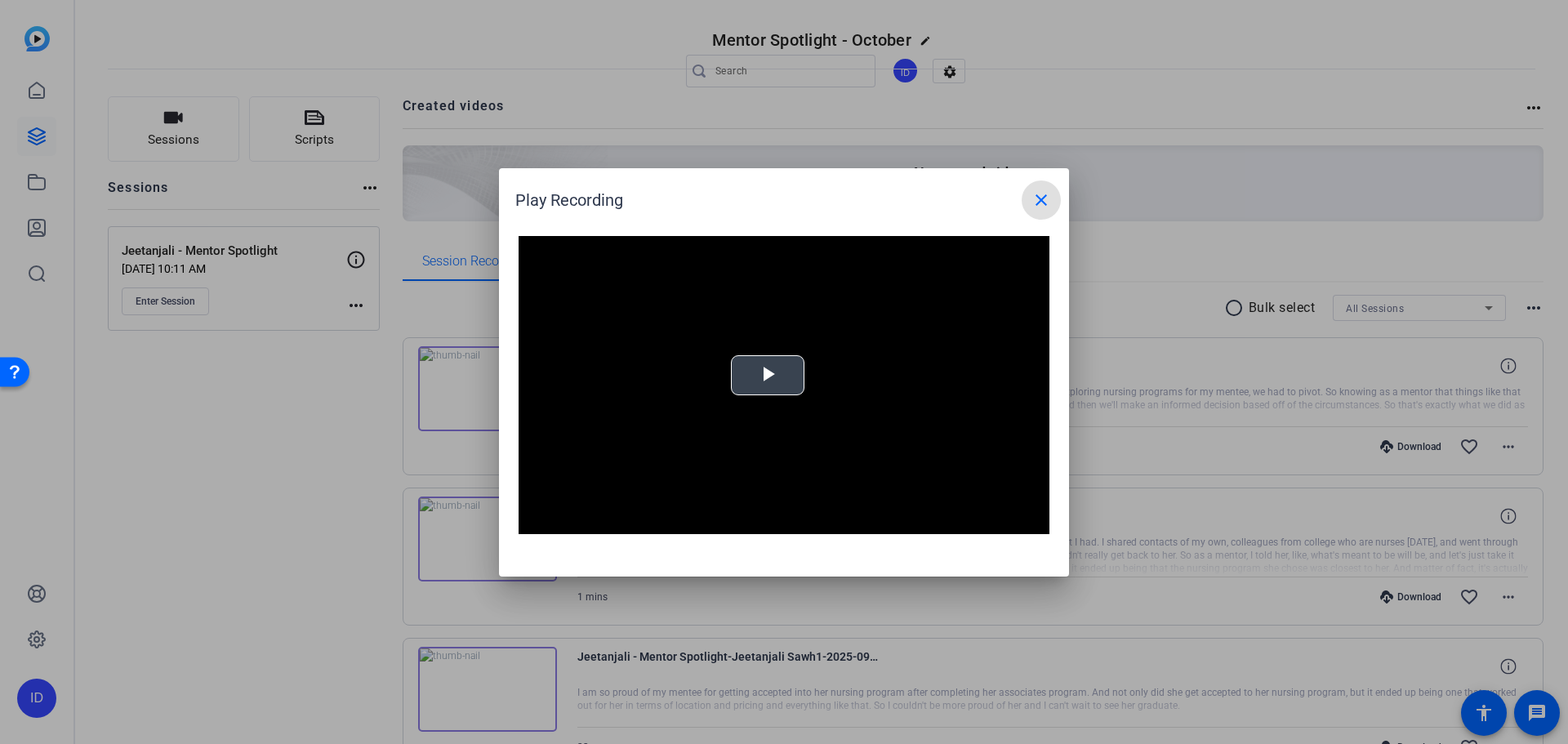
click at [734, 404] on video "Video Player" at bounding box center [784, 385] width 530 height 299
click at [1040, 198] on mat-icon "close" at bounding box center [1041, 201] width 20 height 20
